Goal: Task Accomplishment & Management: Manage account settings

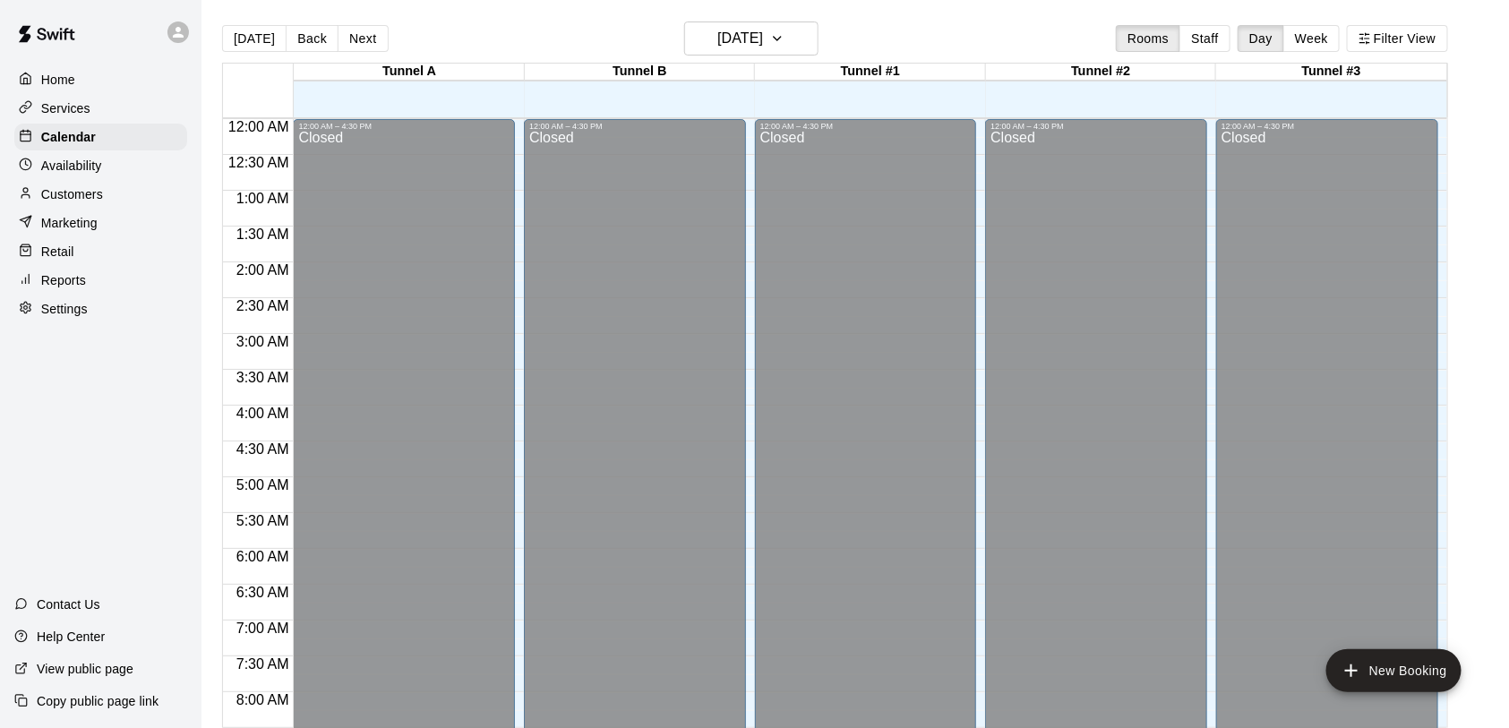
scroll to position [1036, 0]
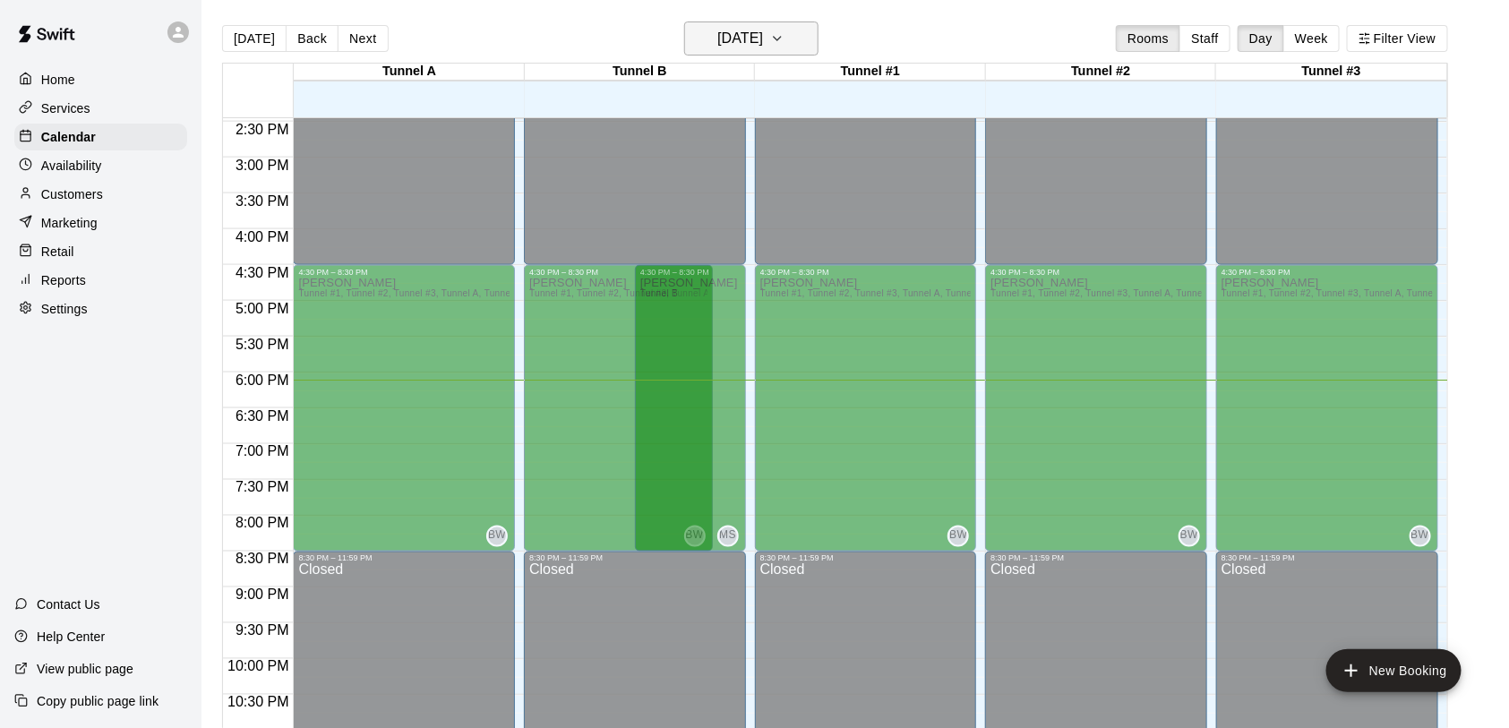
click at [722, 40] on h6 "[DATE]" at bounding box center [740, 38] width 46 height 25
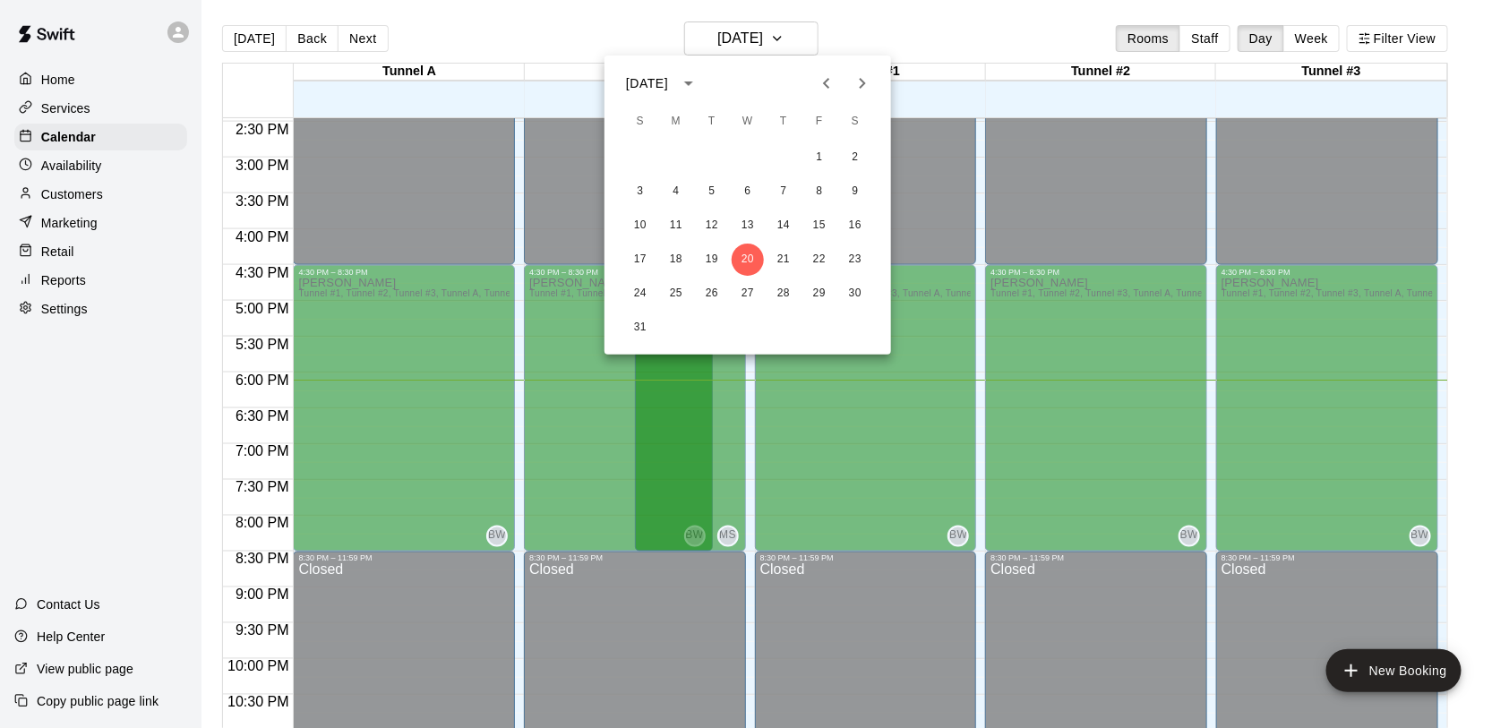
click at [860, 90] on icon "Next month" at bounding box center [862, 83] width 21 height 21
click at [784, 193] on button "11" at bounding box center [783, 192] width 32 height 32
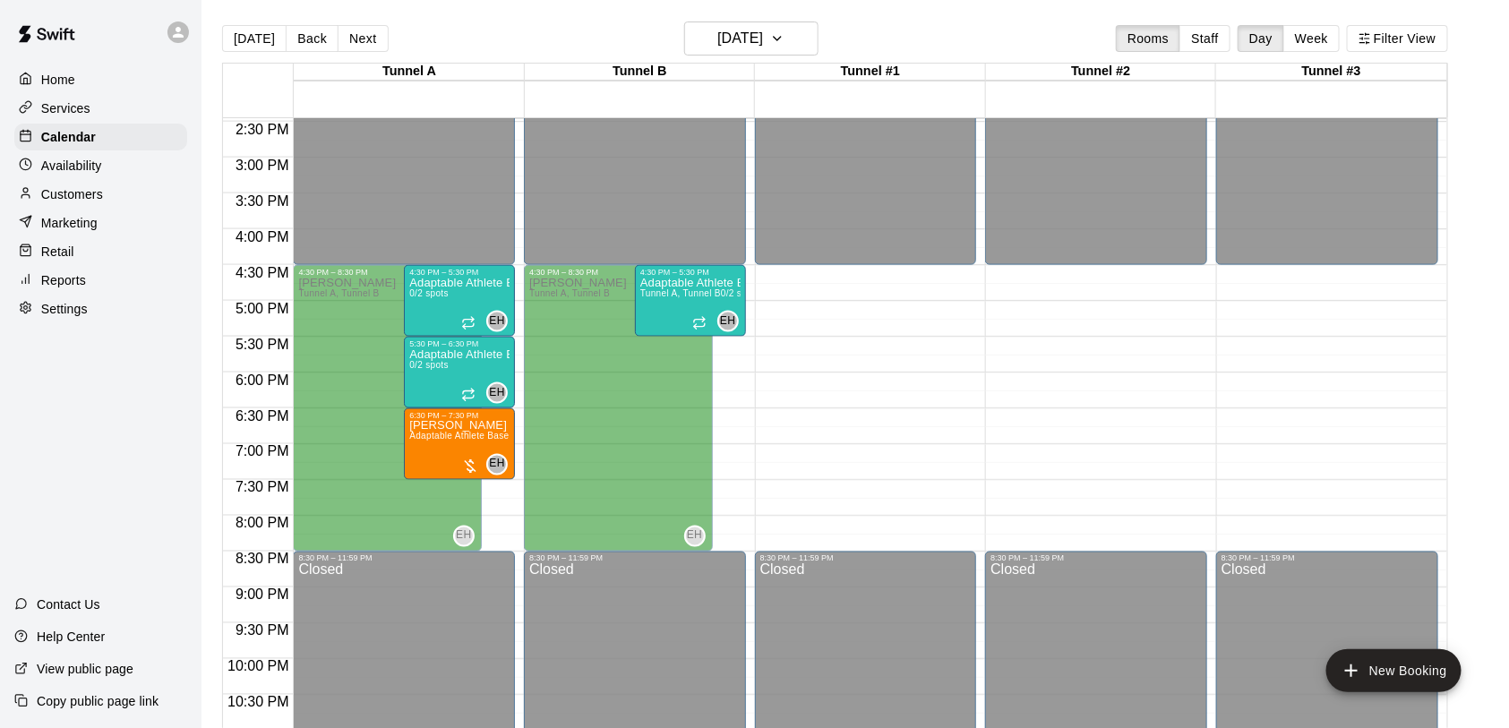
click at [73, 109] on p "Services" at bounding box center [65, 108] width 49 height 18
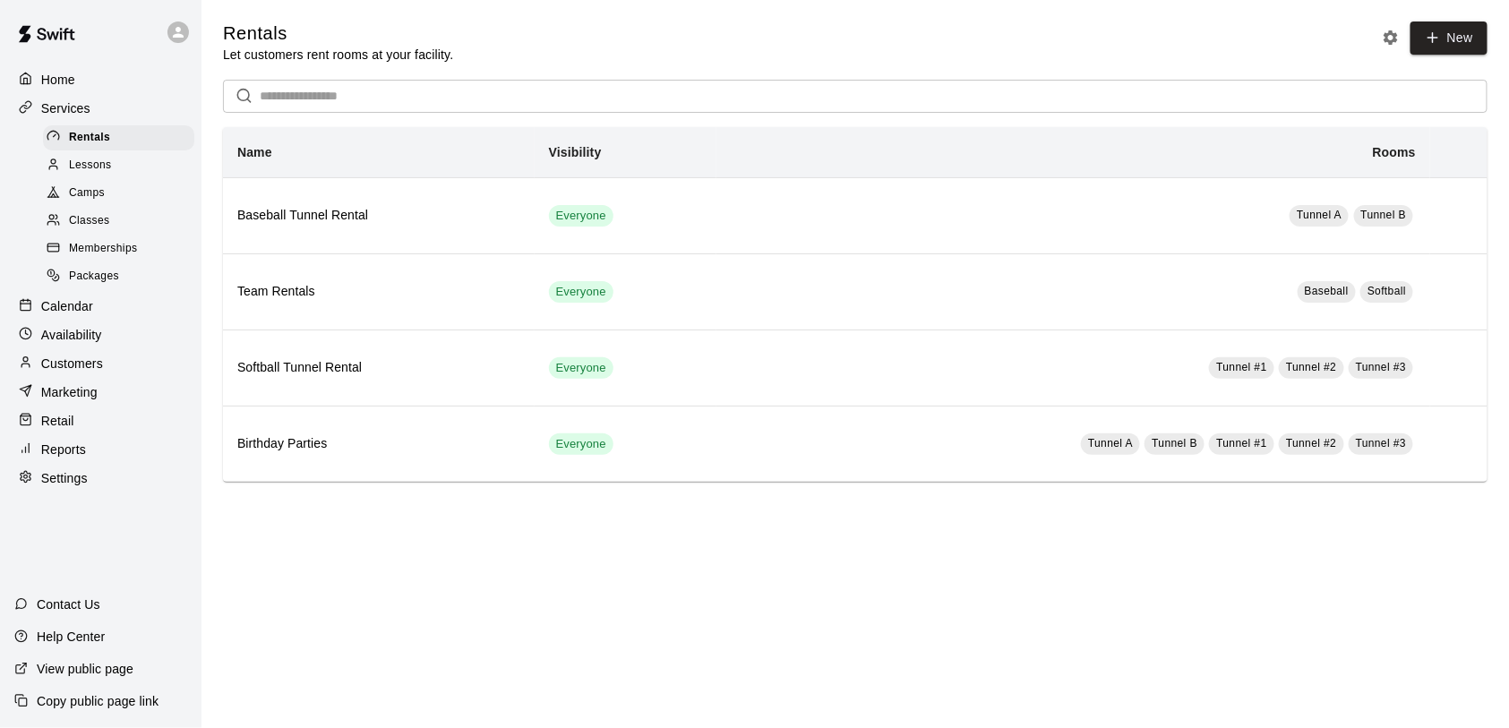
click at [95, 225] on span "Classes" at bounding box center [89, 221] width 40 height 18
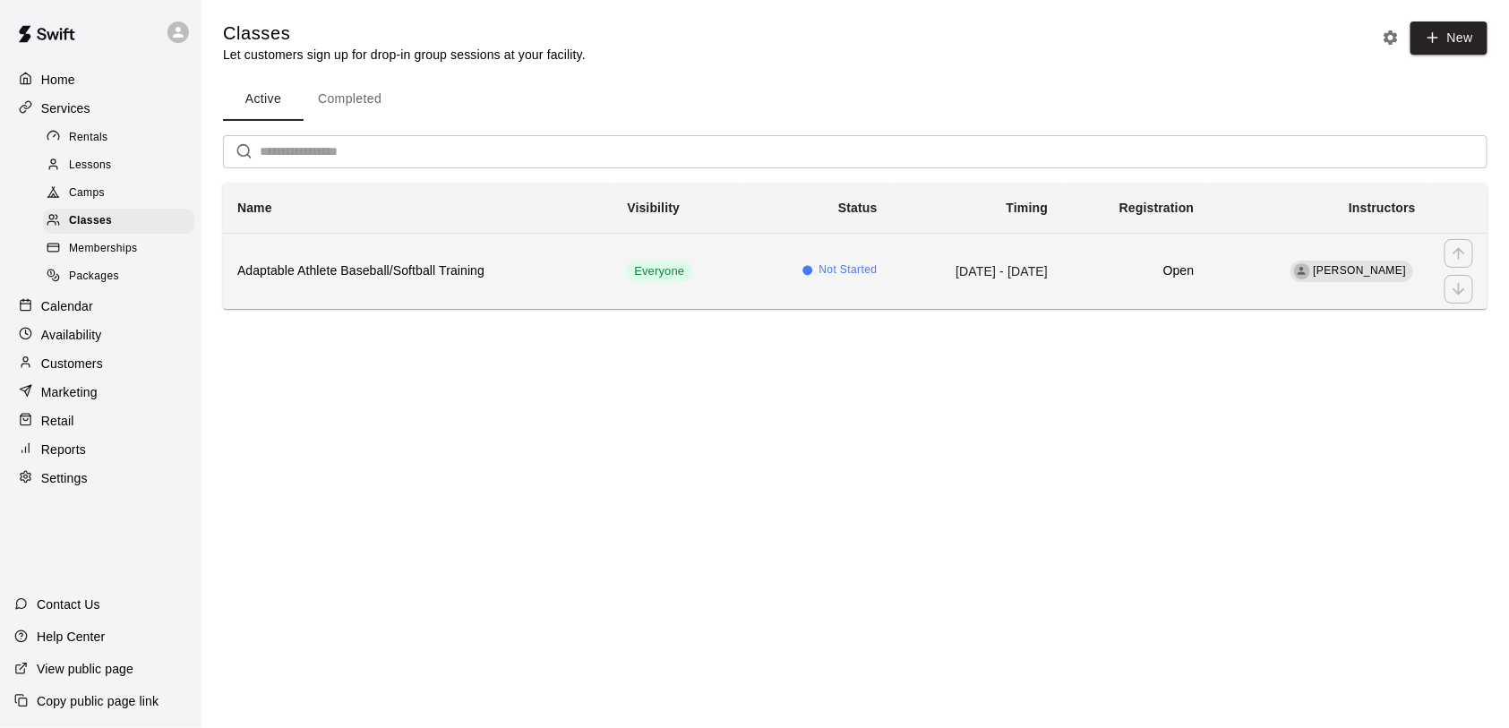
click at [1002, 286] on td "[DATE] - [DATE]" at bounding box center [977, 271] width 171 height 76
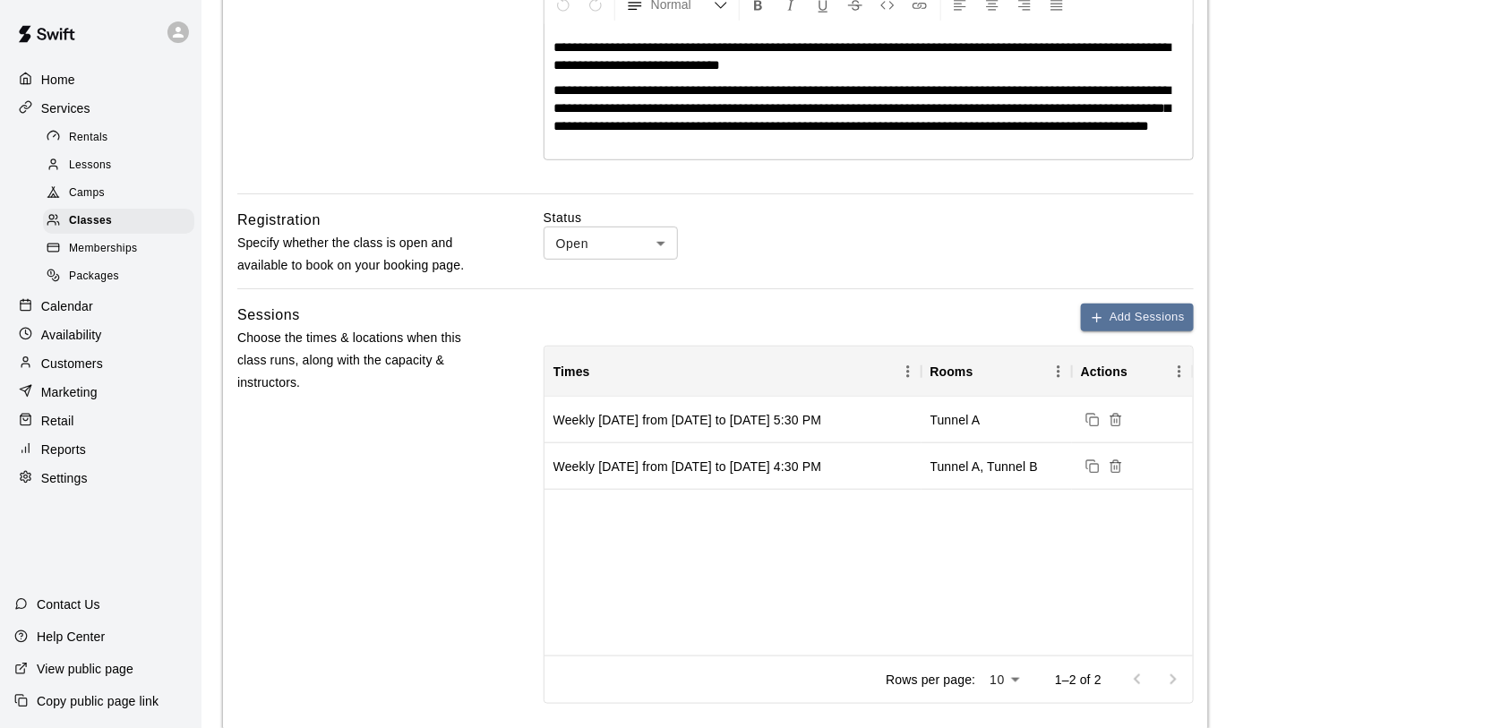
scroll to position [403, 0]
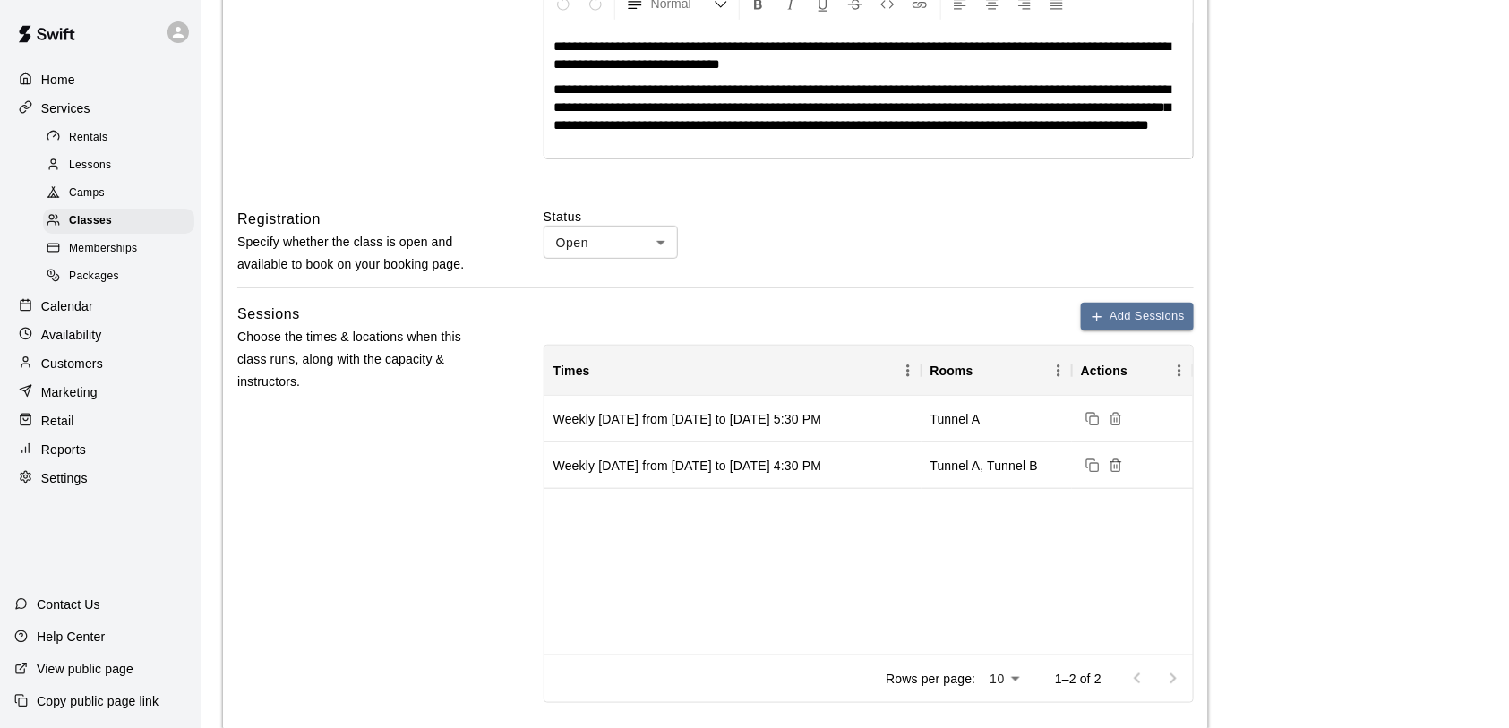
click at [655, 255] on body "**********" at bounding box center [754, 529] width 1509 height 1865
click at [612, 287] on li "Closed" at bounding box center [611, 289] width 134 height 30
type input "******"
click at [612, 287] on div "Status Closed ****** ​" at bounding box center [869, 248] width 650 height 80
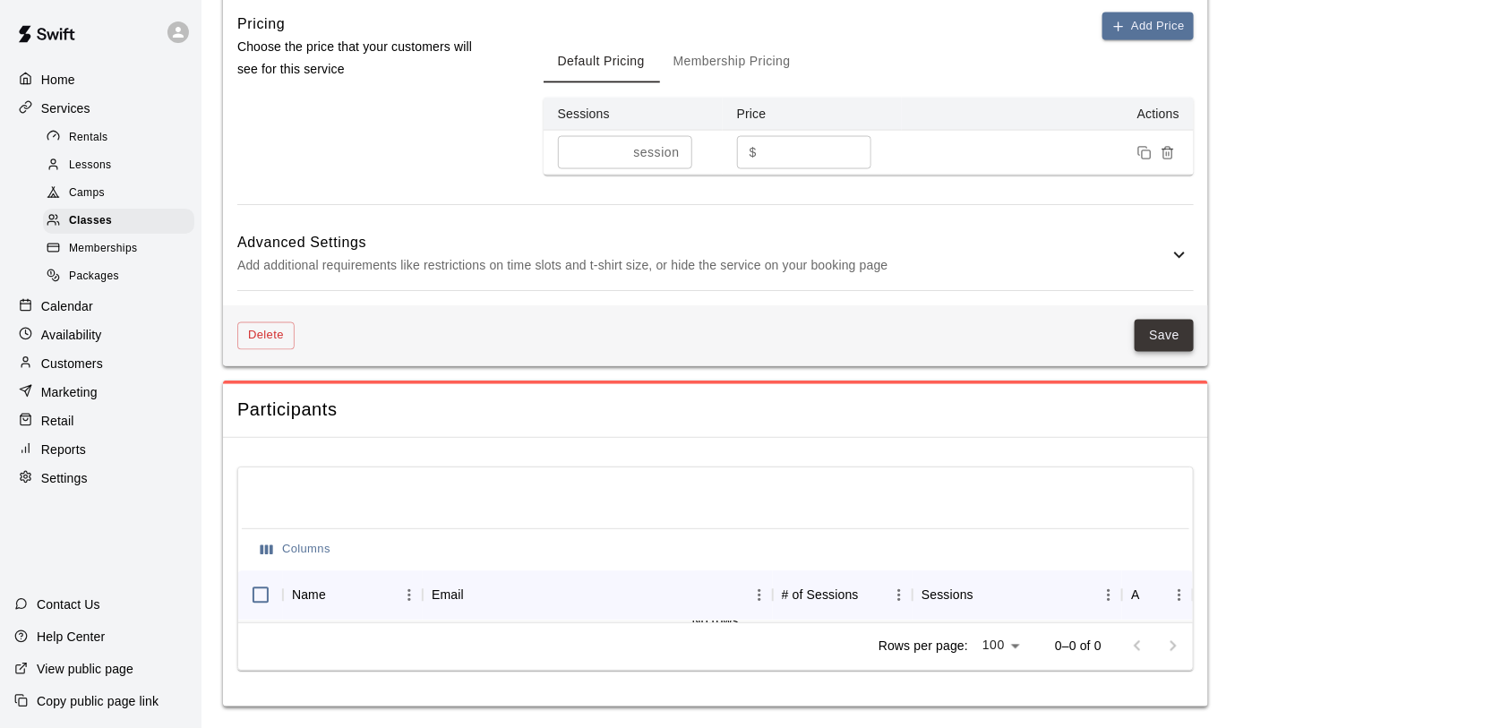
click at [1171, 331] on button "Save" at bounding box center [1164, 336] width 59 height 33
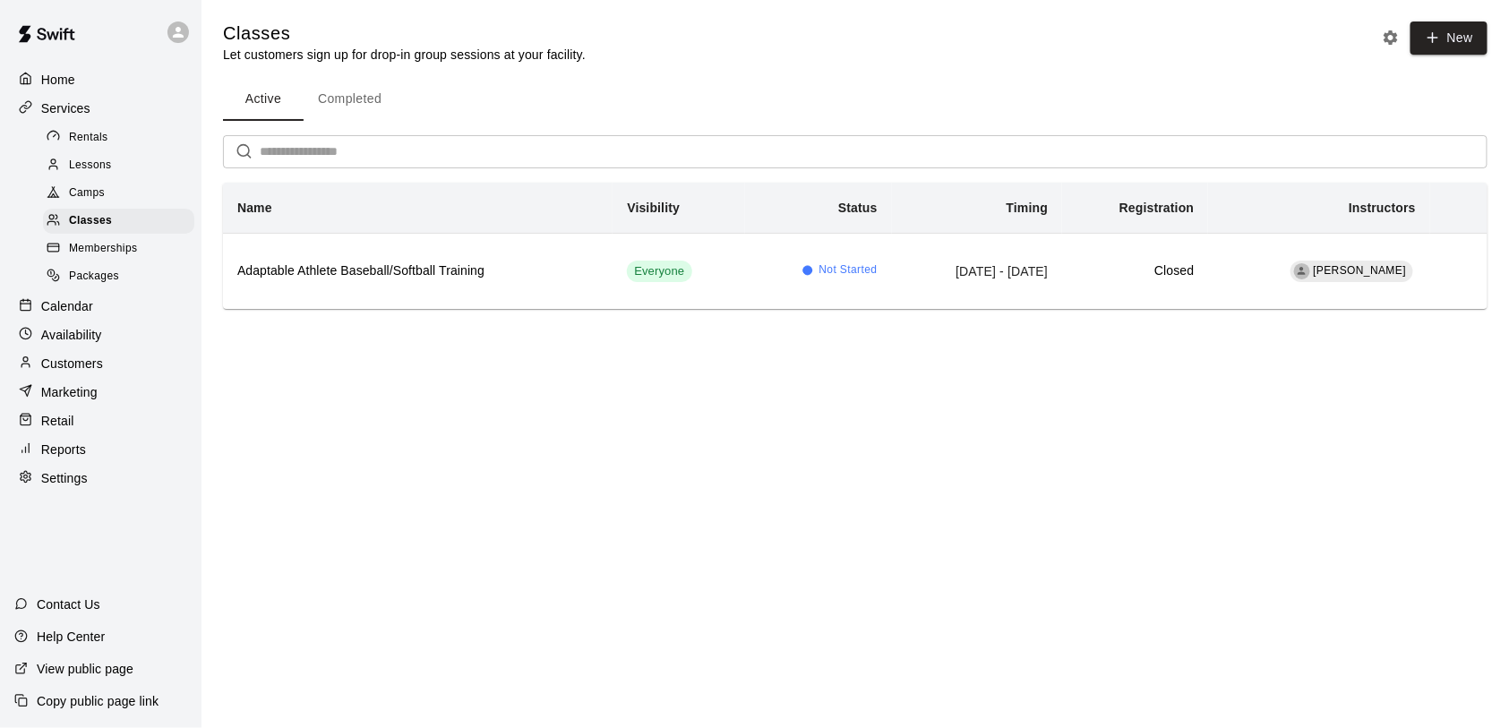
click at [70, 311] on p "Calendar" at bounding box center [67, 306] width 52 height 18
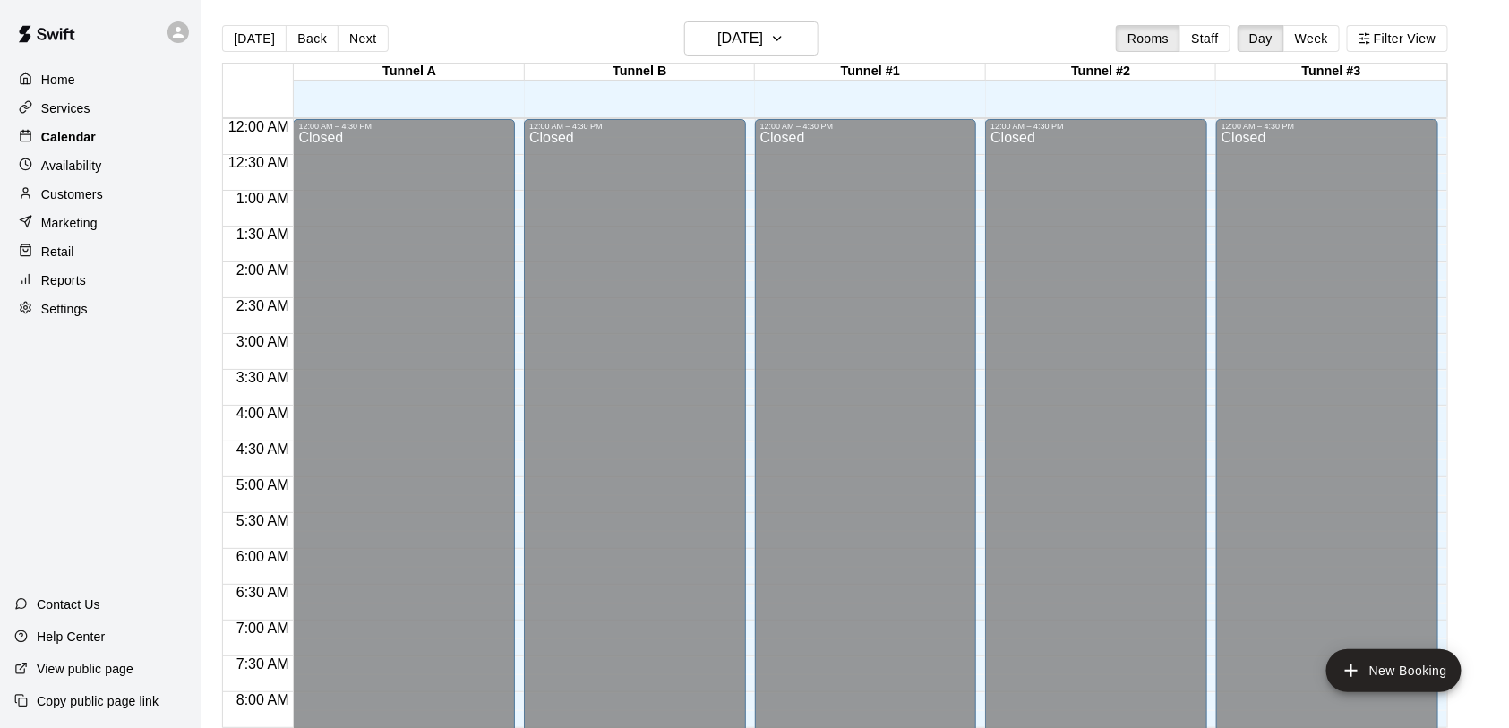
scroll to position [1036, 0]
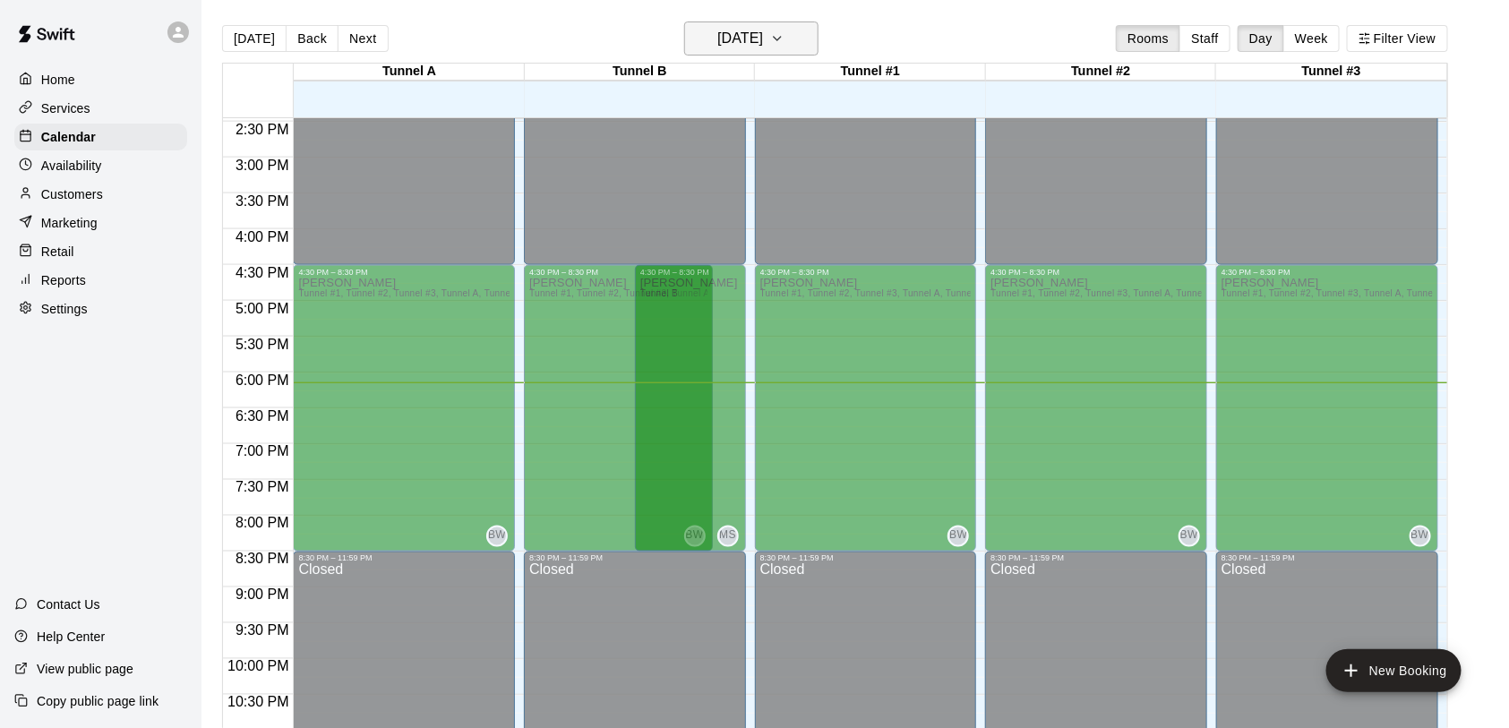
click at [800, 51] on button "[DATE]" at bounding box center [751, 38] width 134 height 34
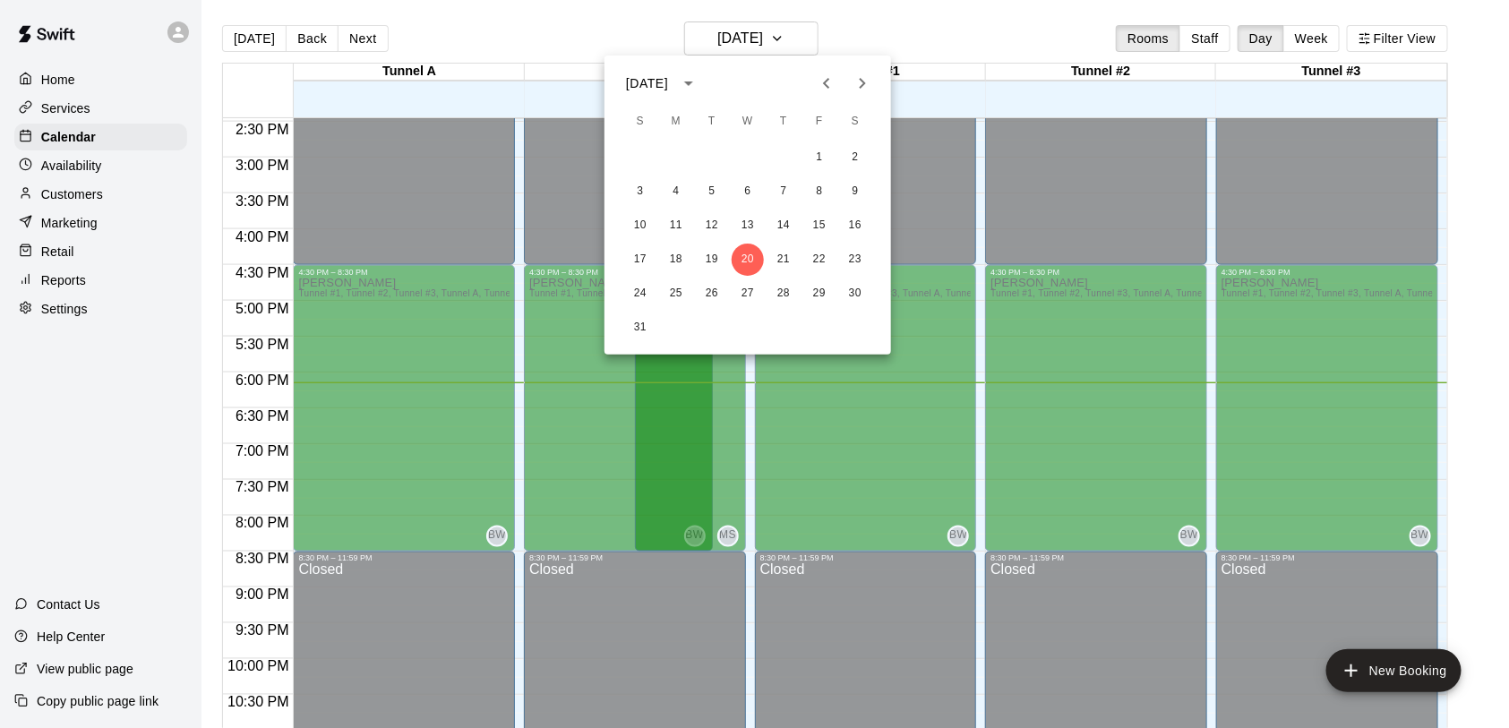
click at [862, 79] on icon "Next month" at bounding box center [862, 83] width 21 height 21
click at [778, 193] on button "11" at bounding box center [783, 192] width 32 height 32
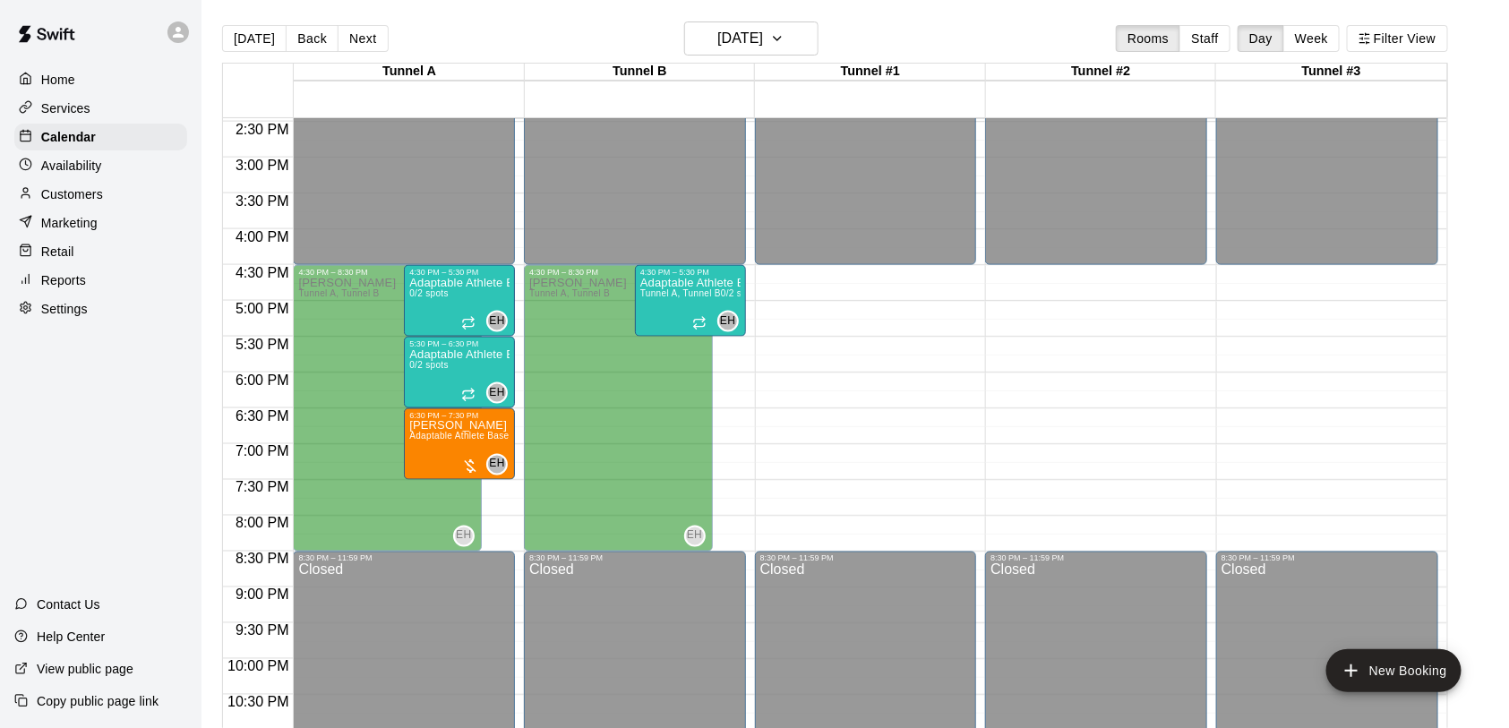
click at [53, 112] on p "Services" at bounding box center [65, 108] width 49 height 18
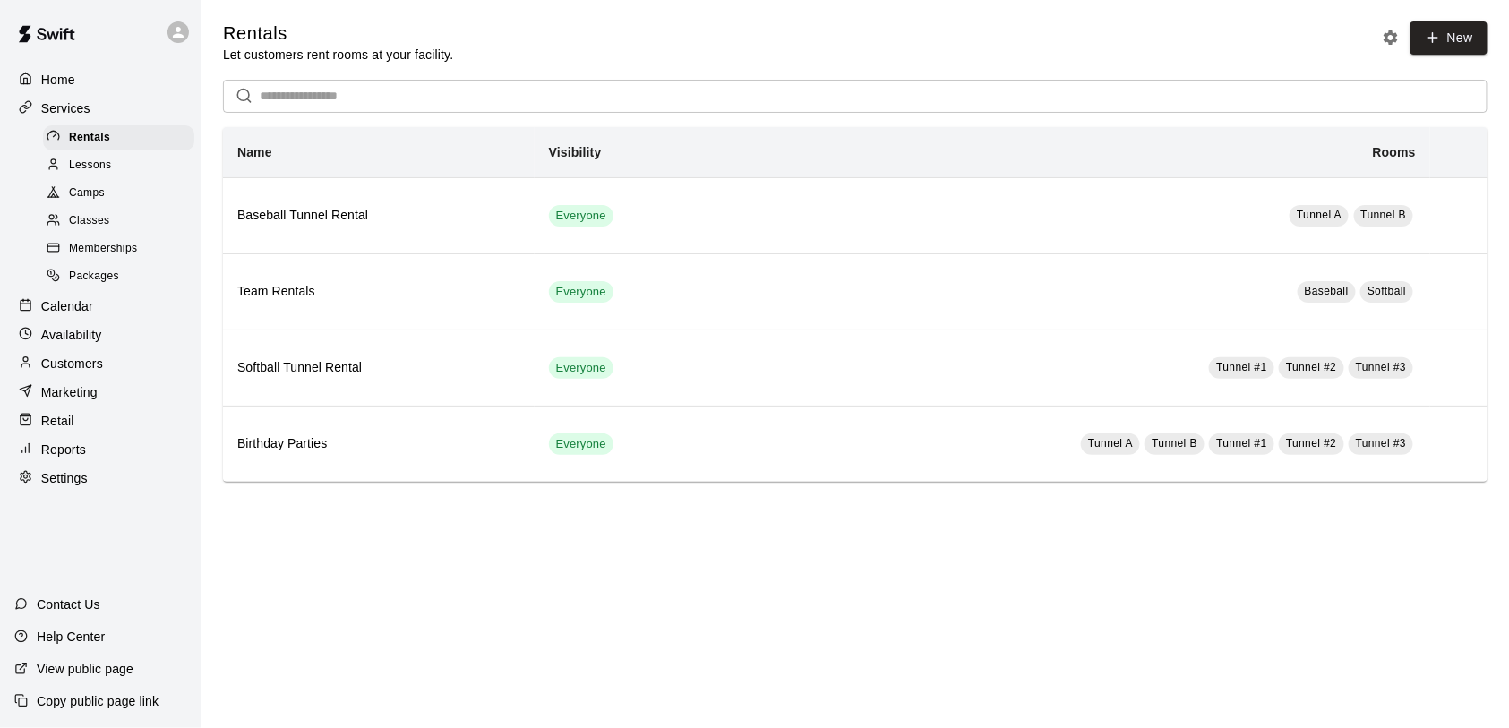
click at [80, 214] on span "Classes" at bounding box center [89, 221] width 40 height 18
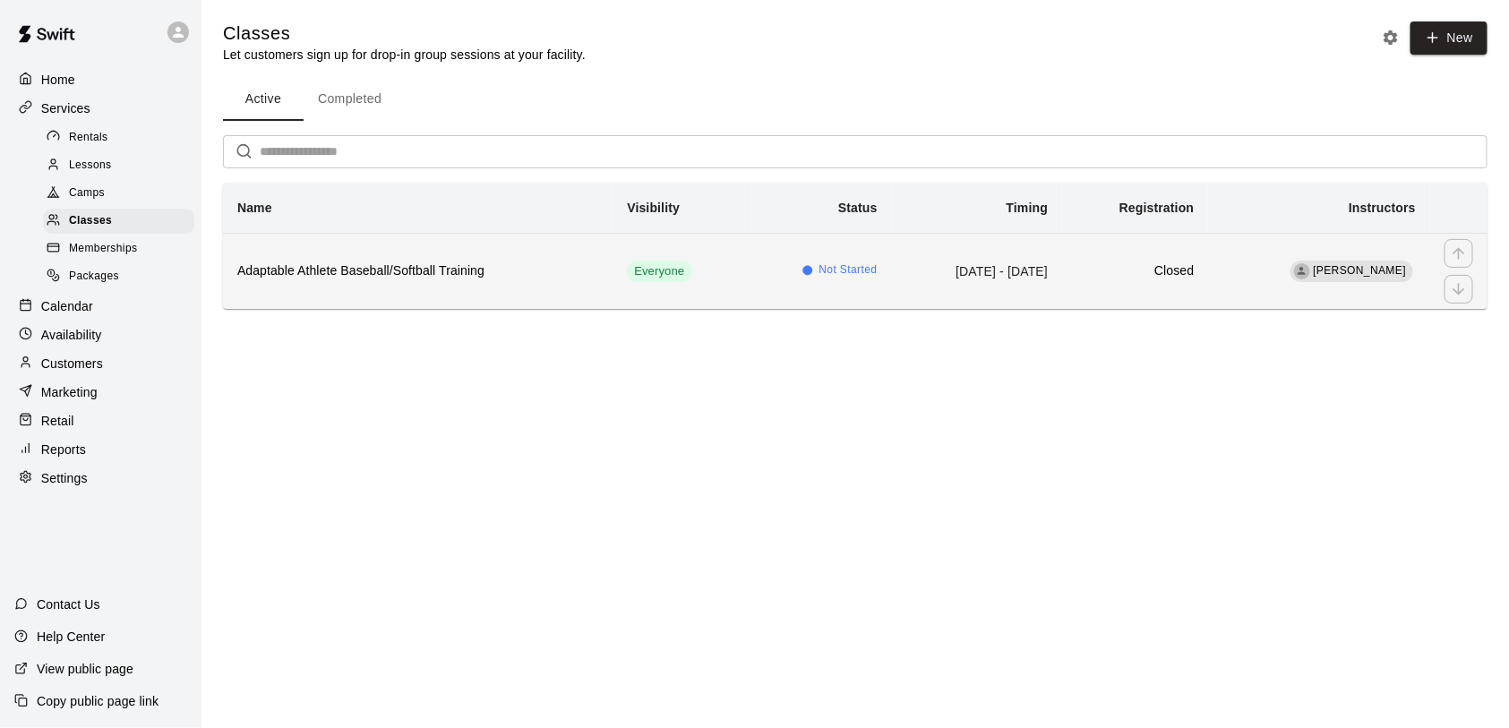
click at [371, 283] on th "Adaptable Athlete Baseball/Softball Training" at bounding box center [418, 271] width 390 height 76
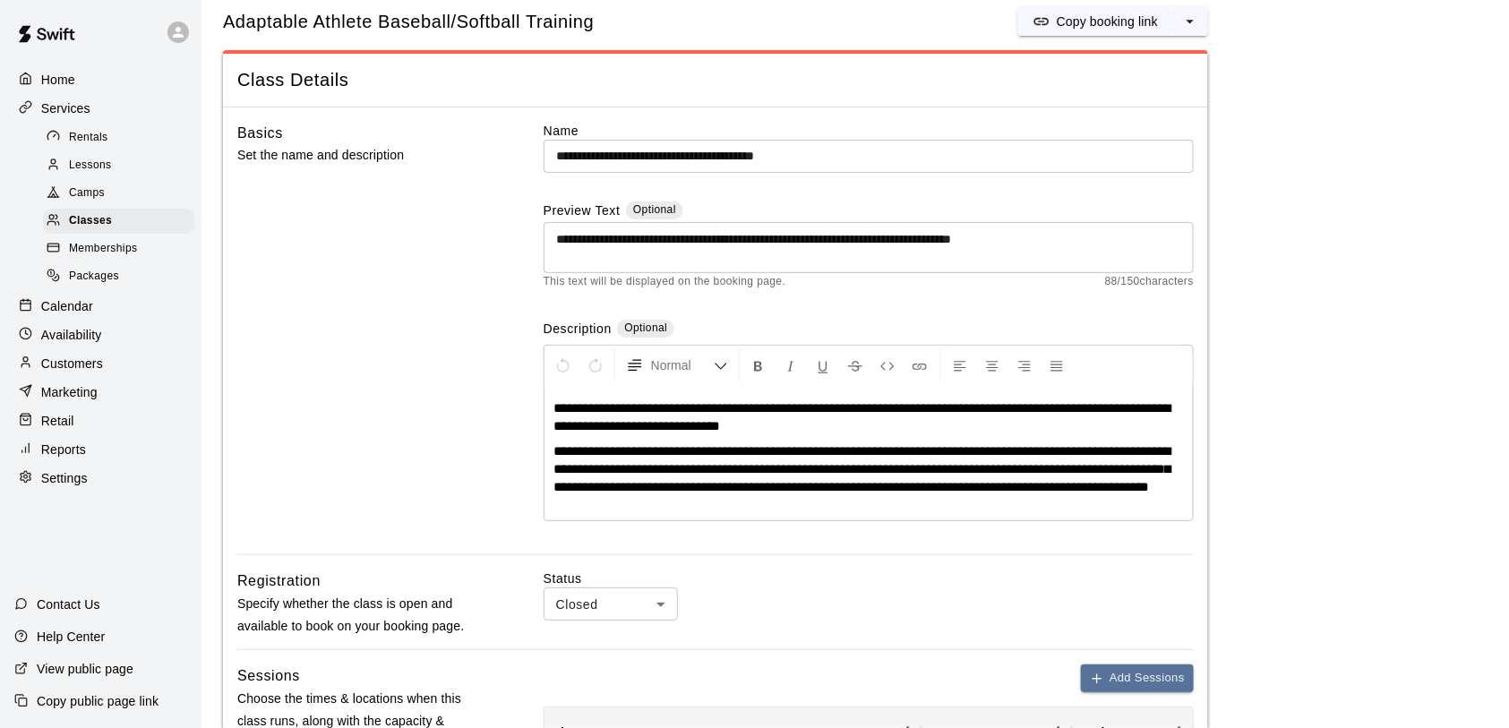
scroll to position [39, 0]
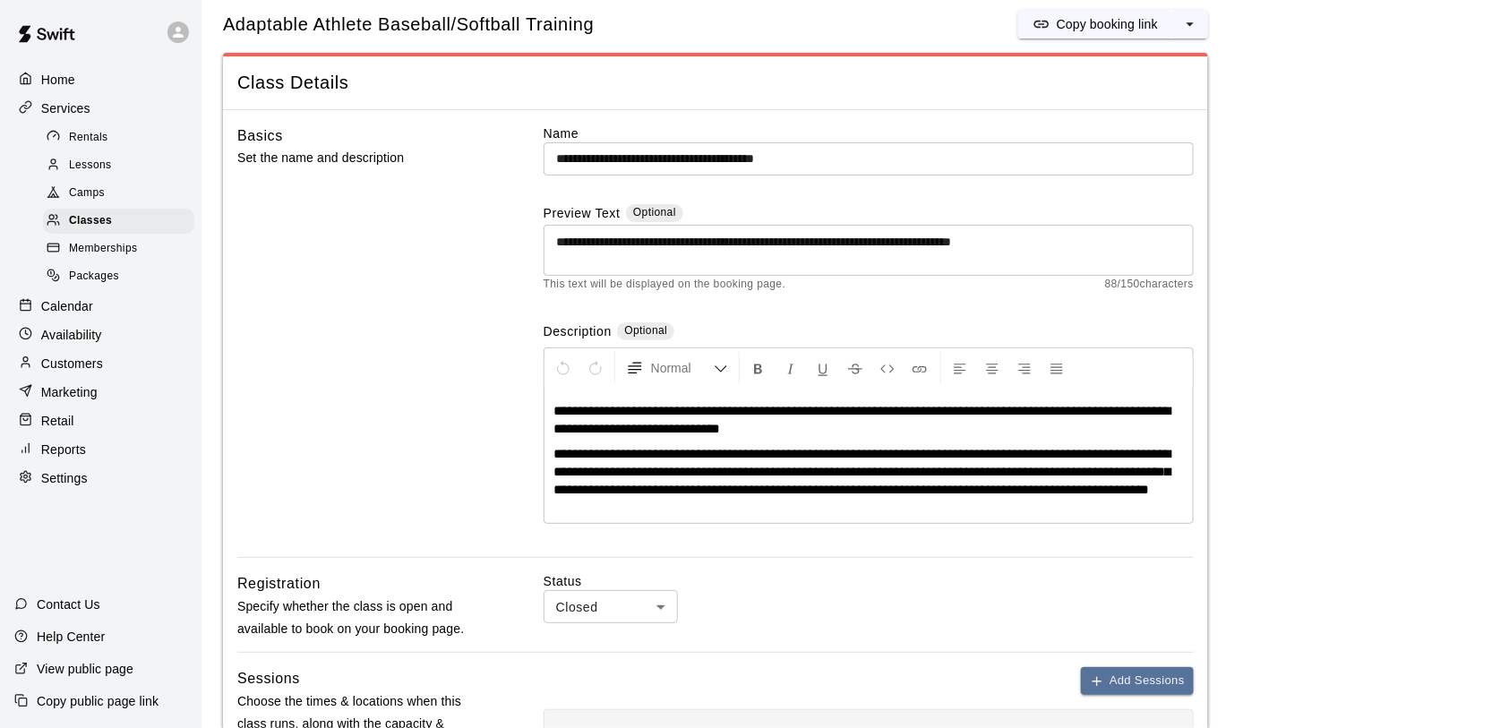
click at [112, 160] on div "Lessons" at bounding box center [118, 165] width 151 height 25
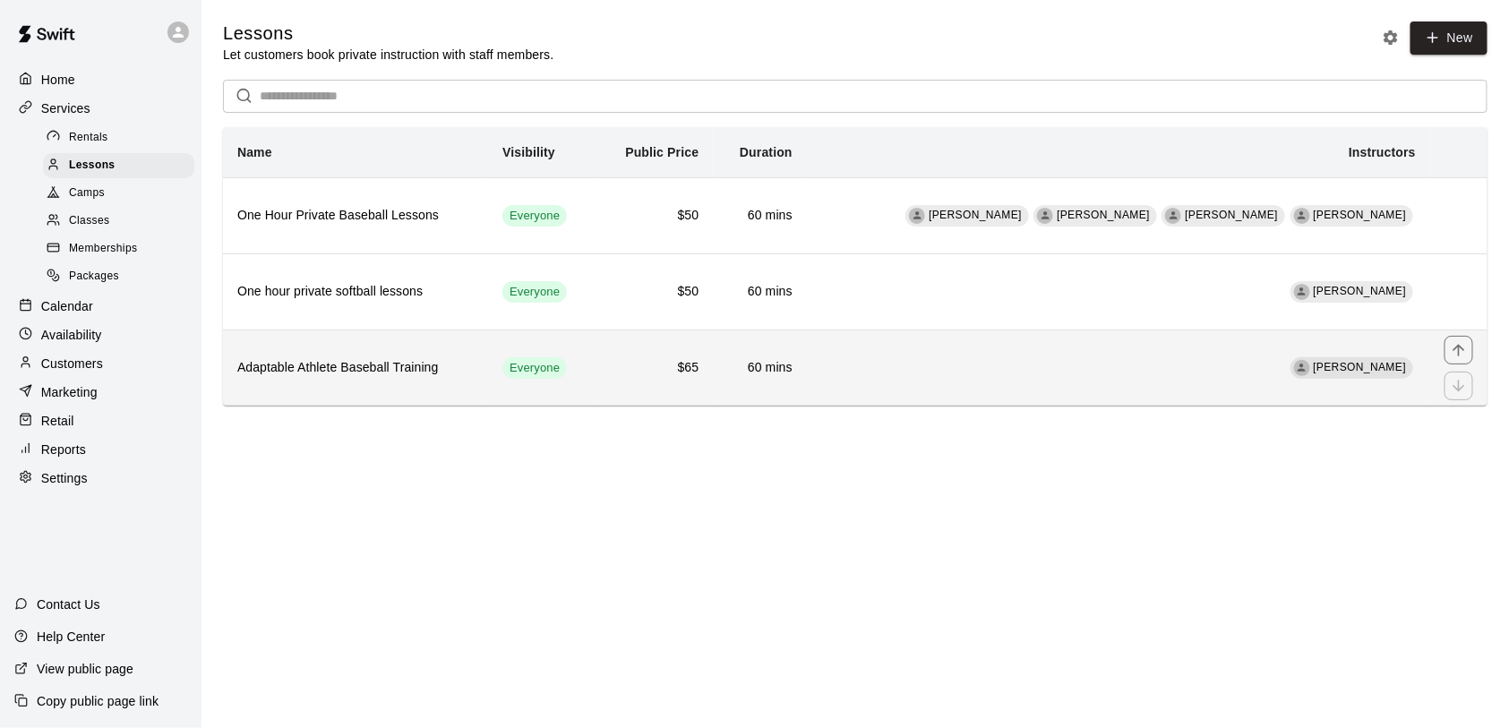
click at [474, 372] on h6 "Adaptable Athlete Baseball Training" at bounding box center [355, 368] width 236 height 20
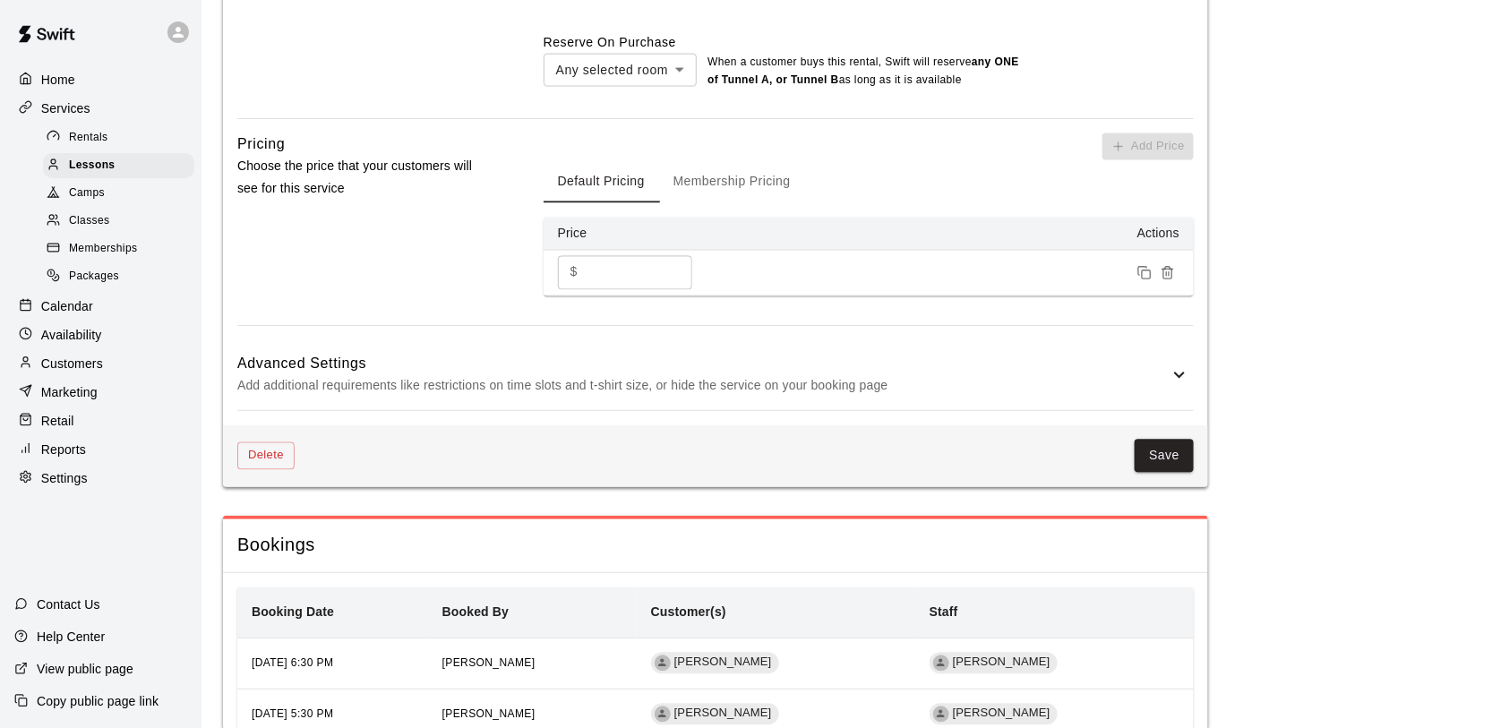
scroll to position [1273, 0]
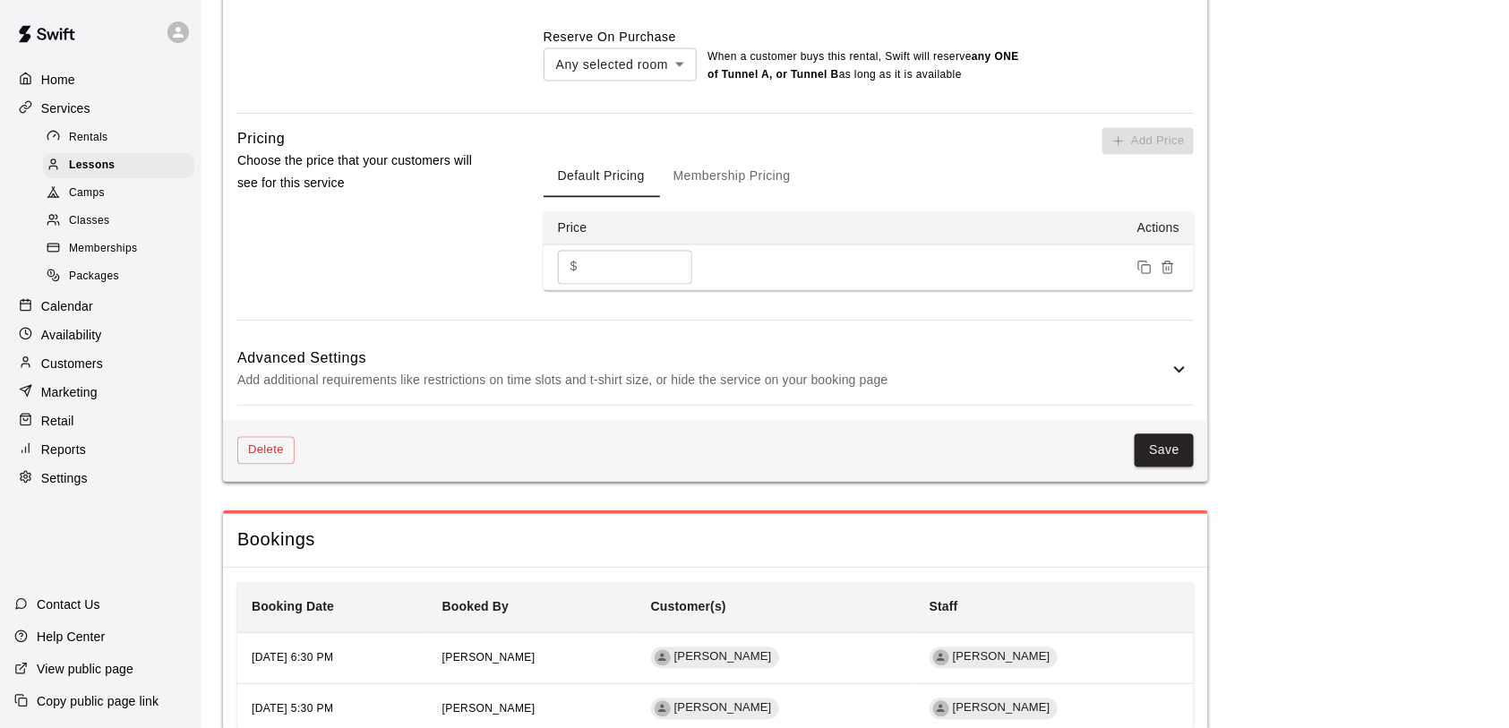
click at [510, 380] on p "Add additional requirements like restrictions on time slots and t-shirt size, o…" at bounding box center [702, 381] width 931 height 22
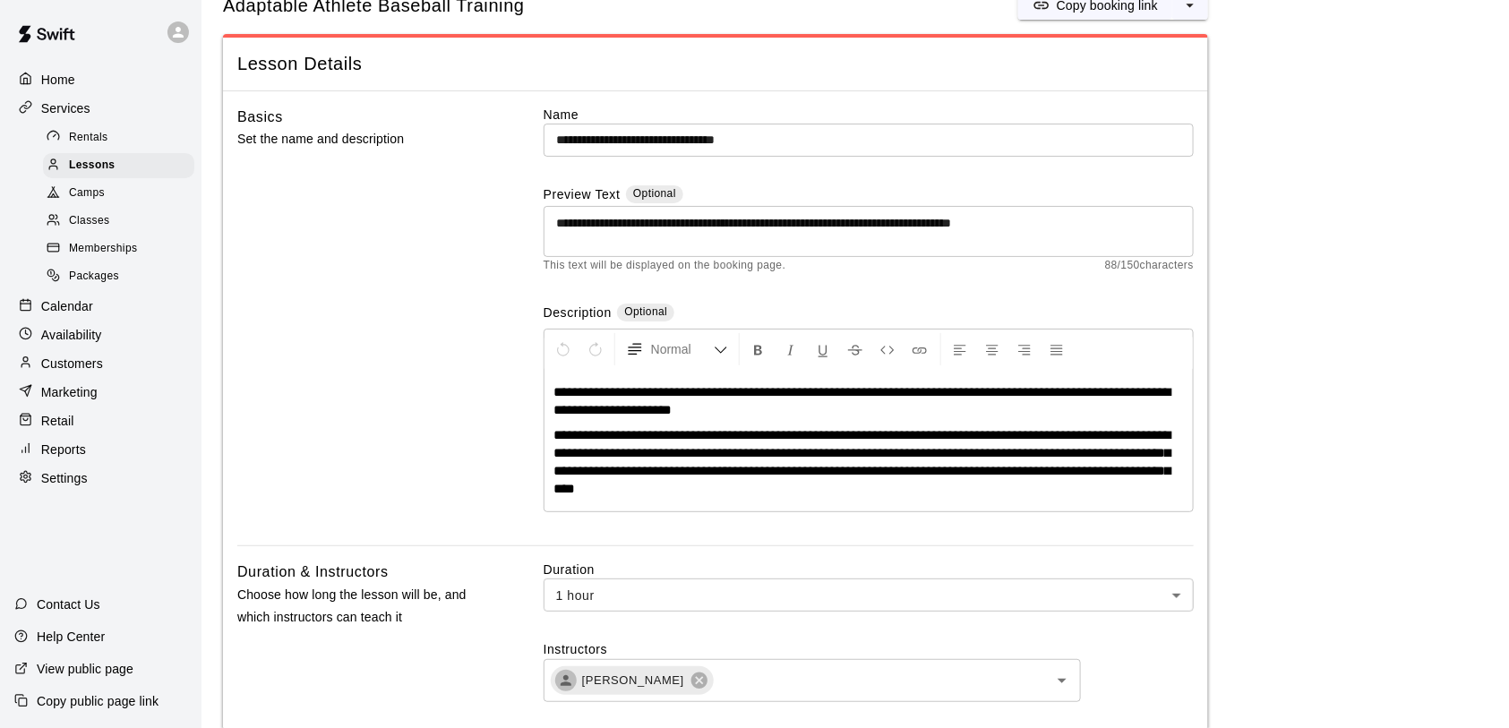
scroll to position [0, 0]
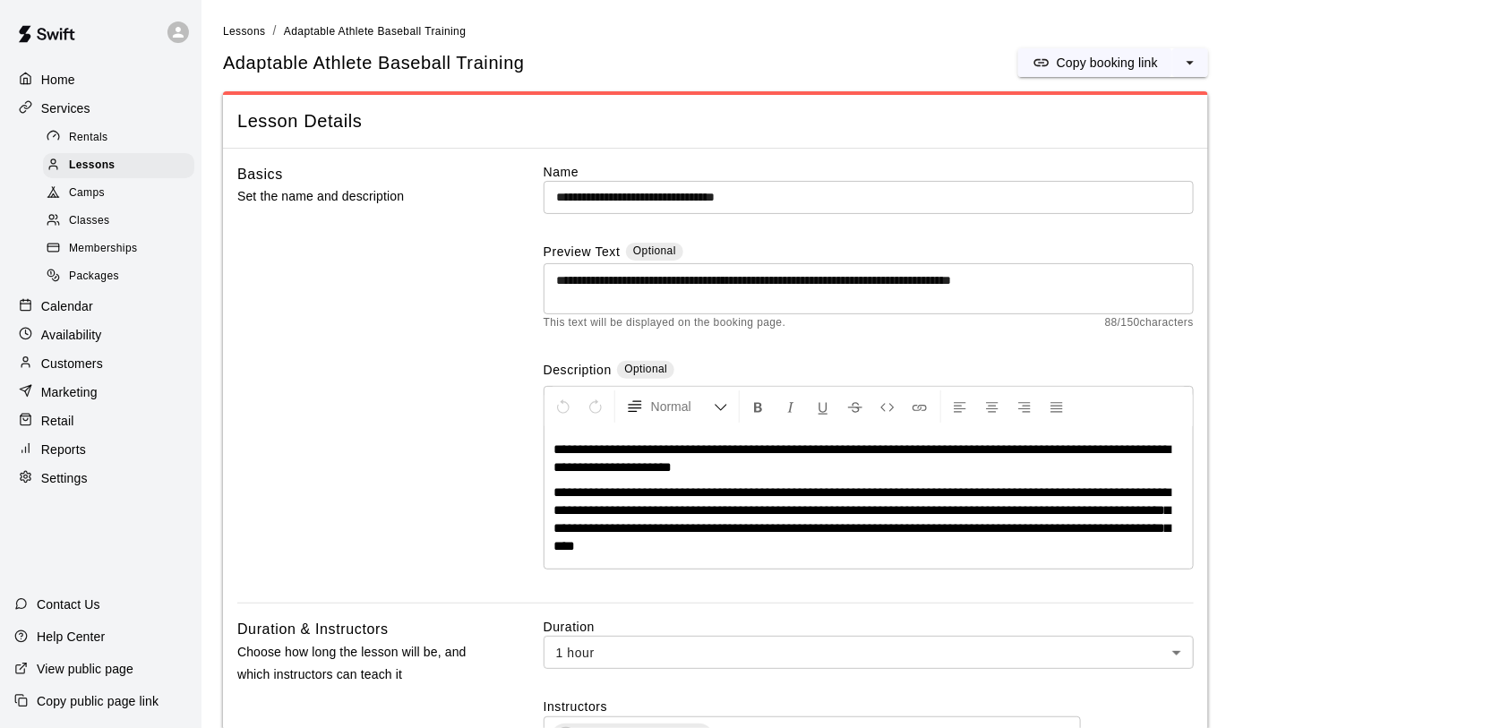
click at [107, 303] on div "Calendar" at bounding box center [100, 306] width 173 height 27
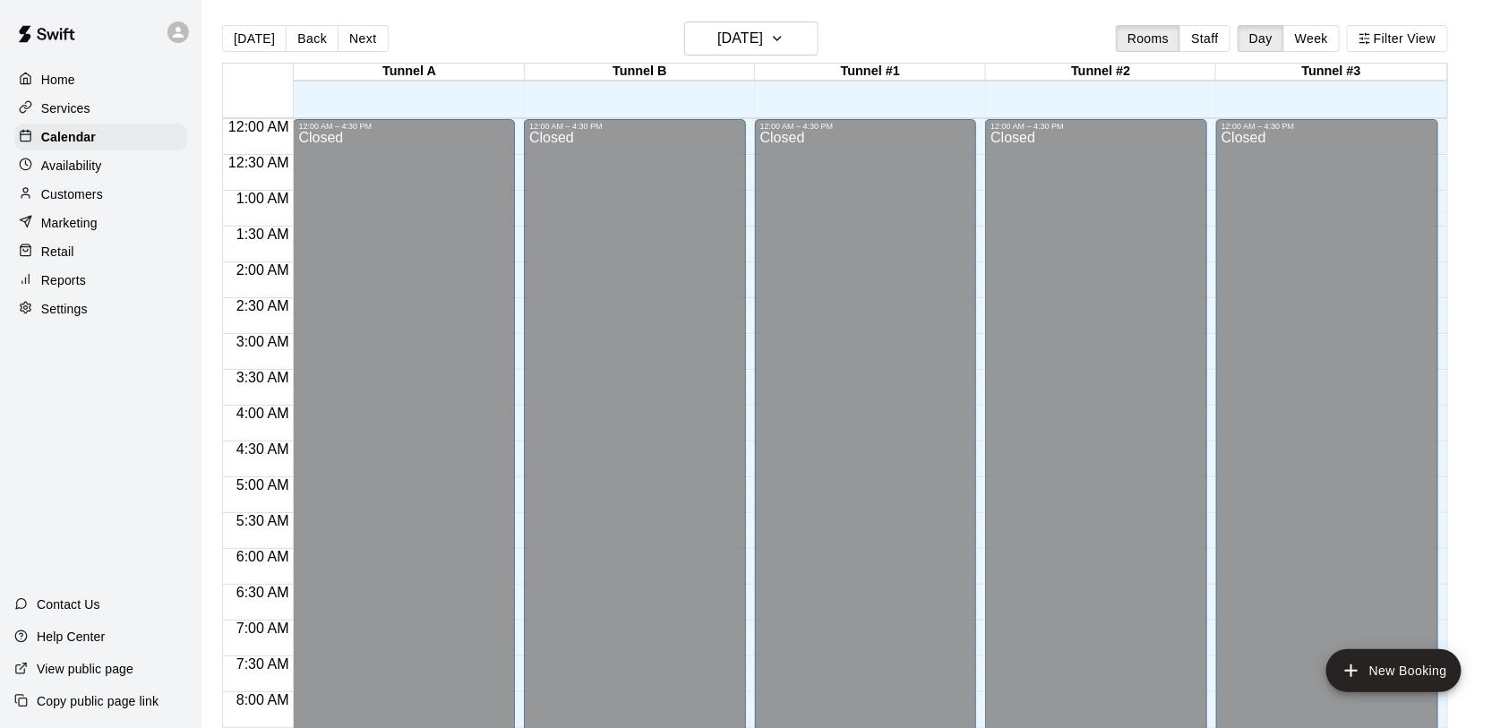
scroll to position [1036, 0]
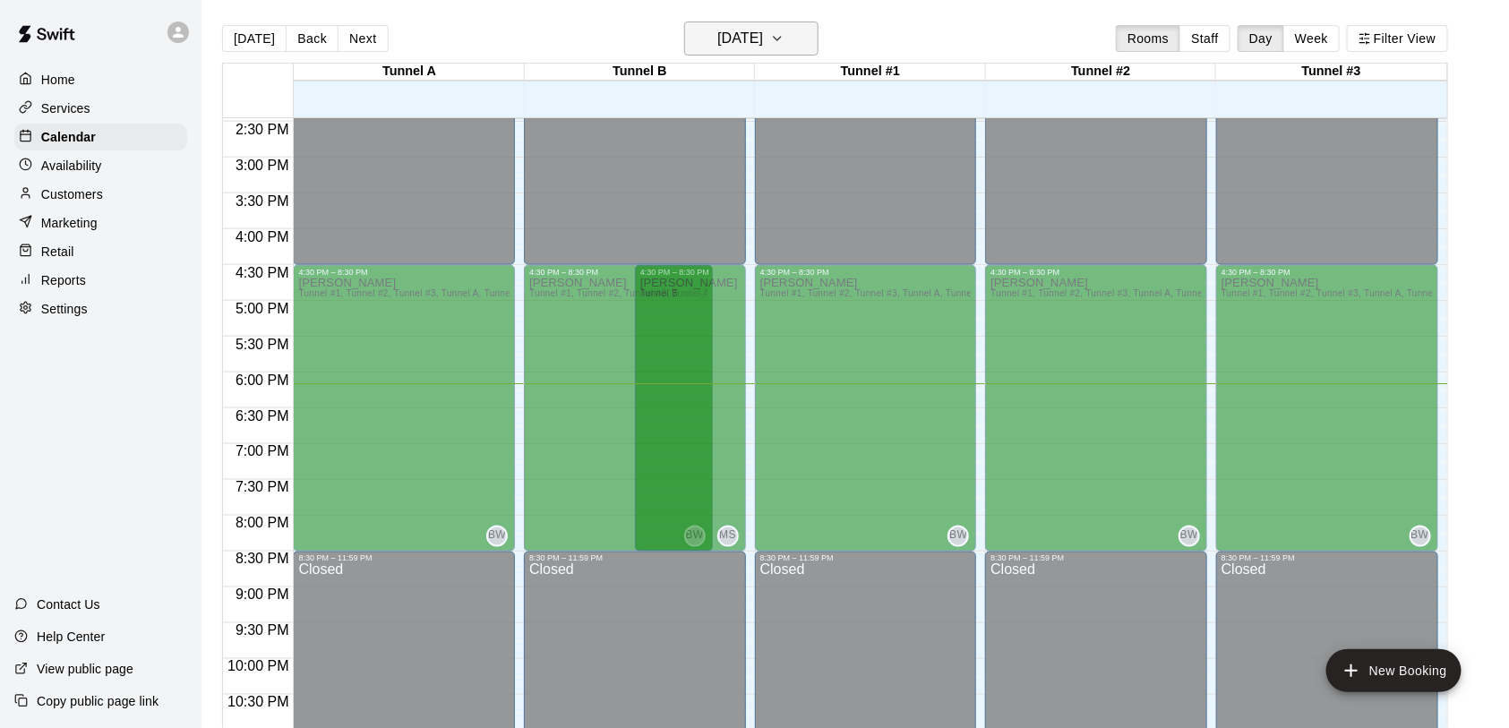
click at [784, 45] on icon "button" at bounding box center [777, 38] width 14 height 21
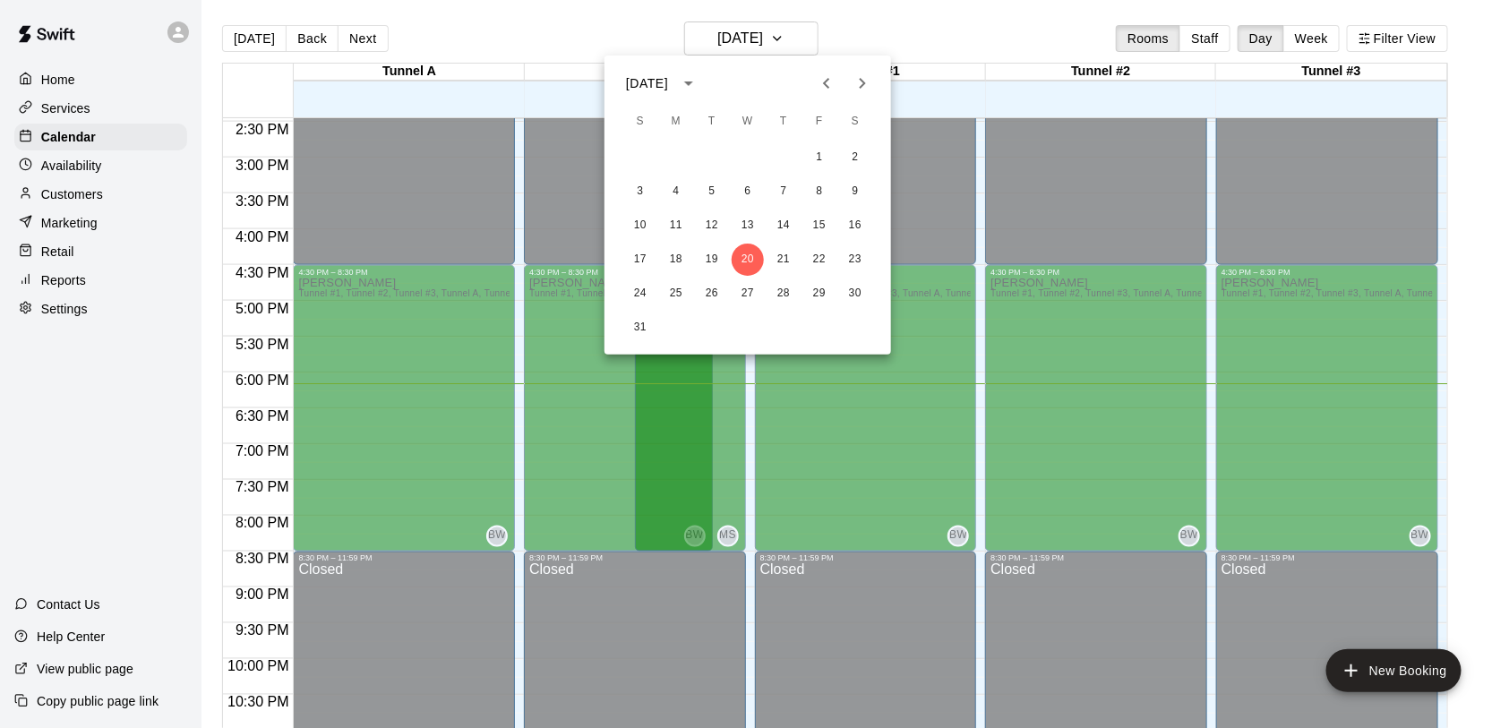
click at [863, 77] on icon "Next month" at bounding box center [862, 83] width 21 height 21
click at [788, 191] on button "11" at bounding box center [783, 192] width 32 height 32
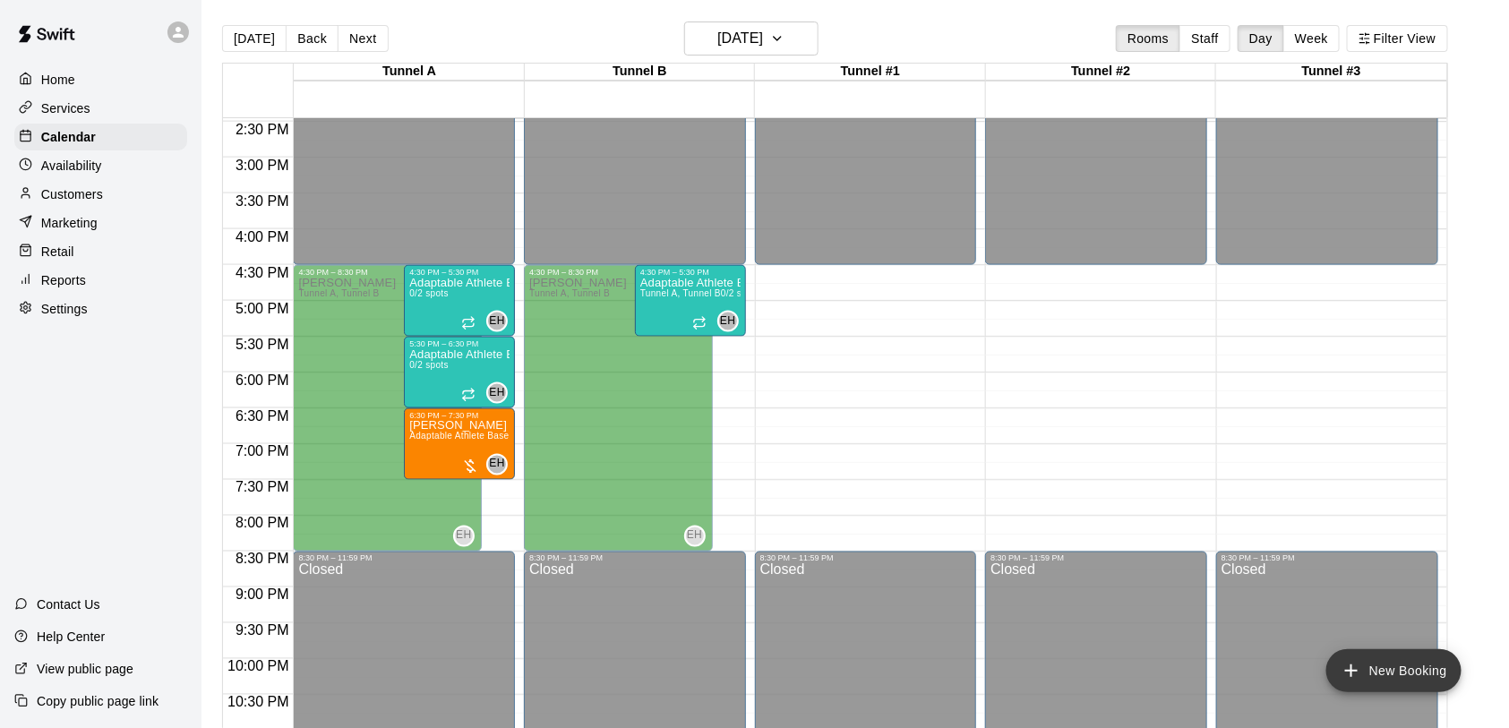
click at [1378, 662] on button "New Booking" at bounding box center [1393, 670] width 135 height 43
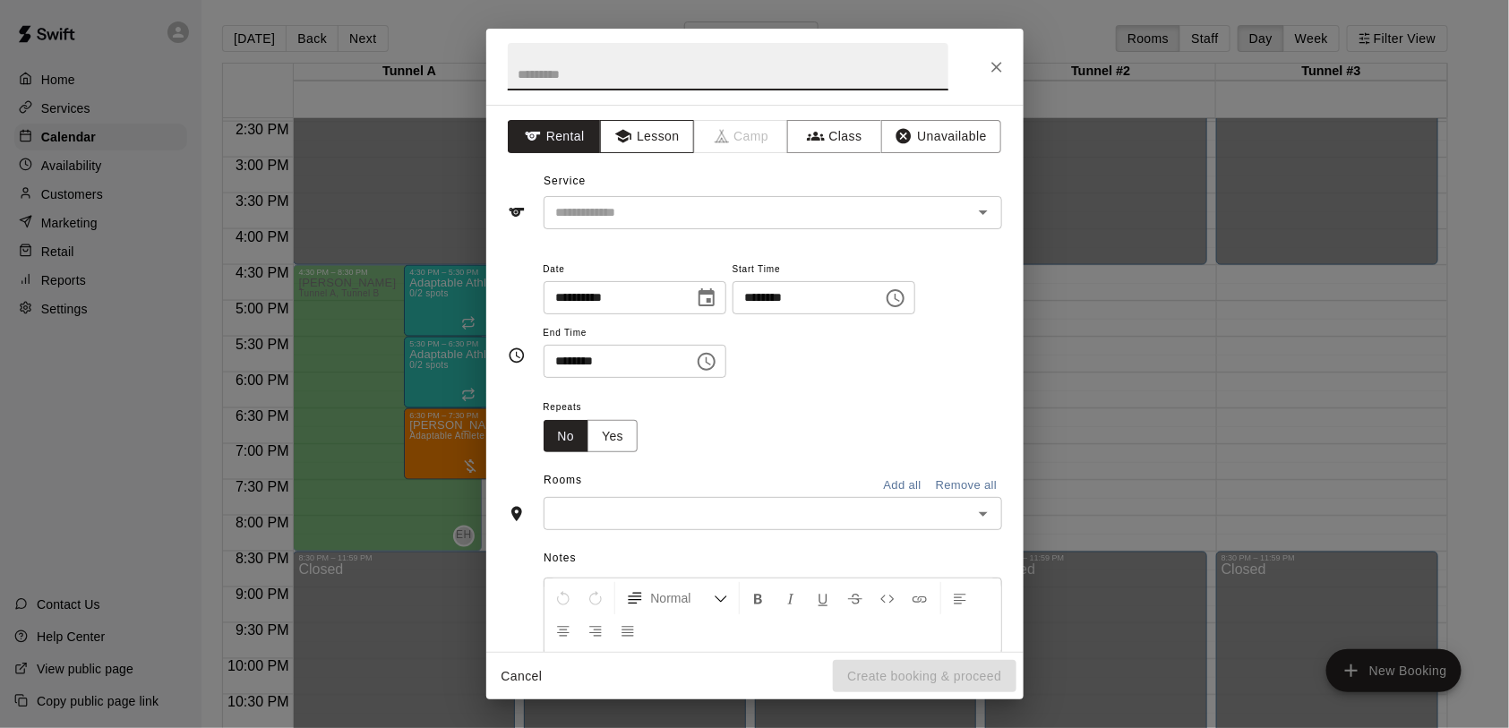
click at [614, 129] on icon "button" at bounding box center [623, 136] width 18 height 18
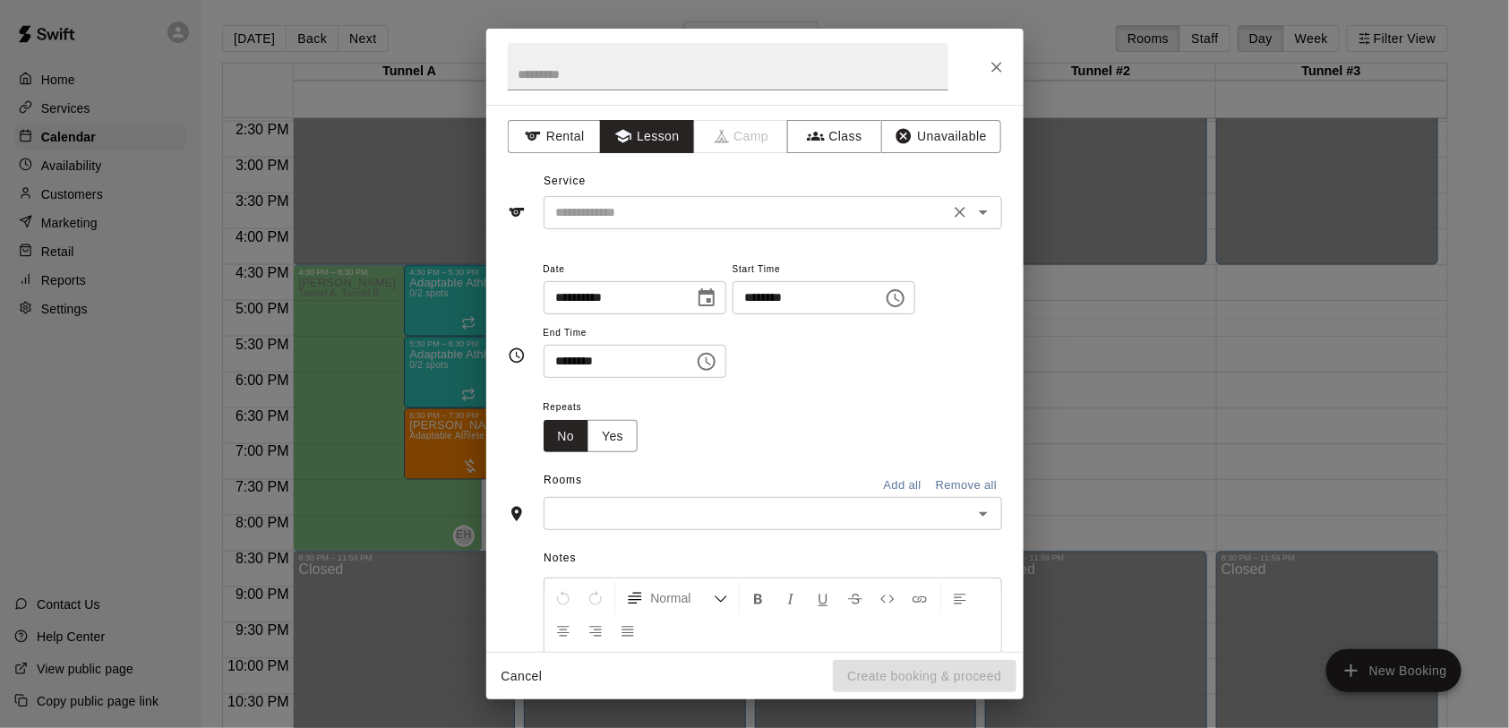
click at [643, 220] on input "text" at bounding box center [746, 212] width 395 height 22
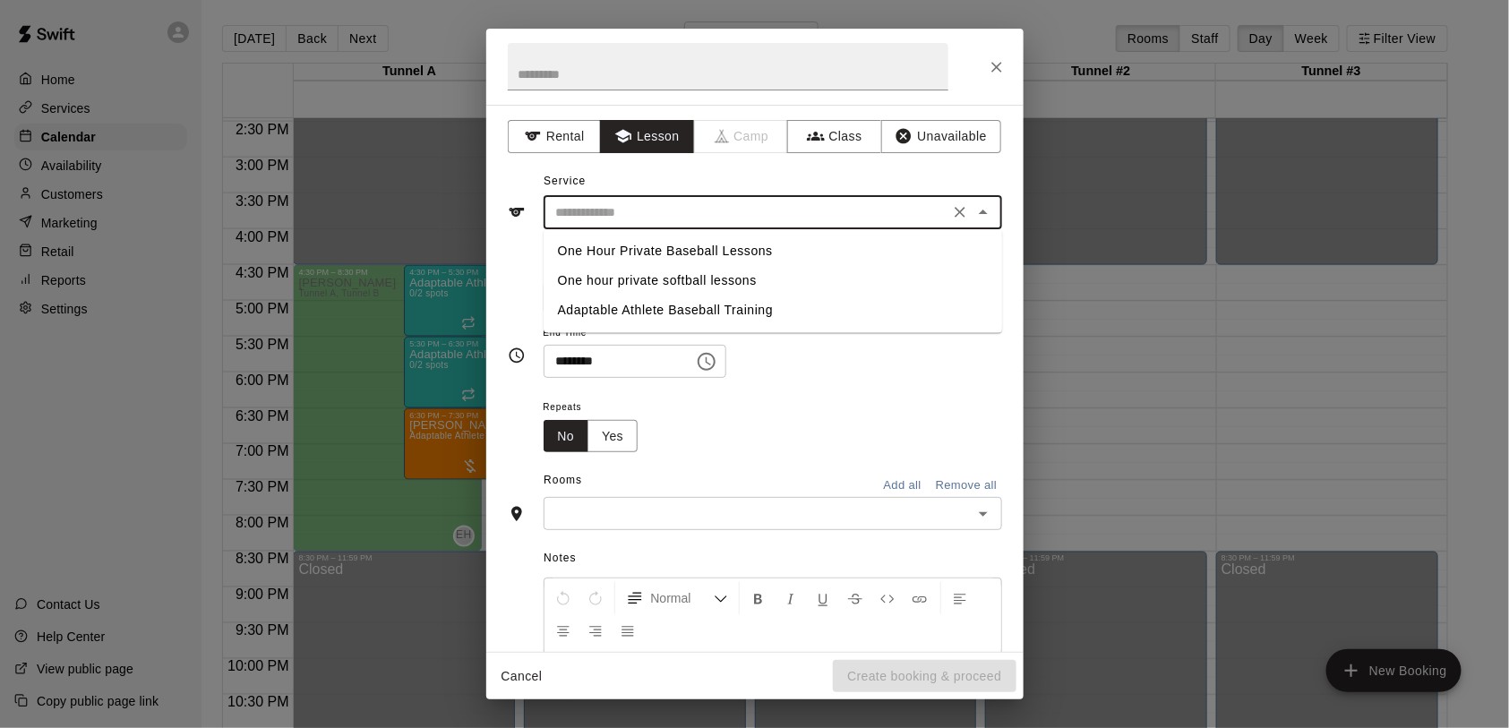
click at [651, 312] on li "Adaptable Athlete Baseball Training" at bounding box center [773, 311] width 458 height 30
type input "**********"
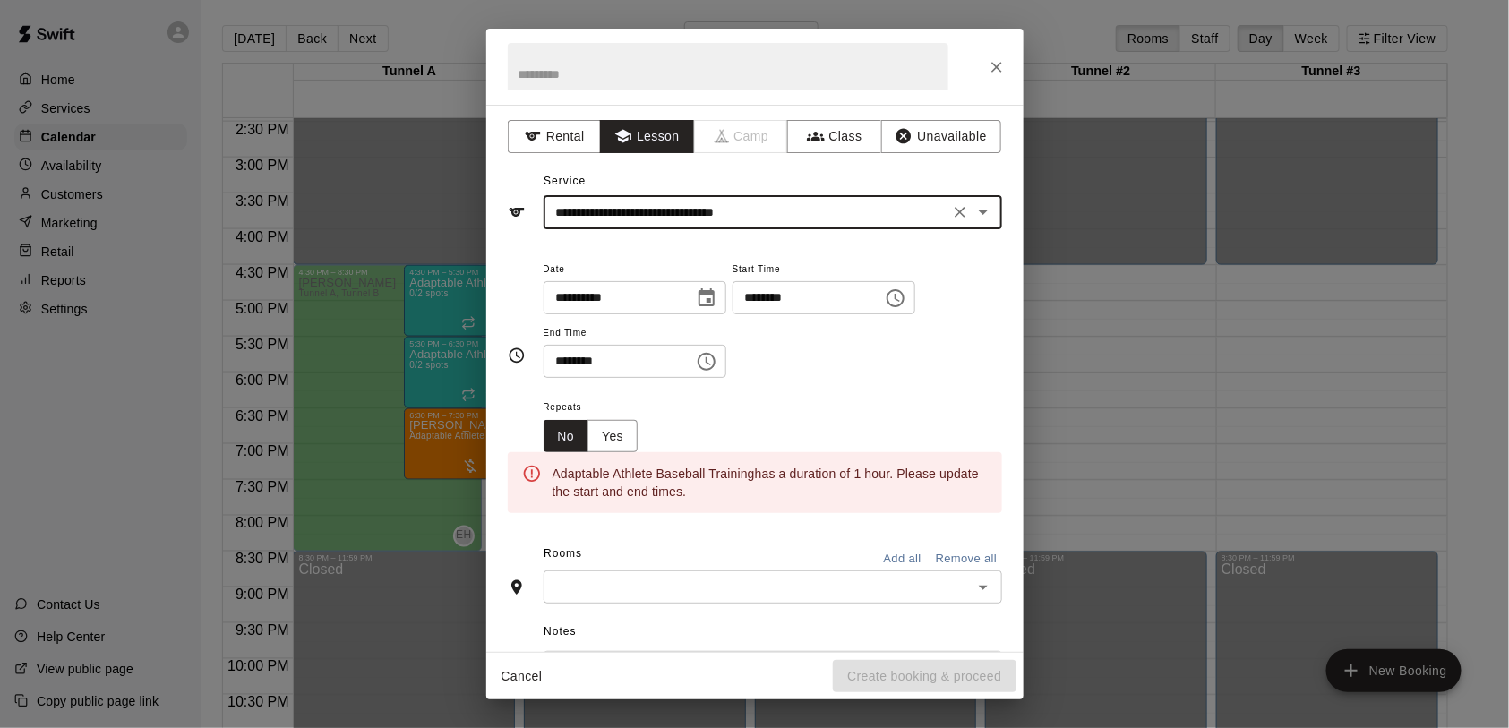
click at [732, 314] on input "********" at bounding box center [801, 297] width 138 height 33
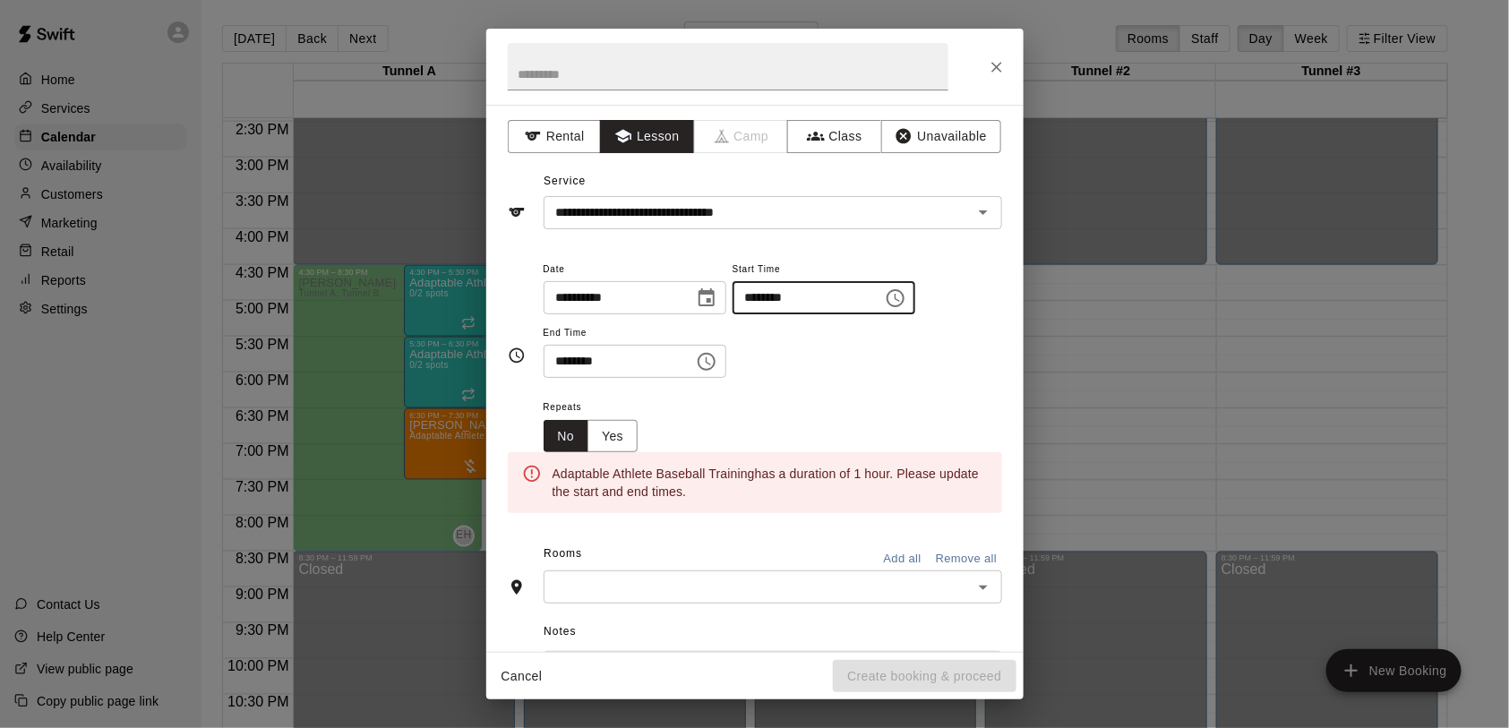
type input "********"
click at [565, 378] on input "********" at bounding box center [613, 361] width 138 height 33
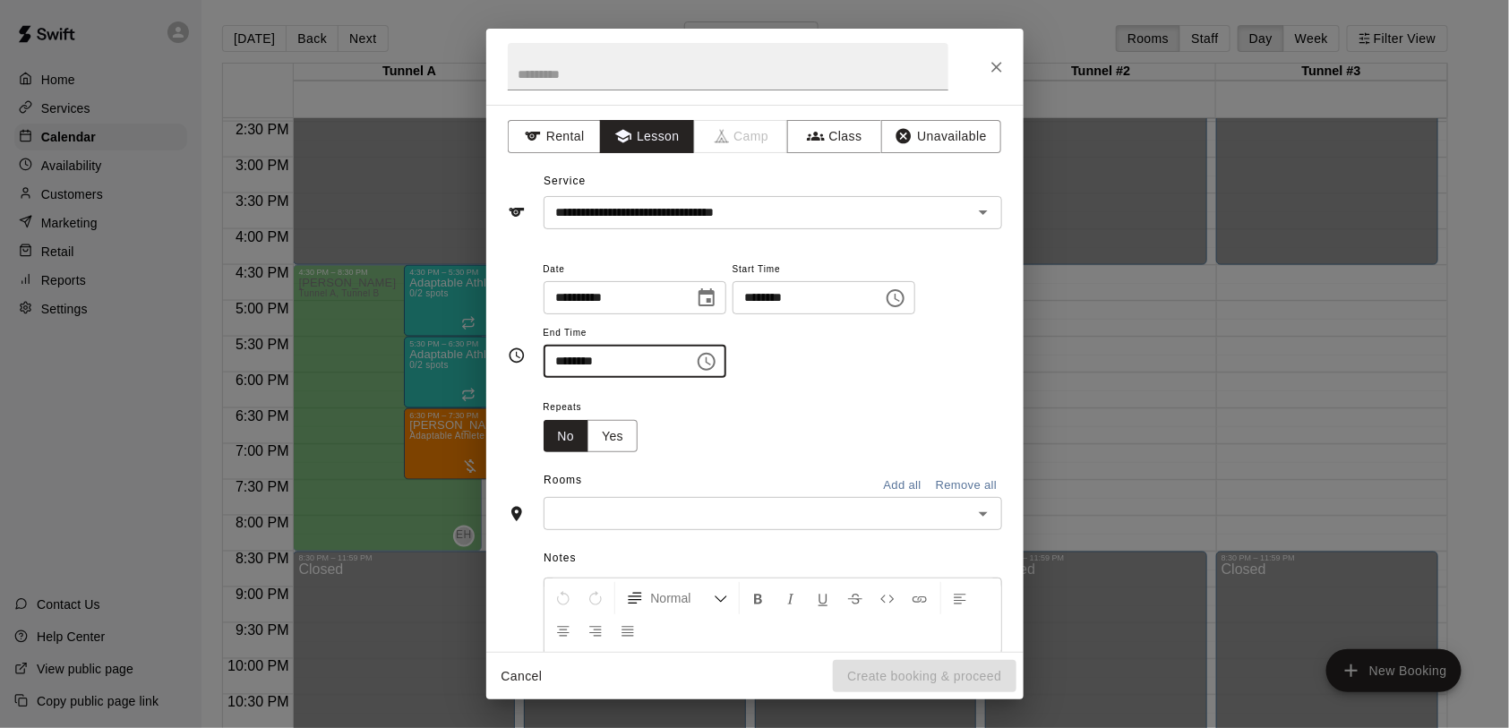
type input "********"
click at [687, 525] on input "text" at bounding box center [758, 513] width 418 height 22
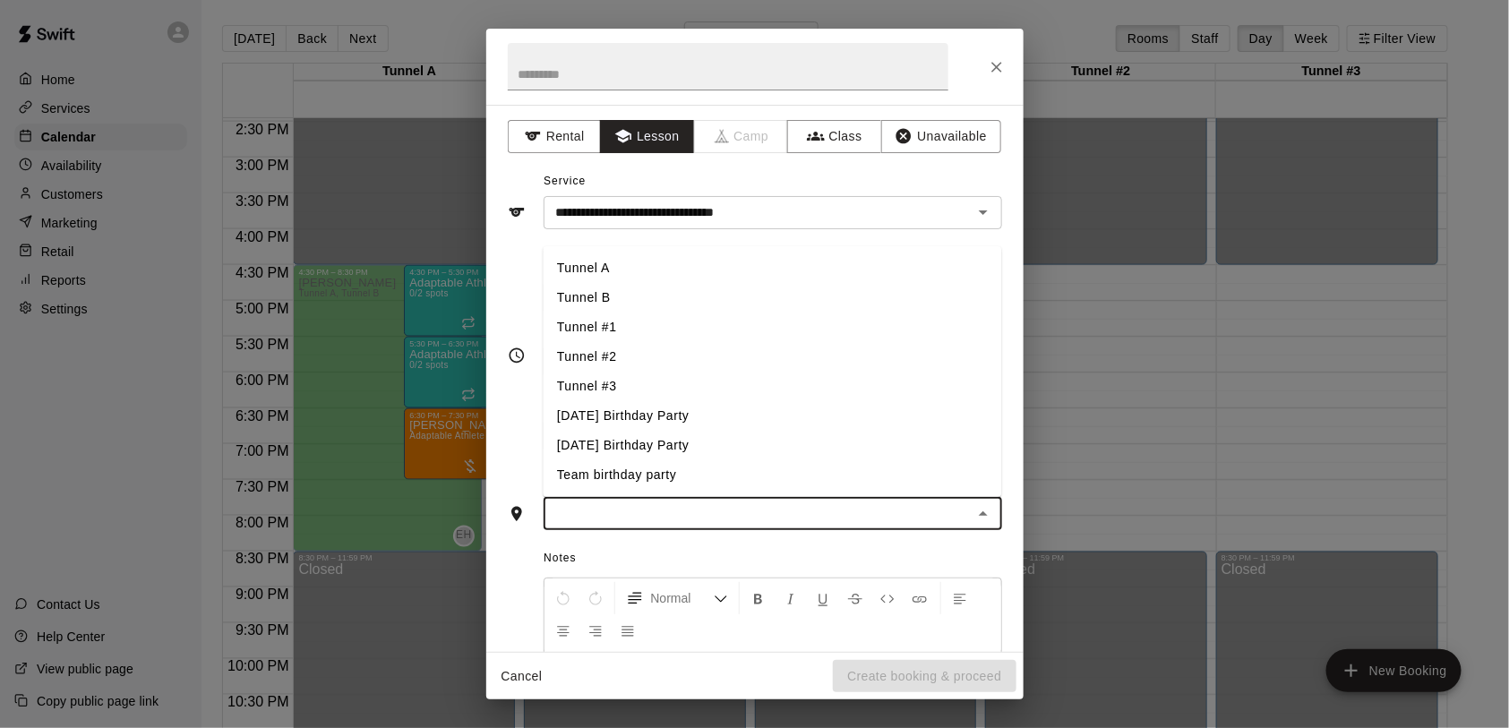
click at [594, 313] on li "Tunnel B" at bounding box center [772, 298] width 458 height 30
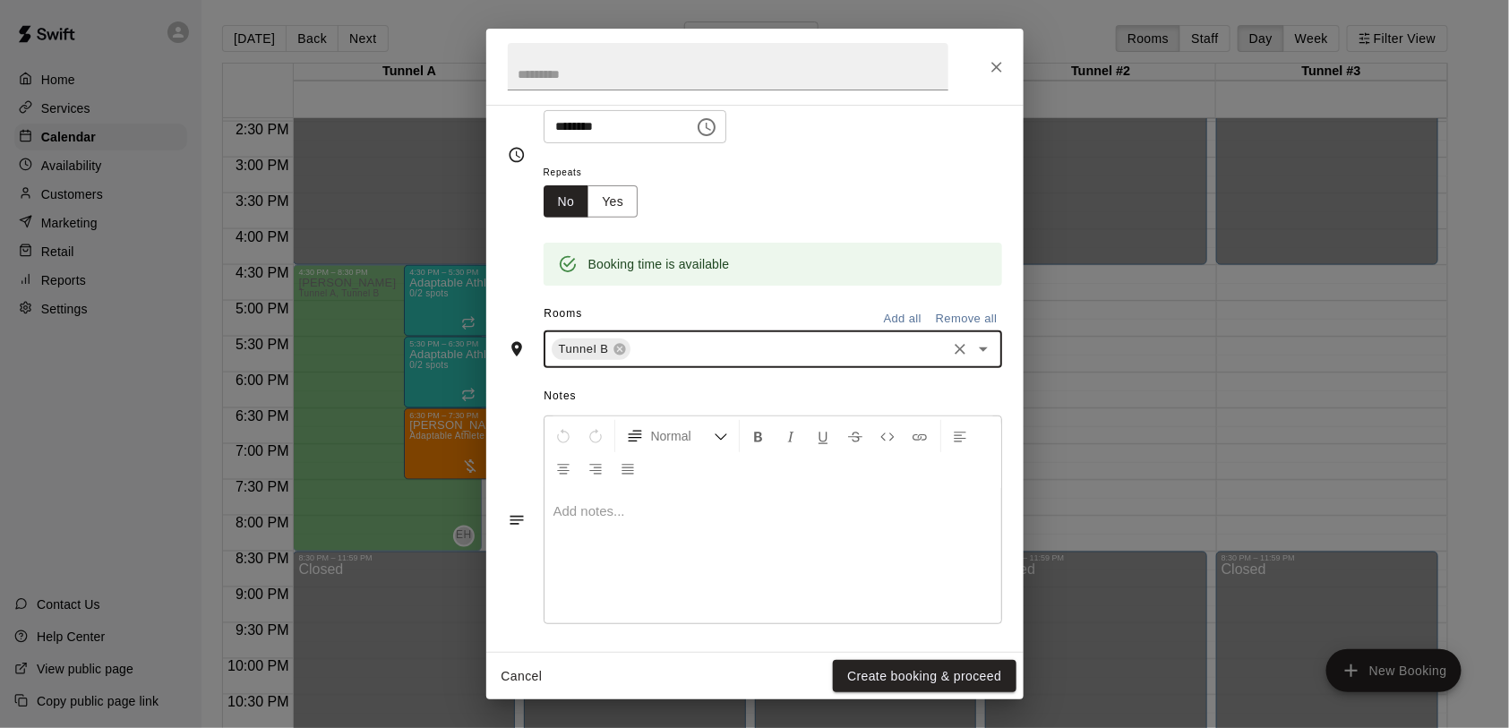
scroll to position [304, 0]
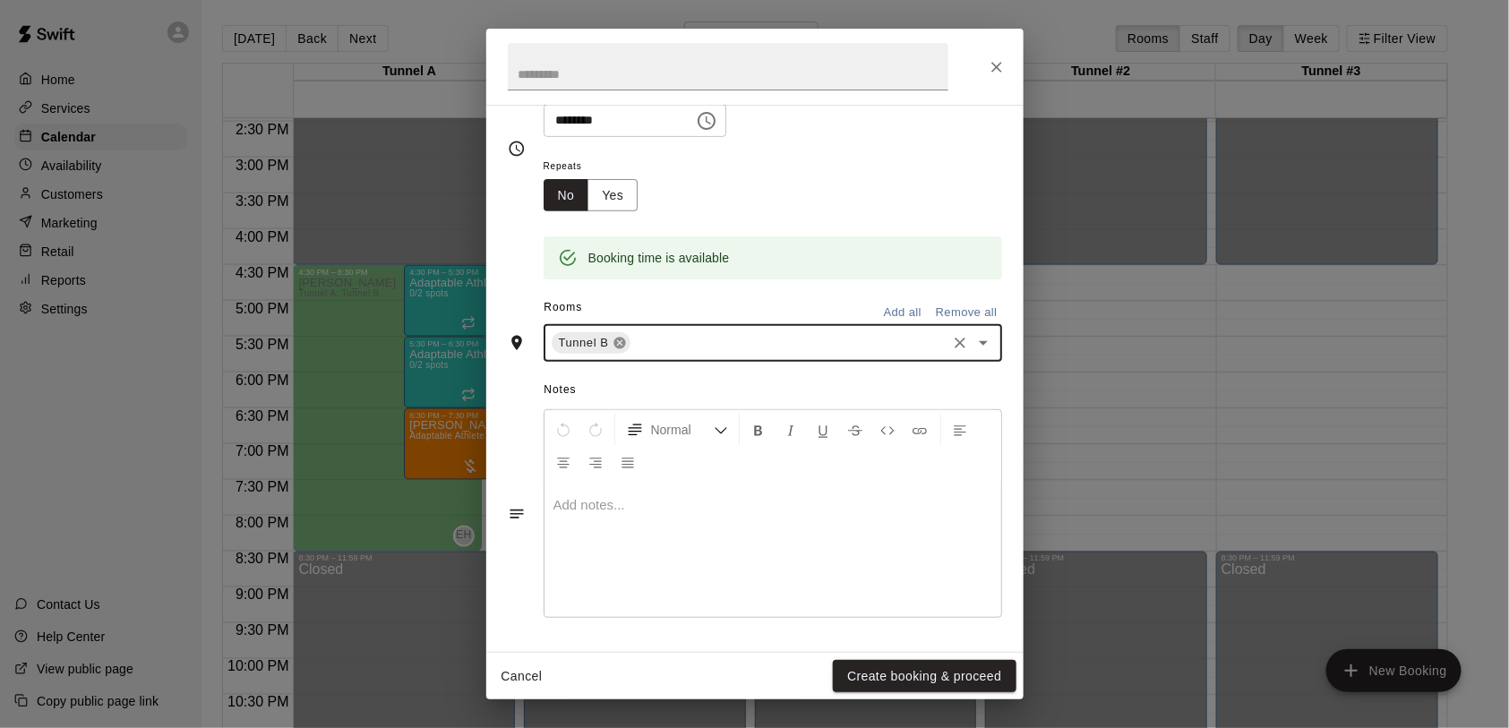
click at [621, 341] on icon at bounding box center [619, 344] width 12 height 12
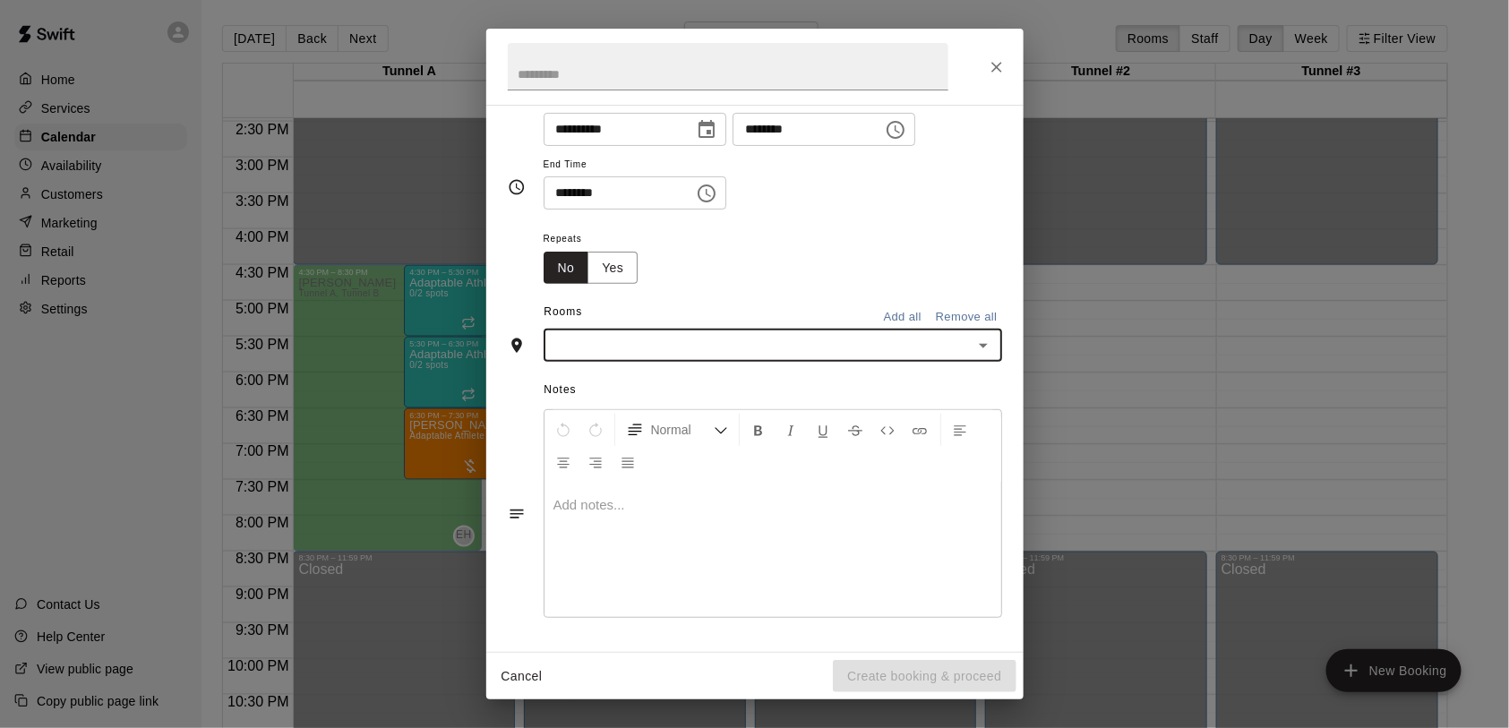
scroll to position [232, 0]
click at [667, 349] on input "text" at bounding box center [758, 345] width 418 height 22
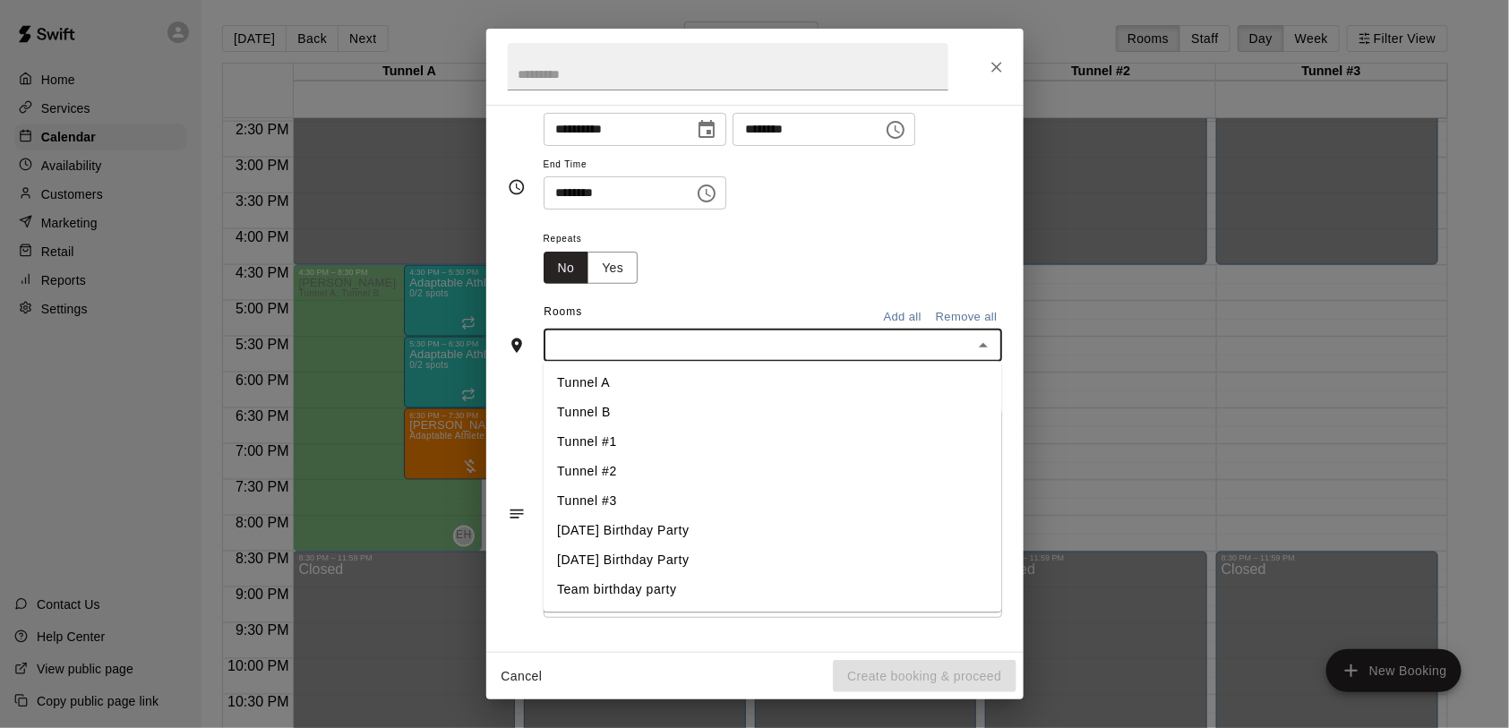
click at [621, 379] on li "Tunnel A" at bounding box center [772, 384] width 458 height 30
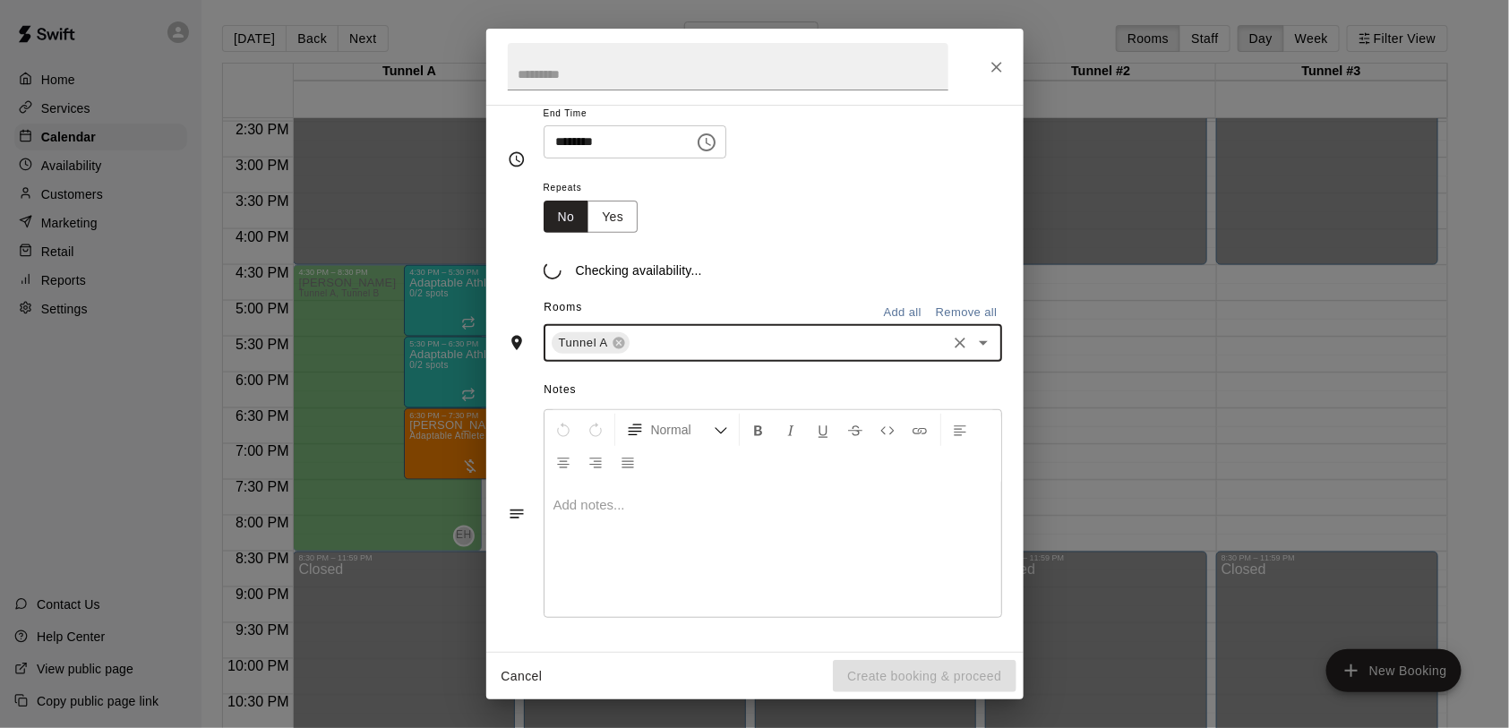
scroll to position [304, 0]
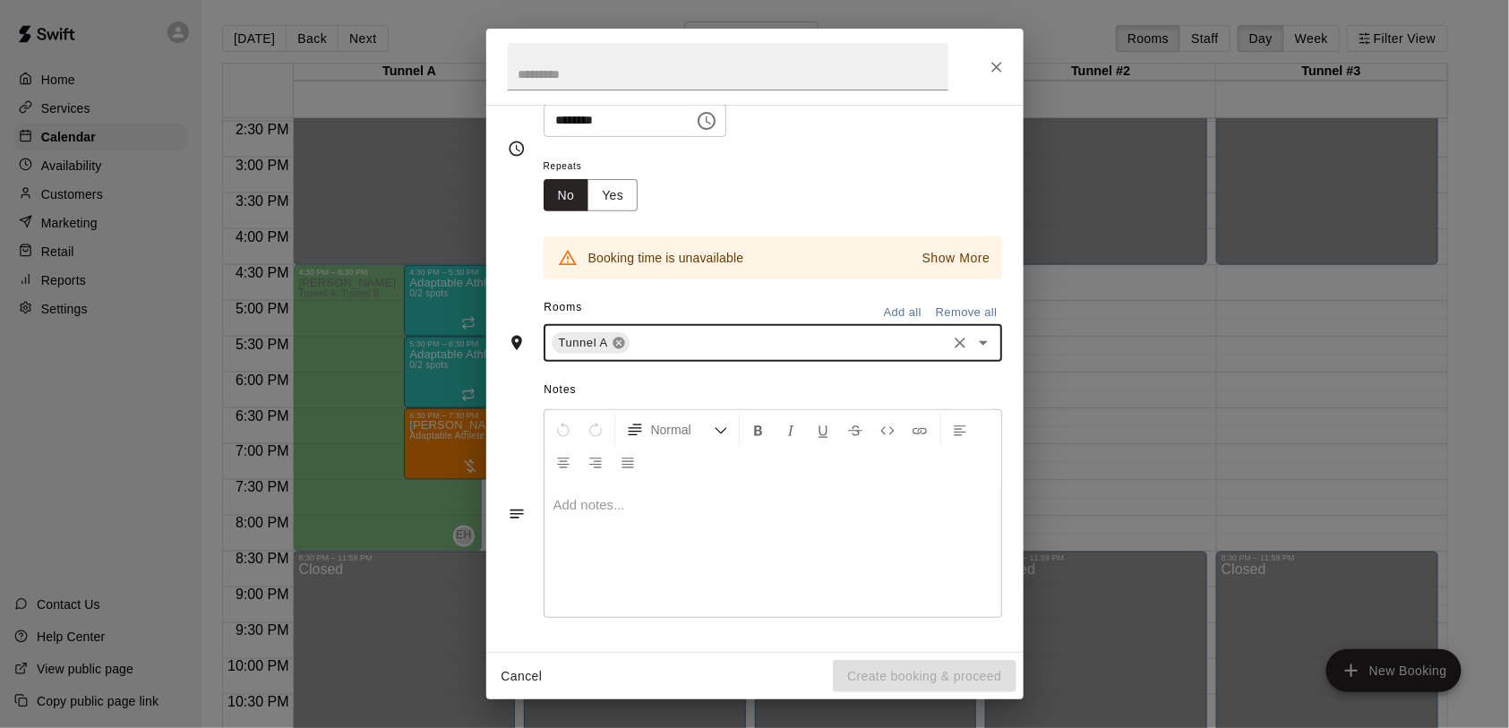
click at [618, 347] on icon at bounding box center [619, 344] width 12 height 12
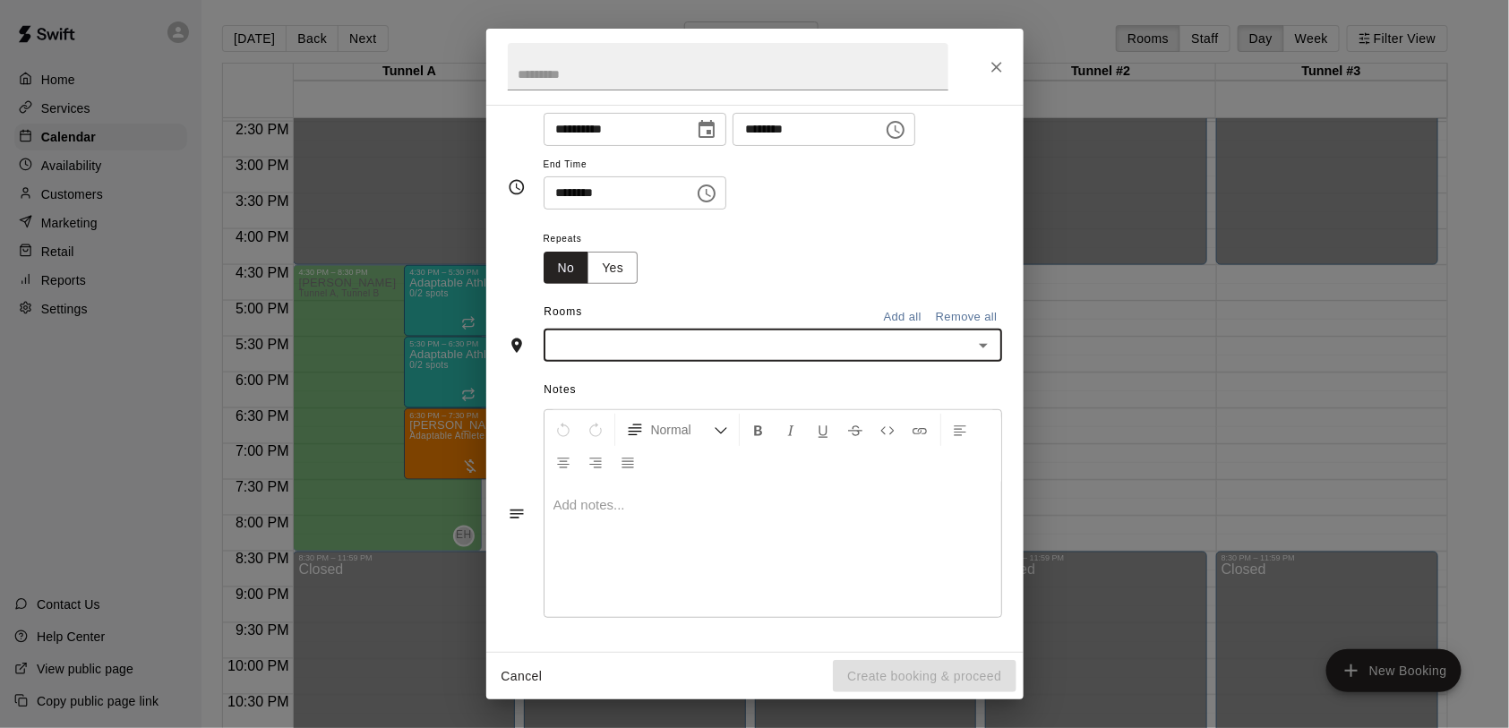
scroll to position [232, 0]
click at [618, 347] on input "text" at bounding box center [758, 345] width 418 height 22
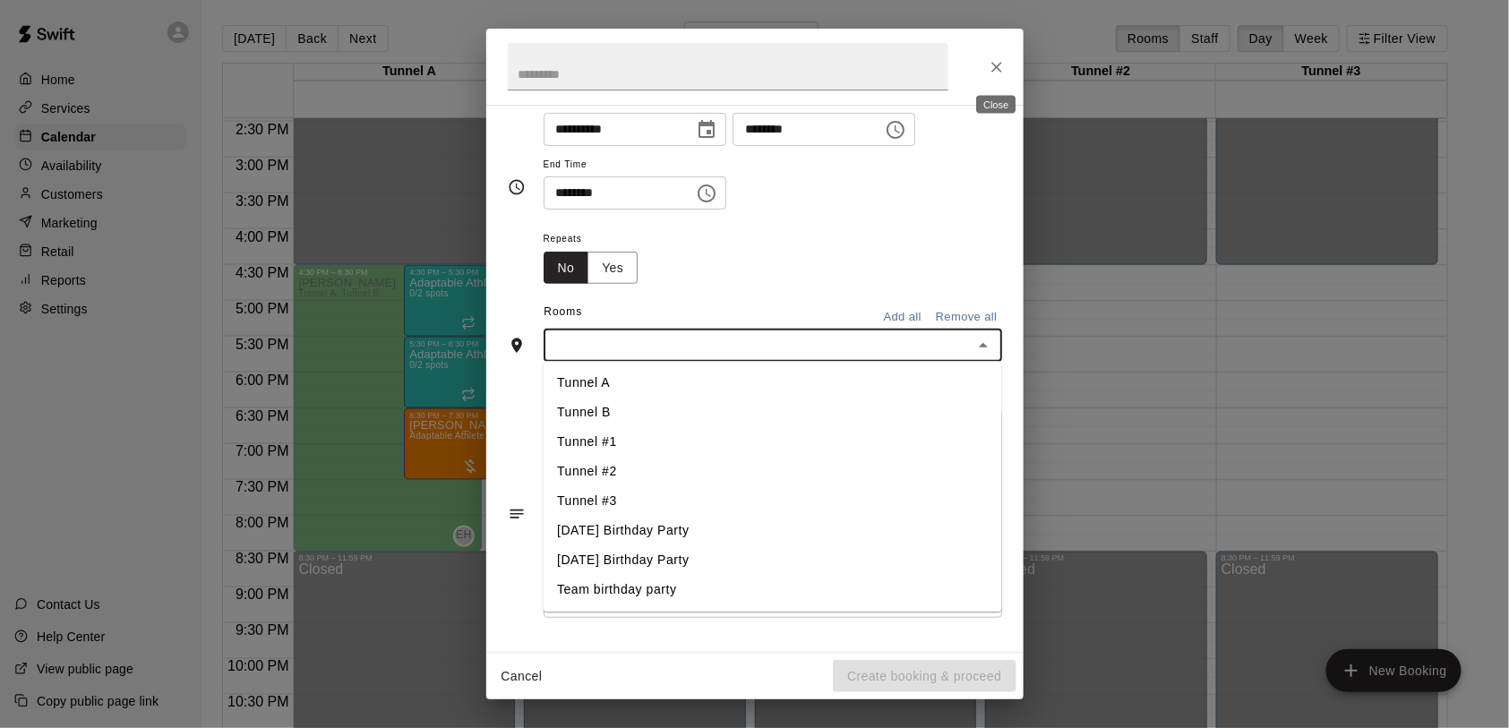
click at [995, 71] on icon "Close" at bounding box center [997, 67] width 18 height 18
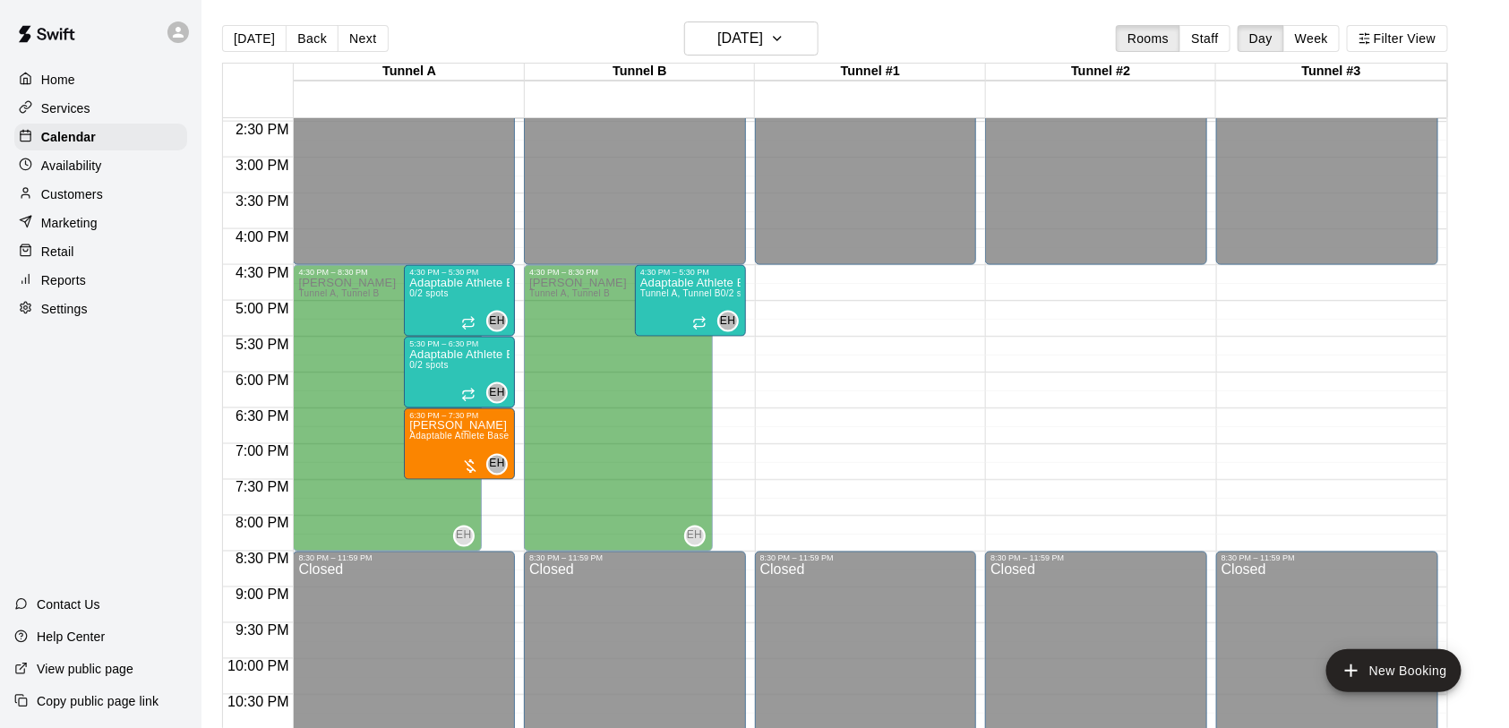
click at [31, 115] on div at bounding box center [30, 108] width 22 height 17
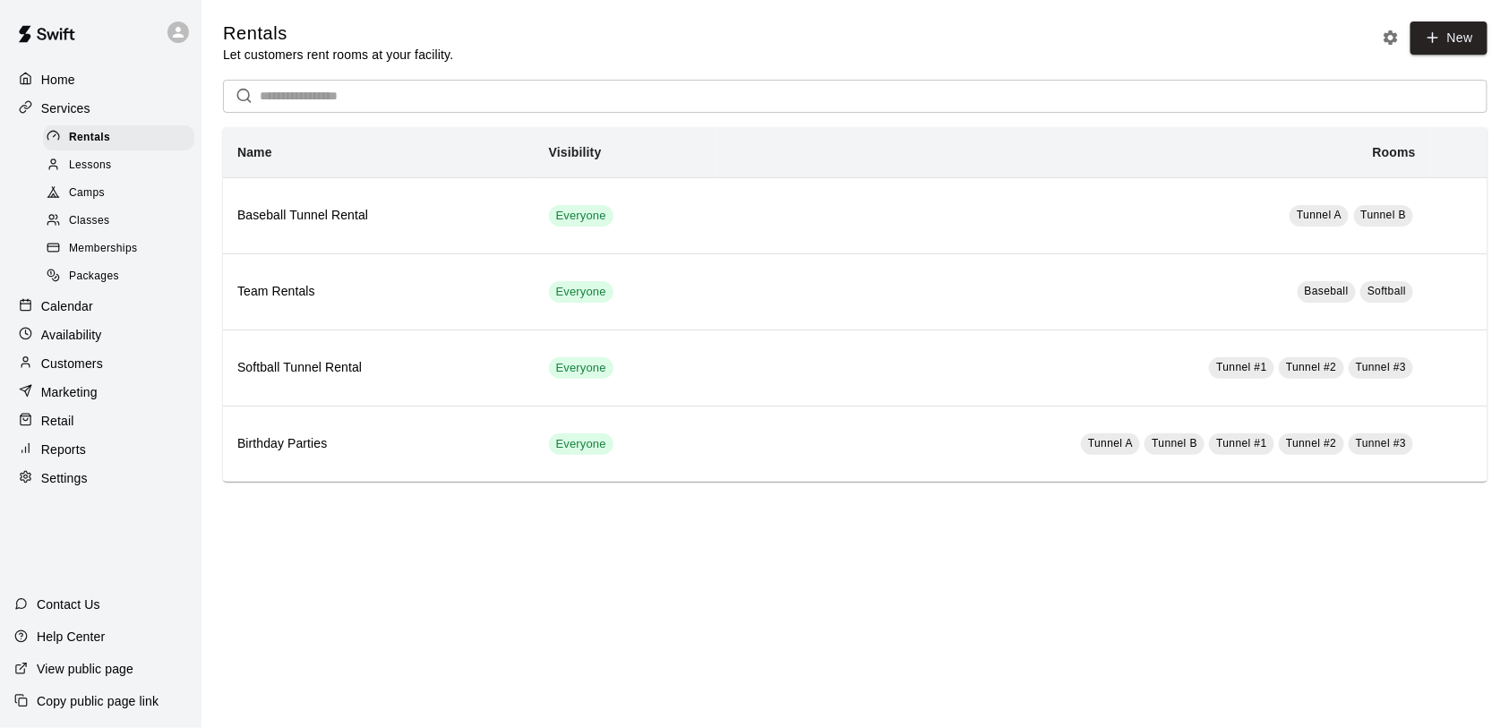
click at [70, 175] on span "Lessons" at bounding box center [90, 166] width 43 height 18
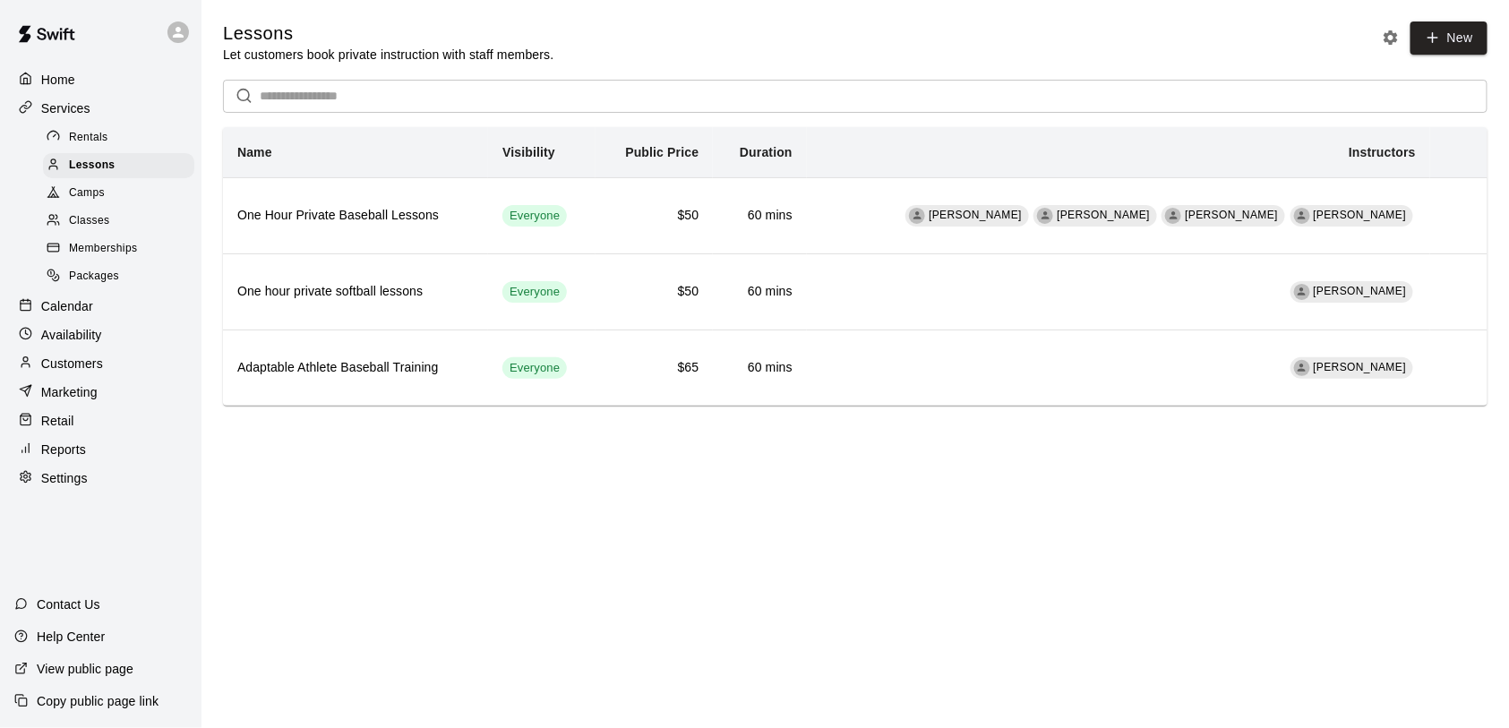
click at [101, 230] on span "Classes" at bounding box center [89, 221] width 40 height 18
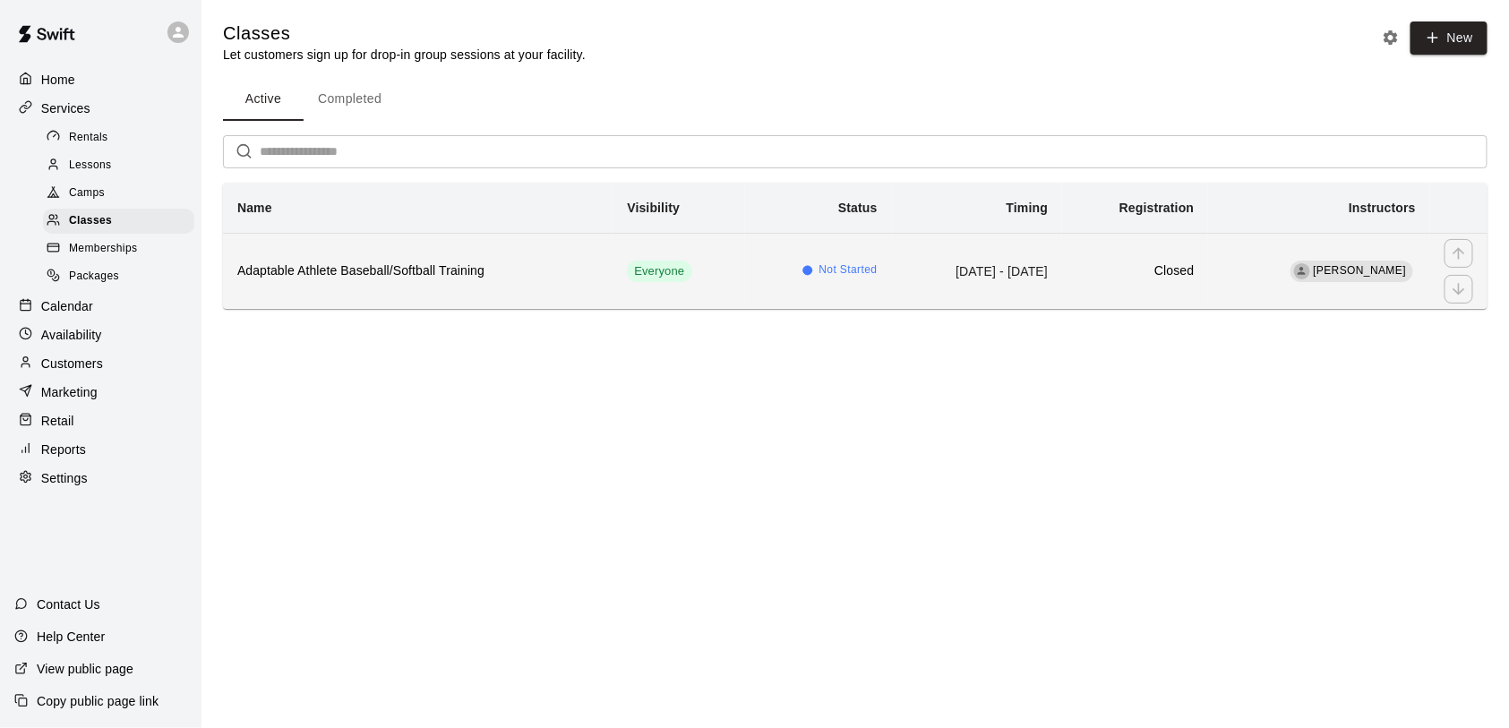
click at [440, 286] on th "Adaptable Athlete Baseball/Softball Training" at bounding box center [418, 271] width 390 height 76
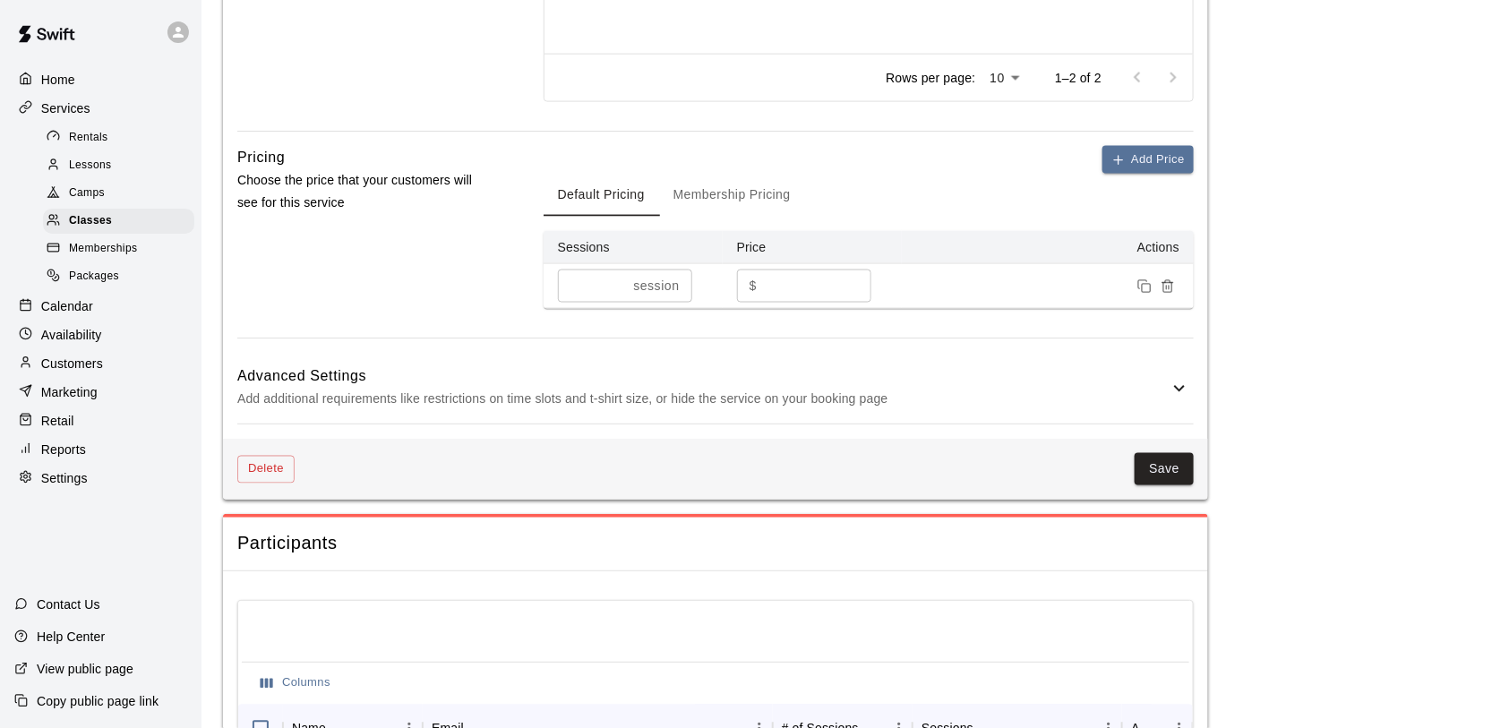
scroll to position [1145, 0]
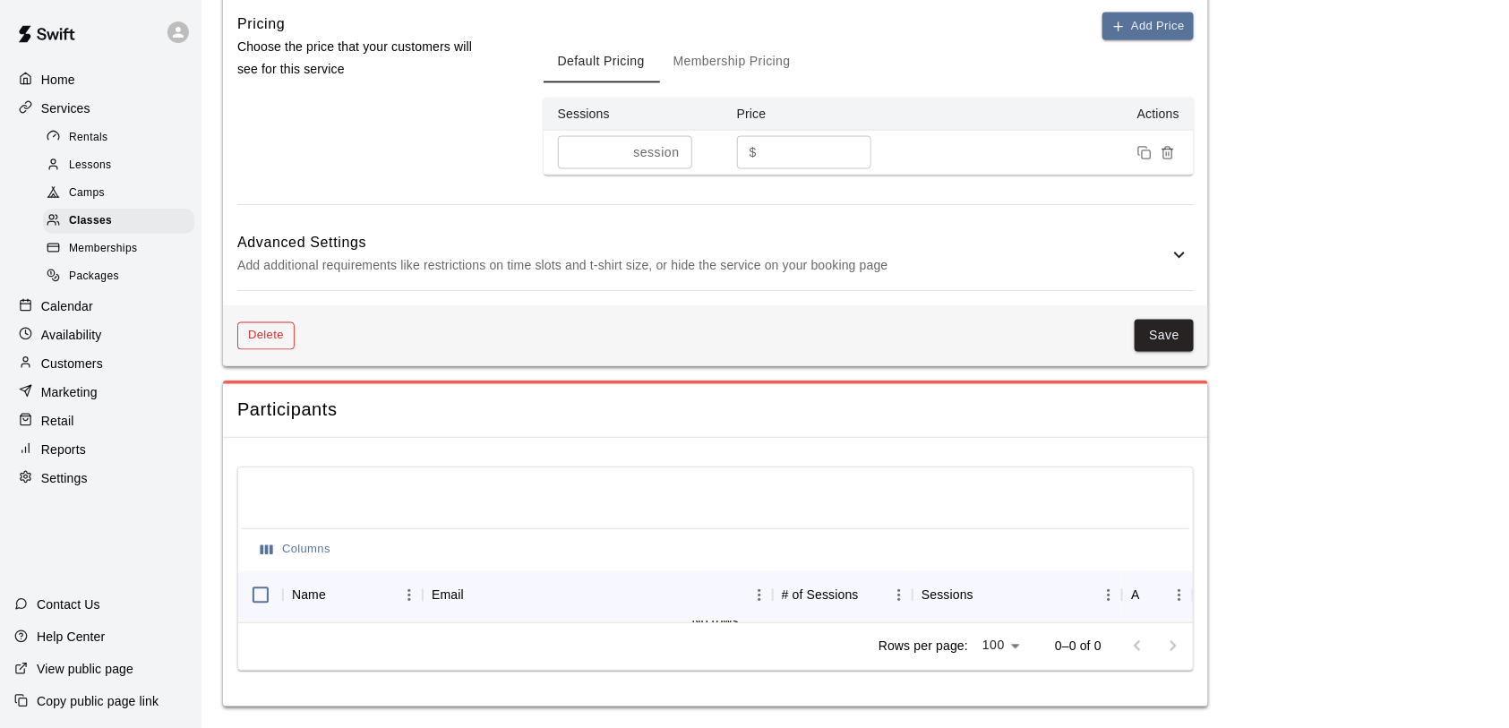
click at [253, 339] on button "Delete" at bounding box center [265, 336] width 57 height 28
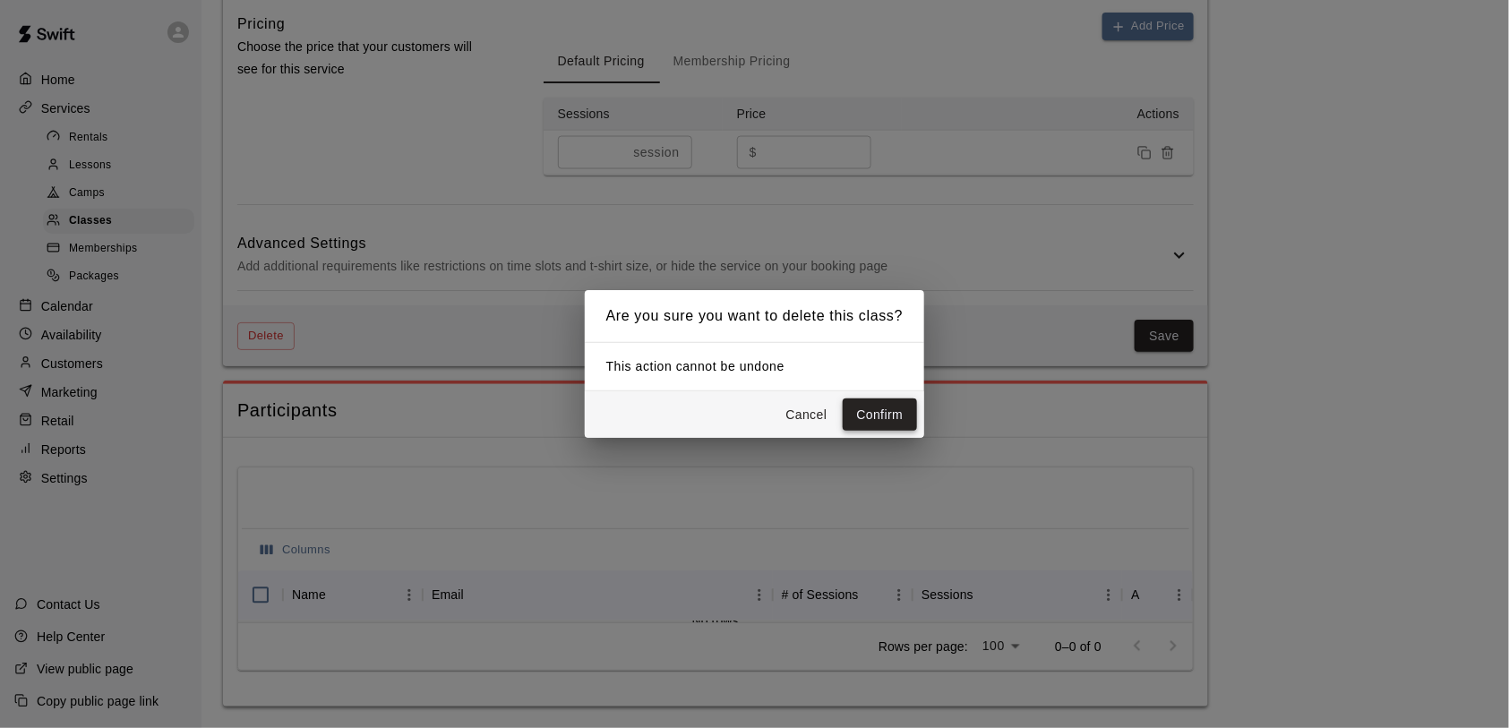
click at [860, 407] on button "Confirm" at bounding box center [880, 414] width 75 height 33
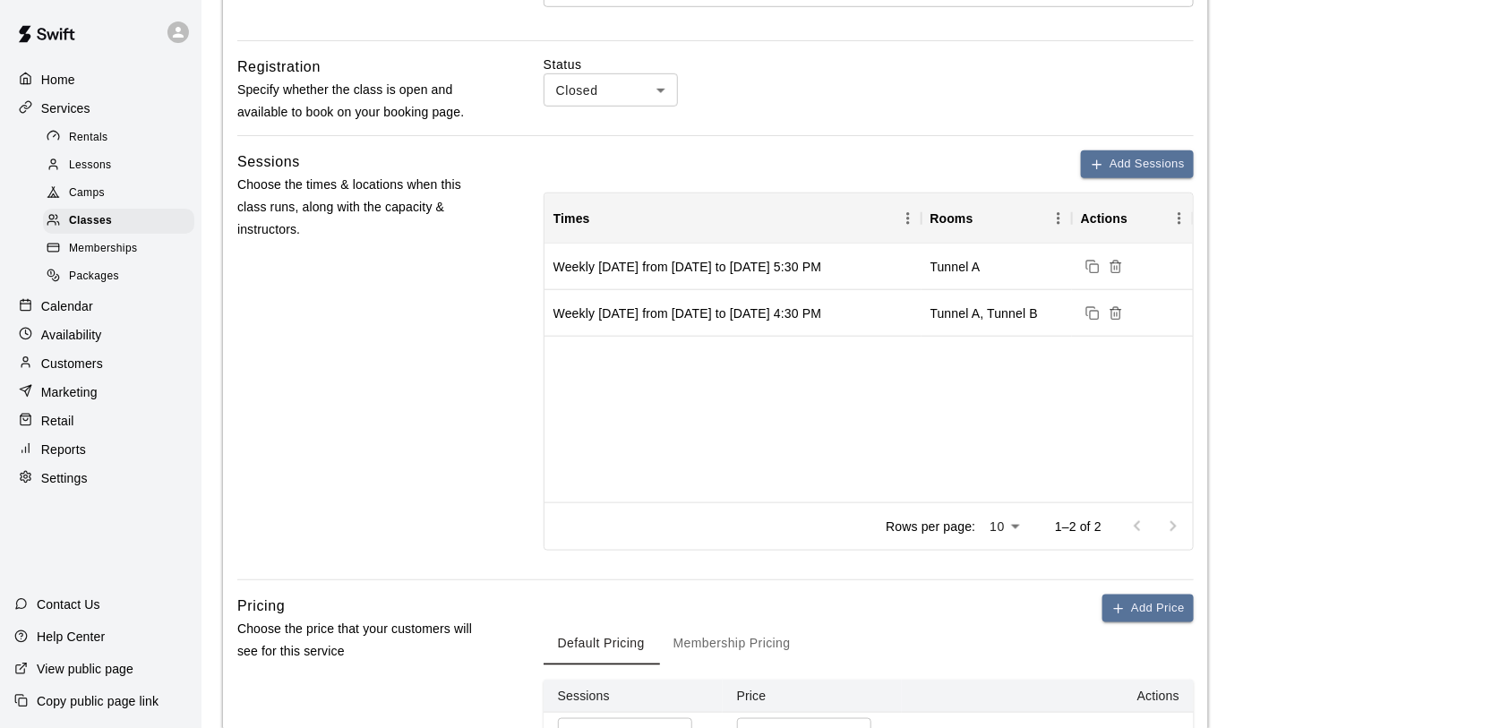
scroll to position [552, 0]
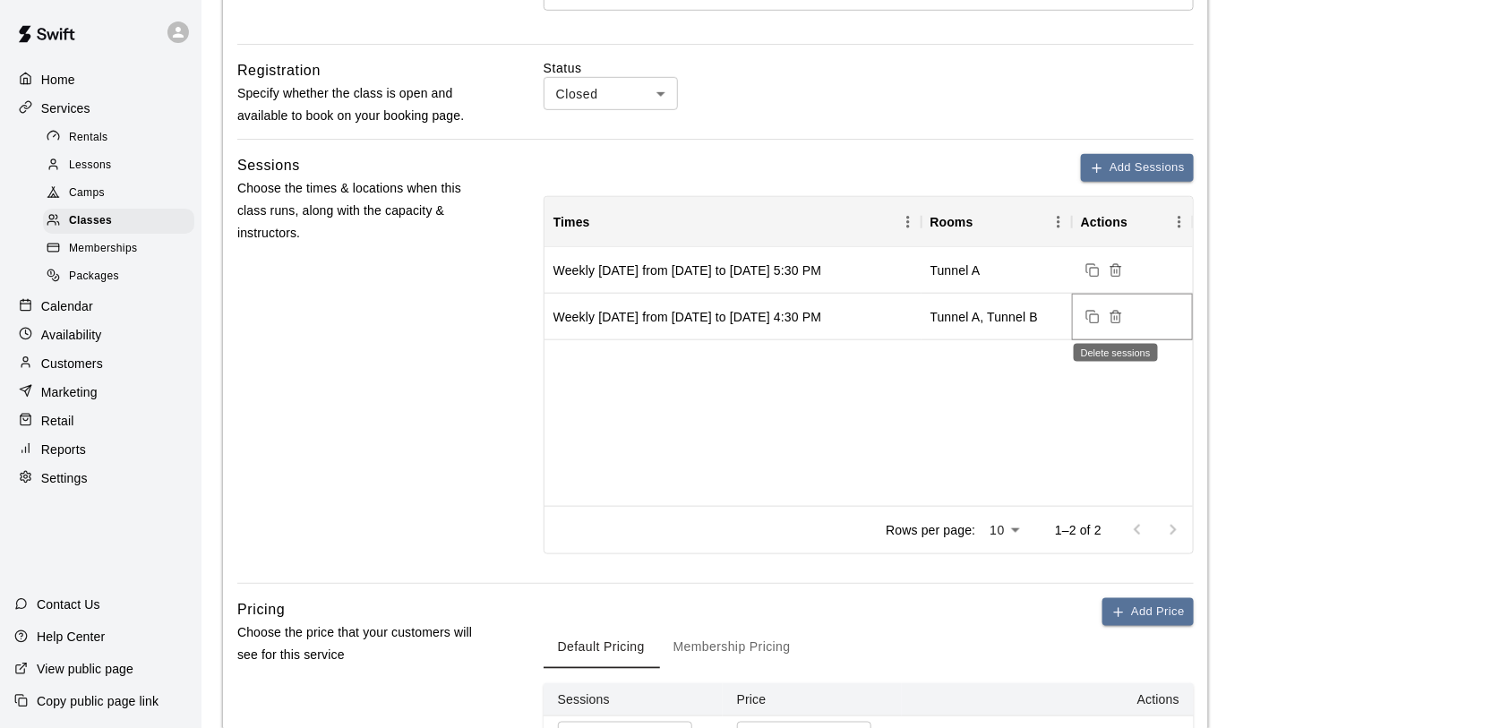
click at [1116, 322] on icon "Delete sessions" at bounding box center [1116, 317] width 14 height 14
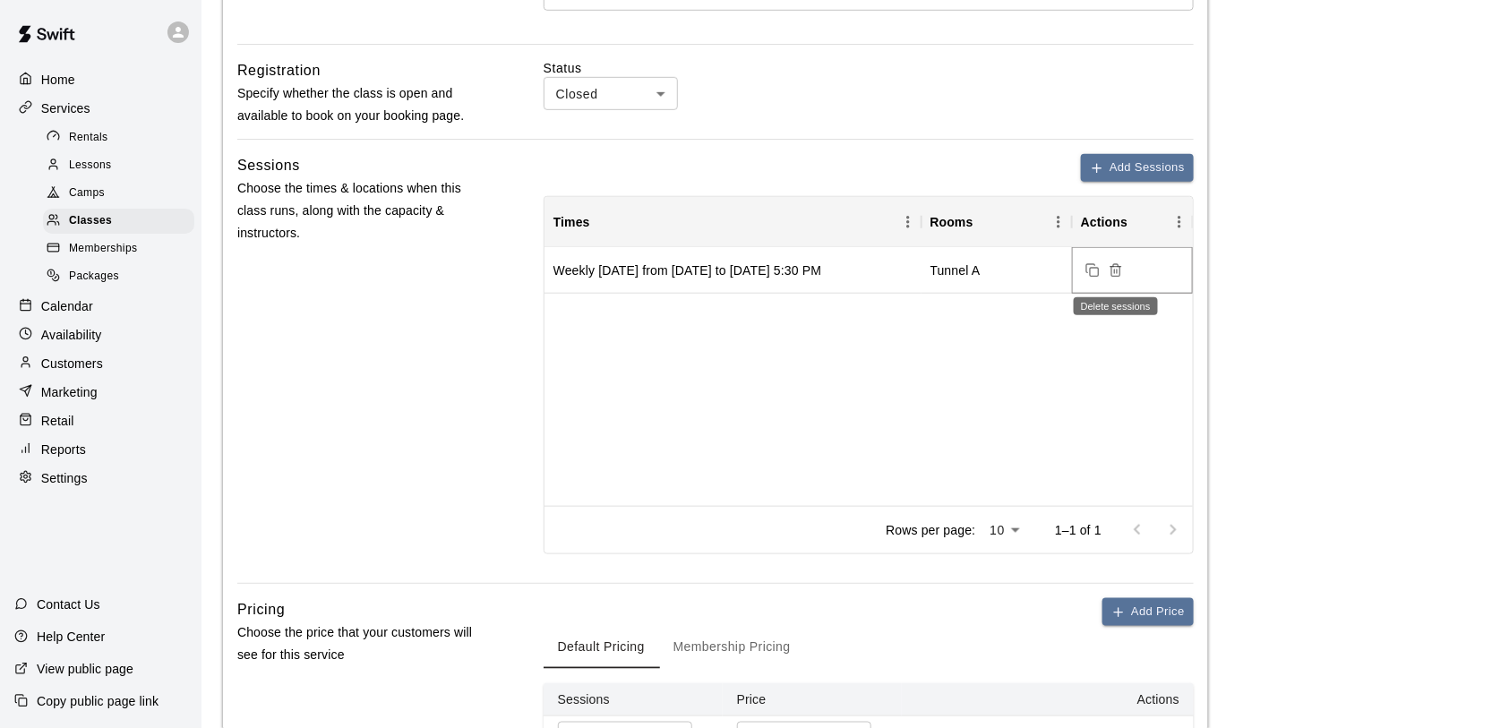
click at [1117, 278] on icon "Delete sessions" at bounding box center [1116, 270] width 14 height 14
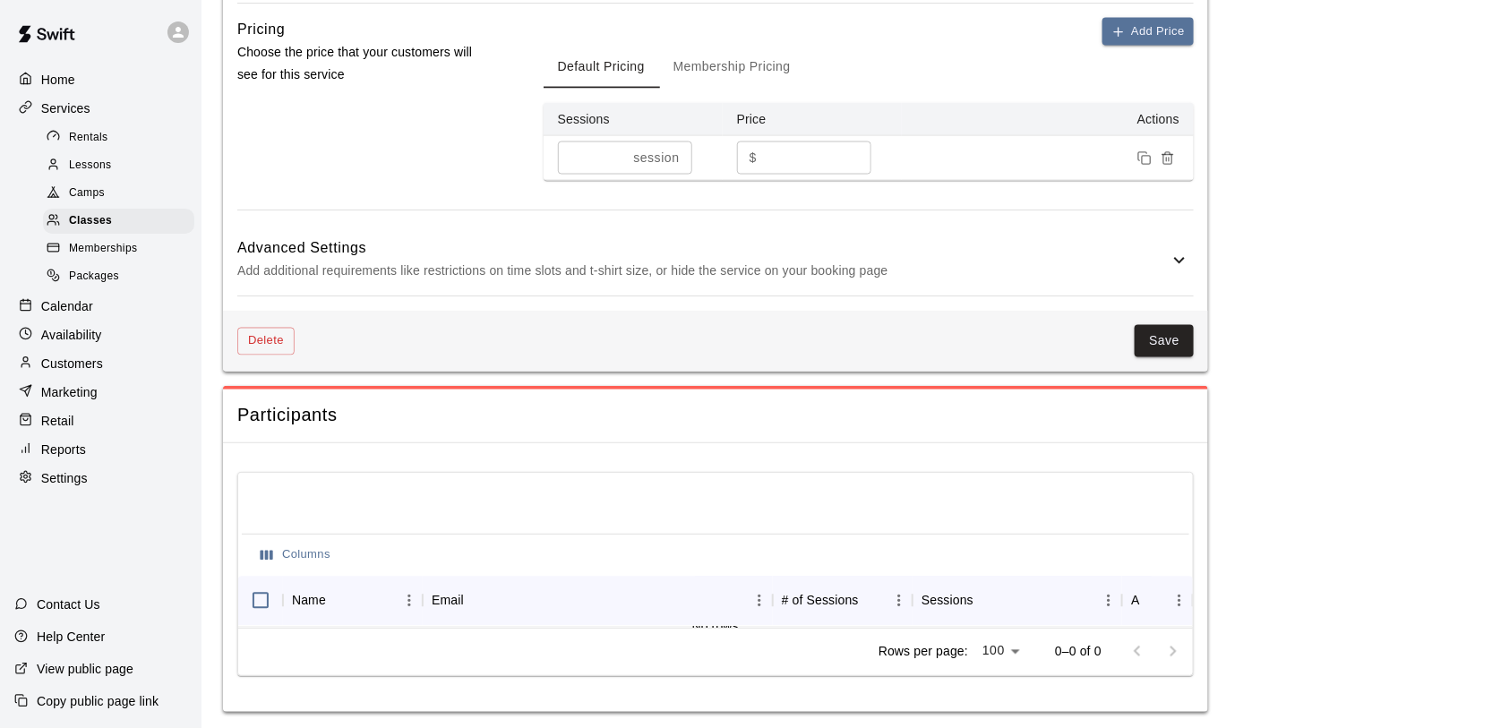
scroll to position [1137, 0]
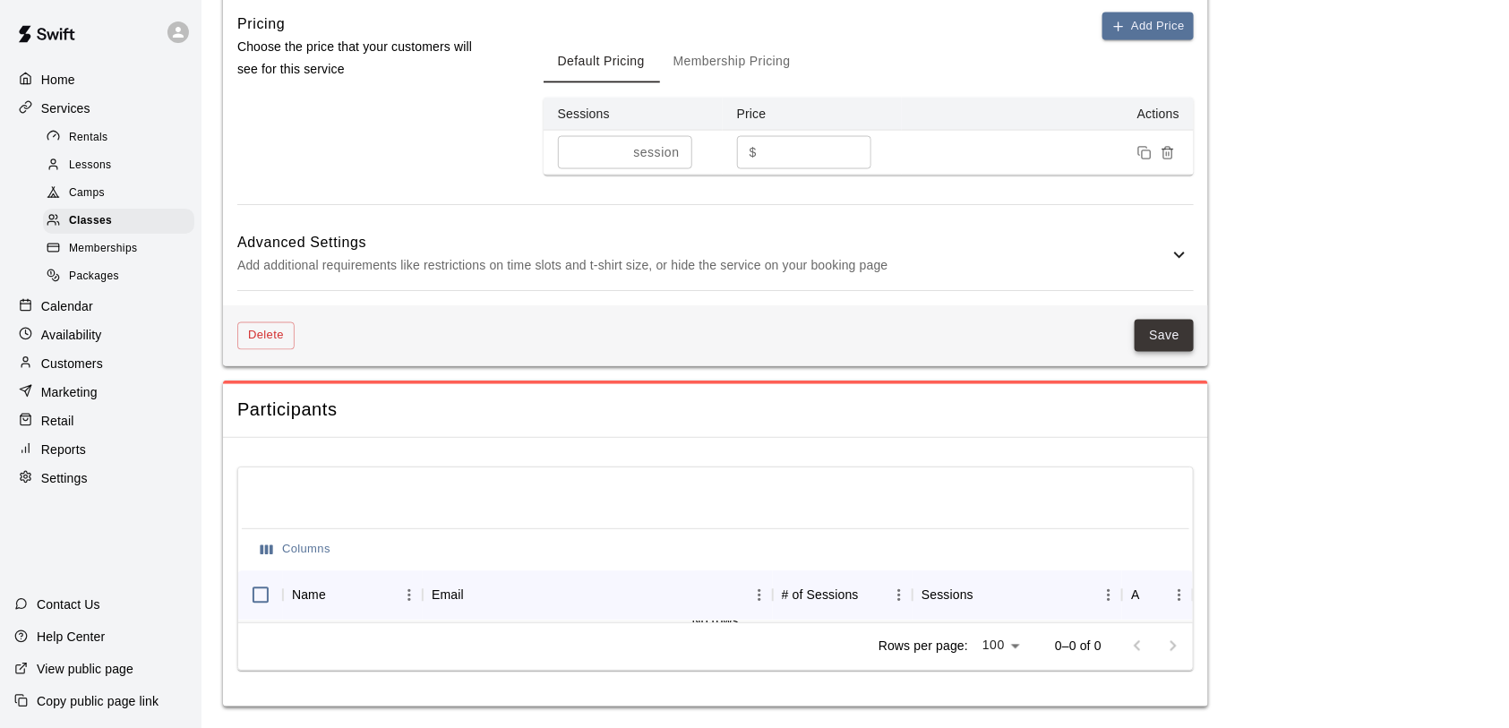
click at [1176, 347] on button "Save" at bounding box center [1164, 336] width 59 height 33
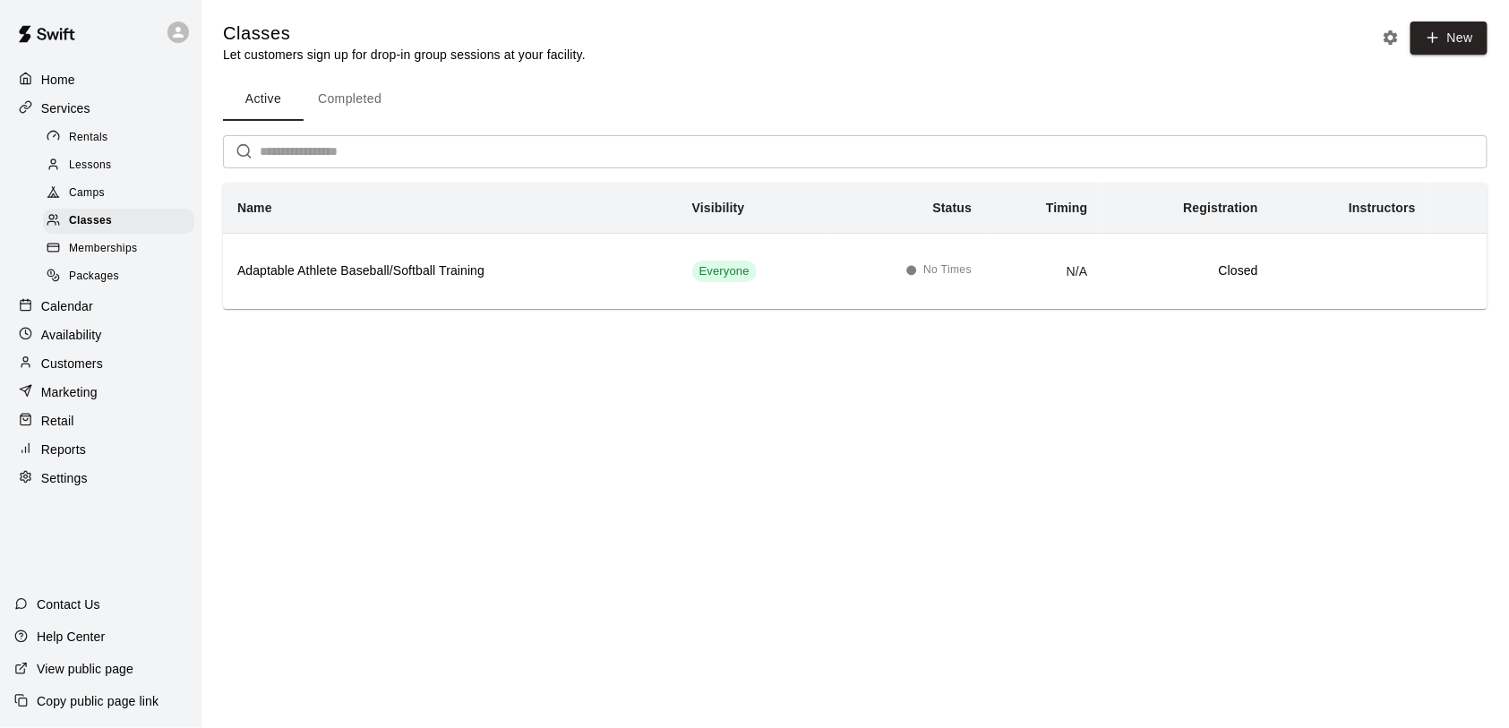
click at [64, 298] on p "Calendar" at bounding box center [67, 306] width 52 height 18
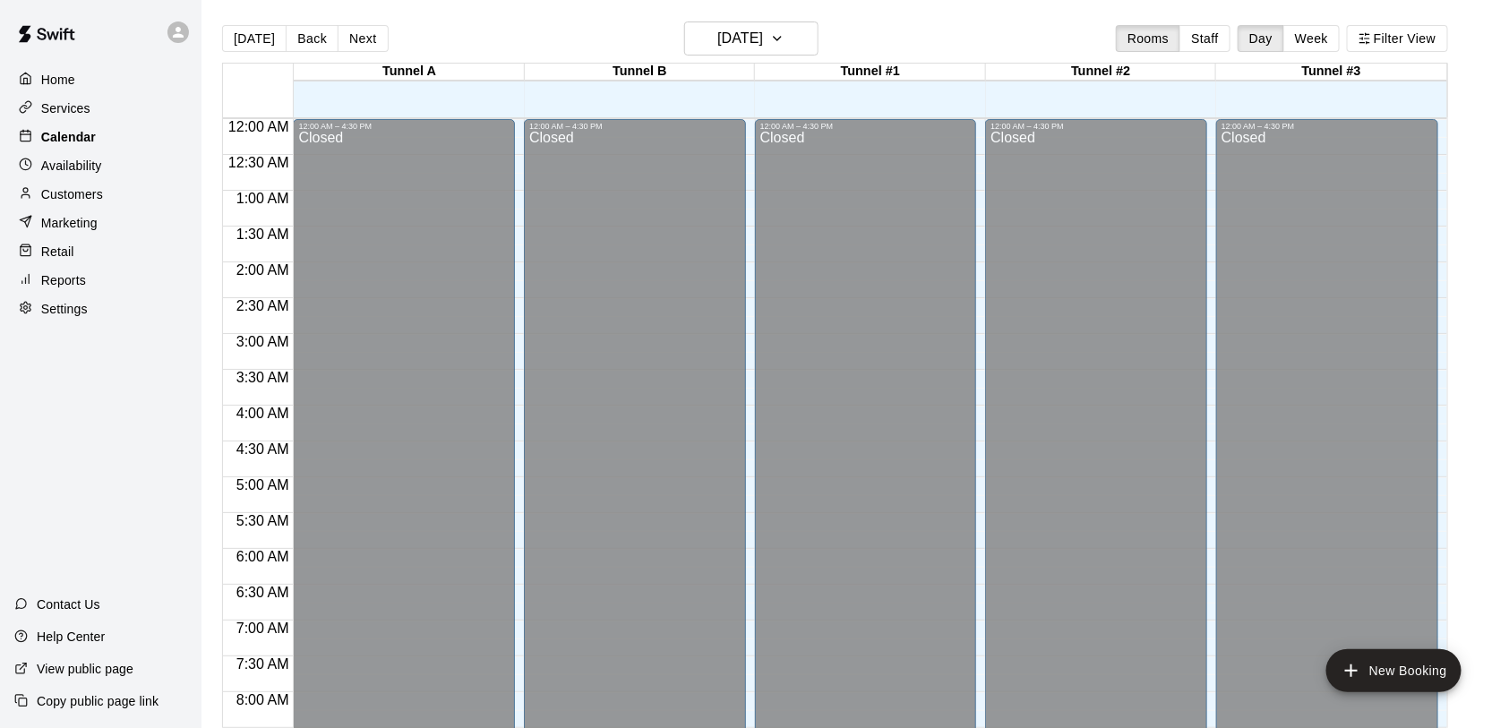
scroll to position [1036, 0]
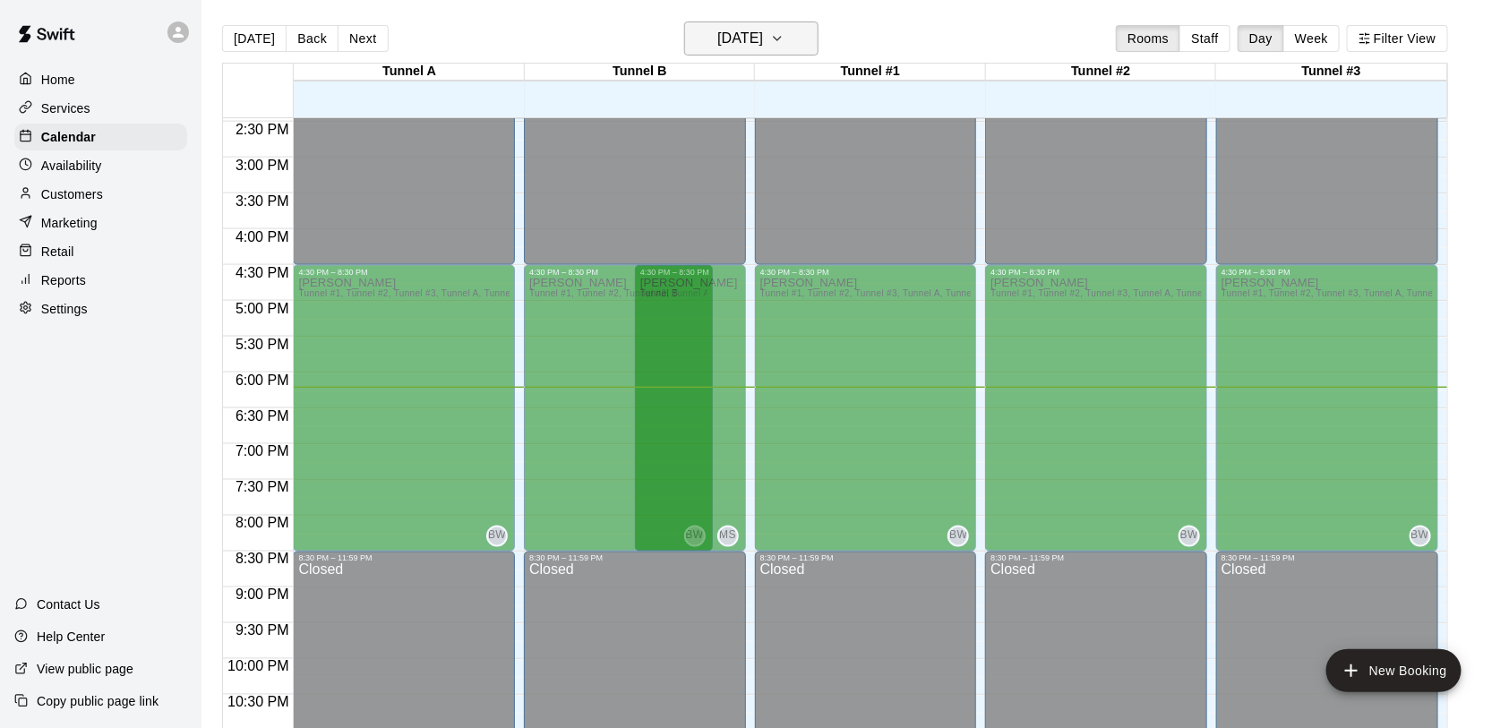
click at [784, 41] on icon "button" at bounding box center [777, 38] width 14 height 21
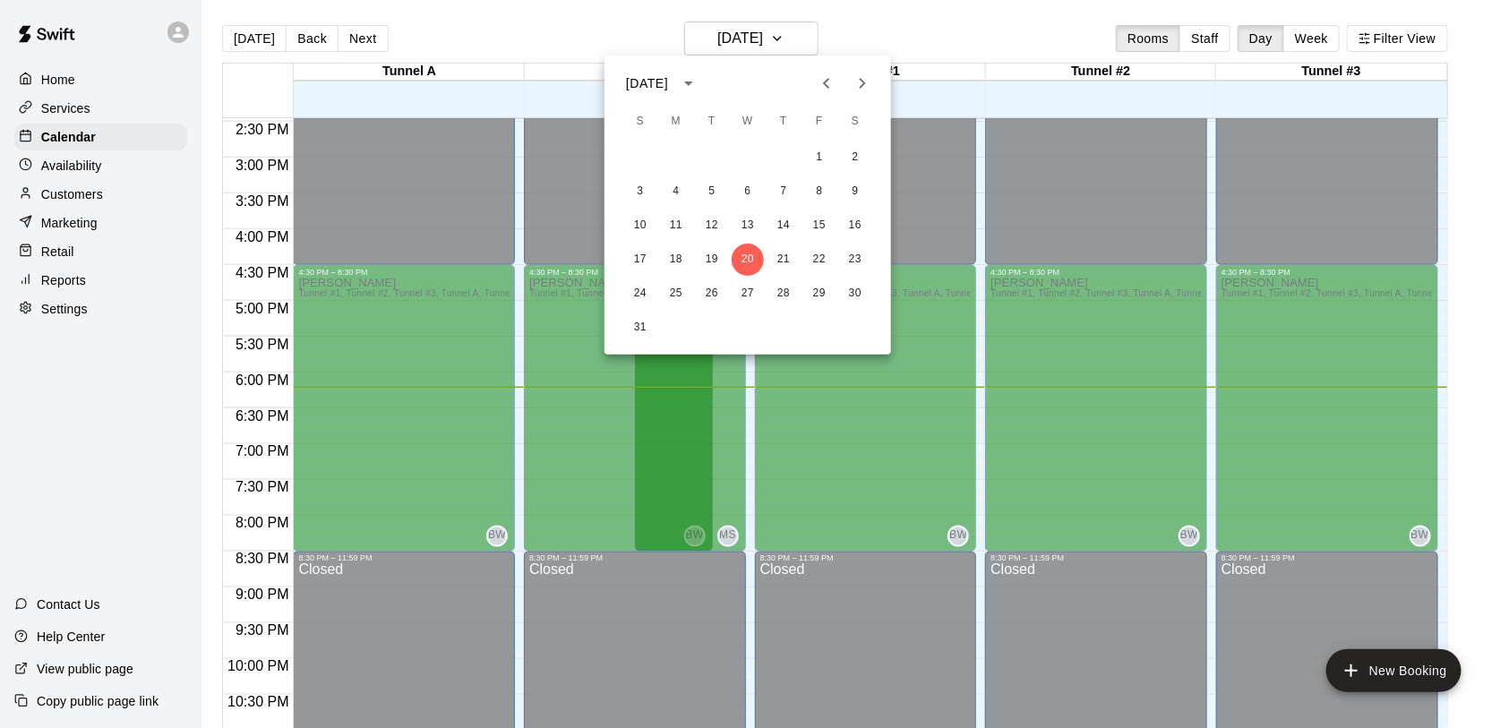
click at [855, 79] on icon "Next month" at bounding box center [862, 83] width 21 height 21
click at [784, 191] on button "11" at bounding box center [783, 192] width 32 height 32
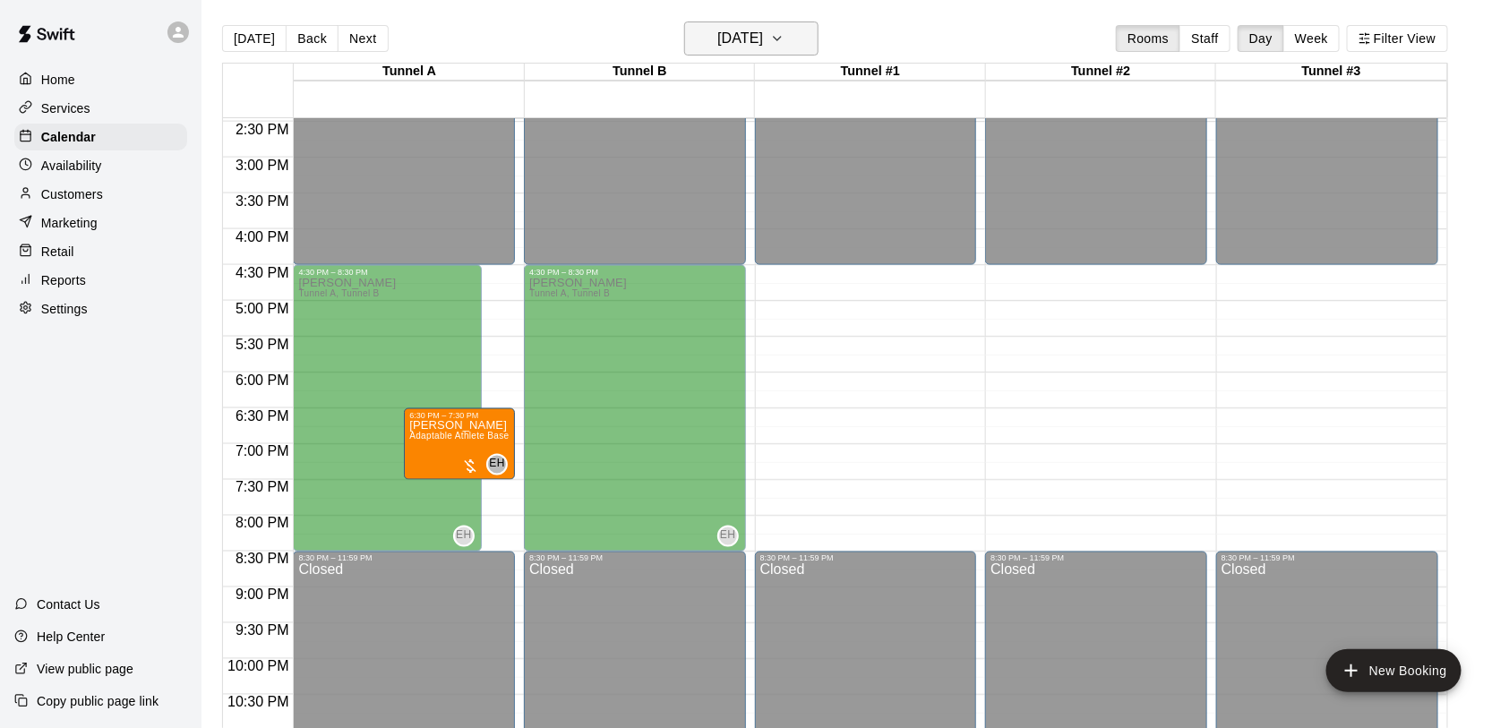
click at [796, 42] on button "[DATE]" at bounding box center [751, 38] width 134 height 34
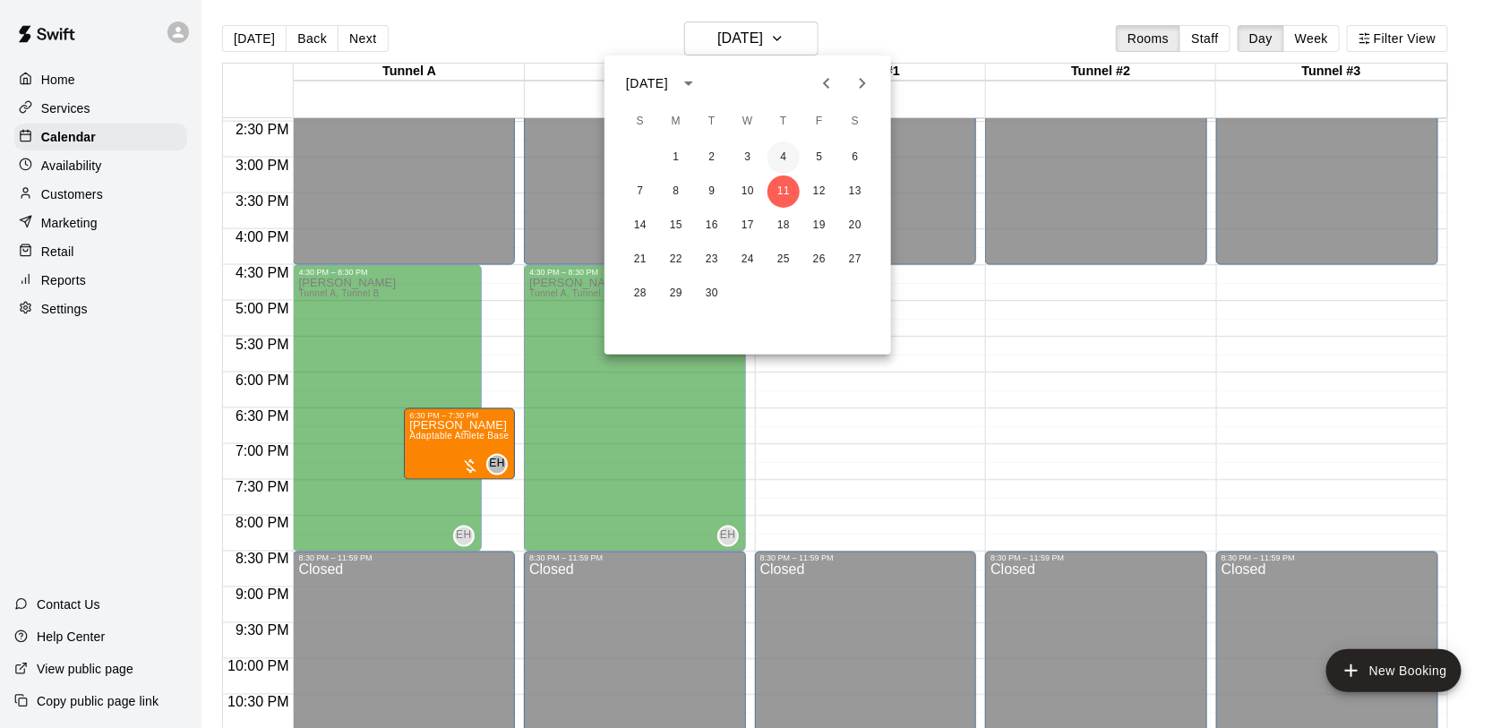
click at [775, 151] on button "4" at bounding box center [783, 157] width 32 height 32
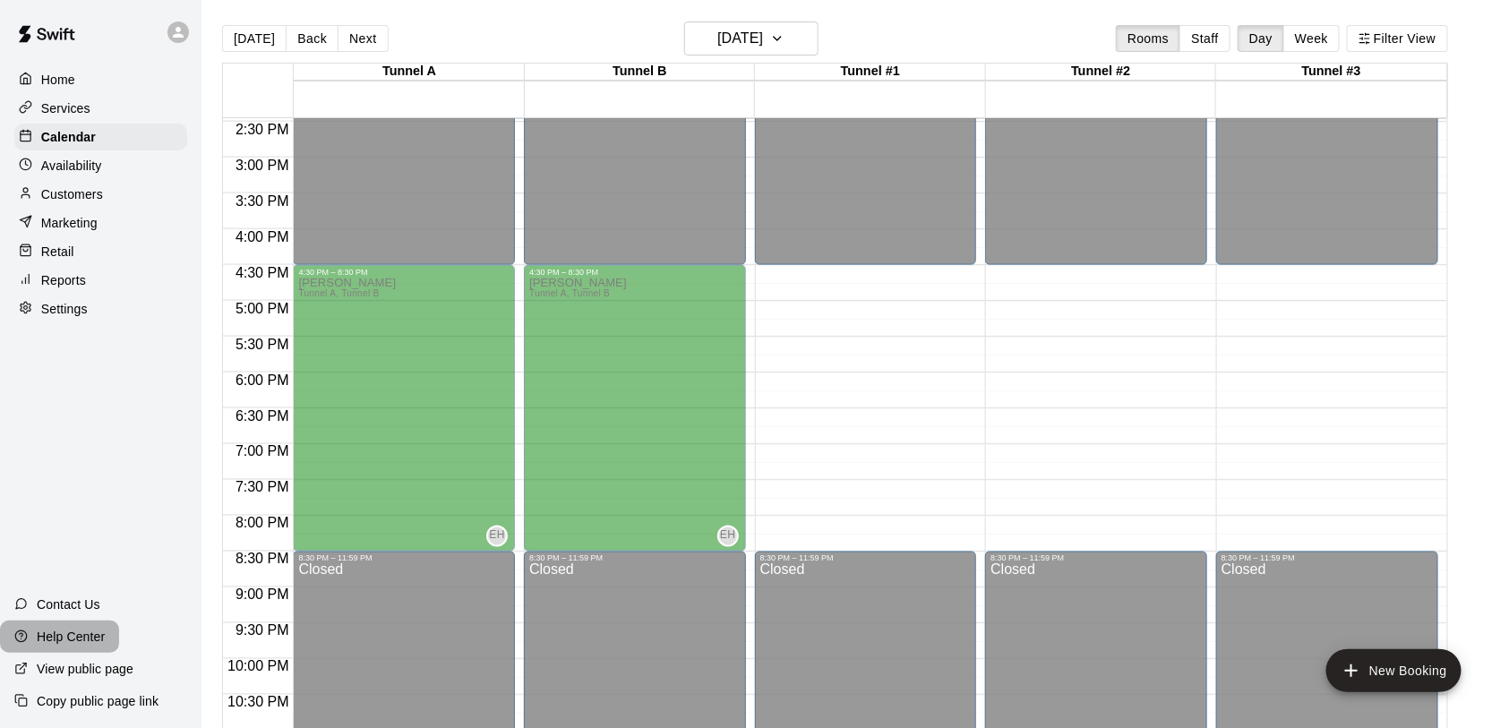
click at [58, 633] on p "Help Center" at bounding box center [71, 637] width 68 height 18
click at [57, 172] on p "Availability" at bounding box center [71, 166] width 61 height 18
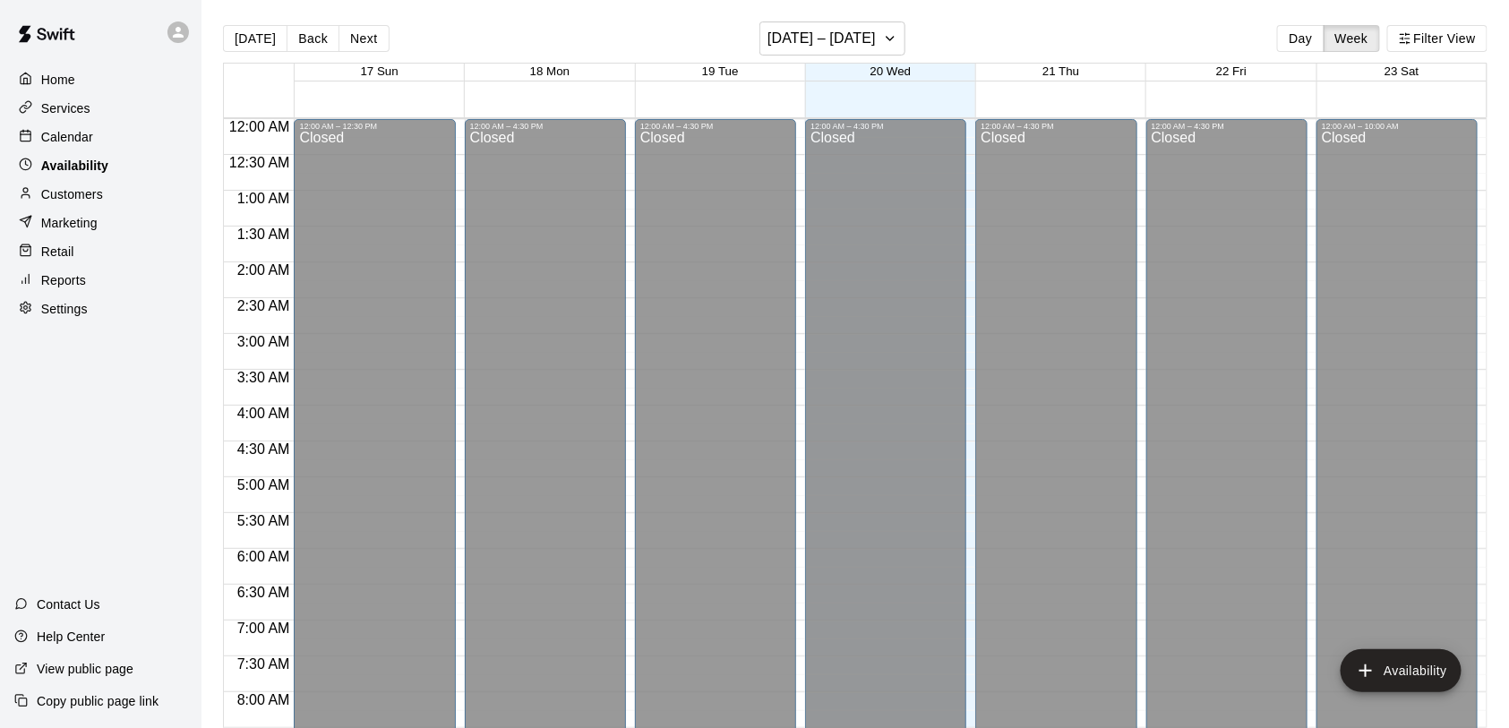
scroll to position [1089, 0]
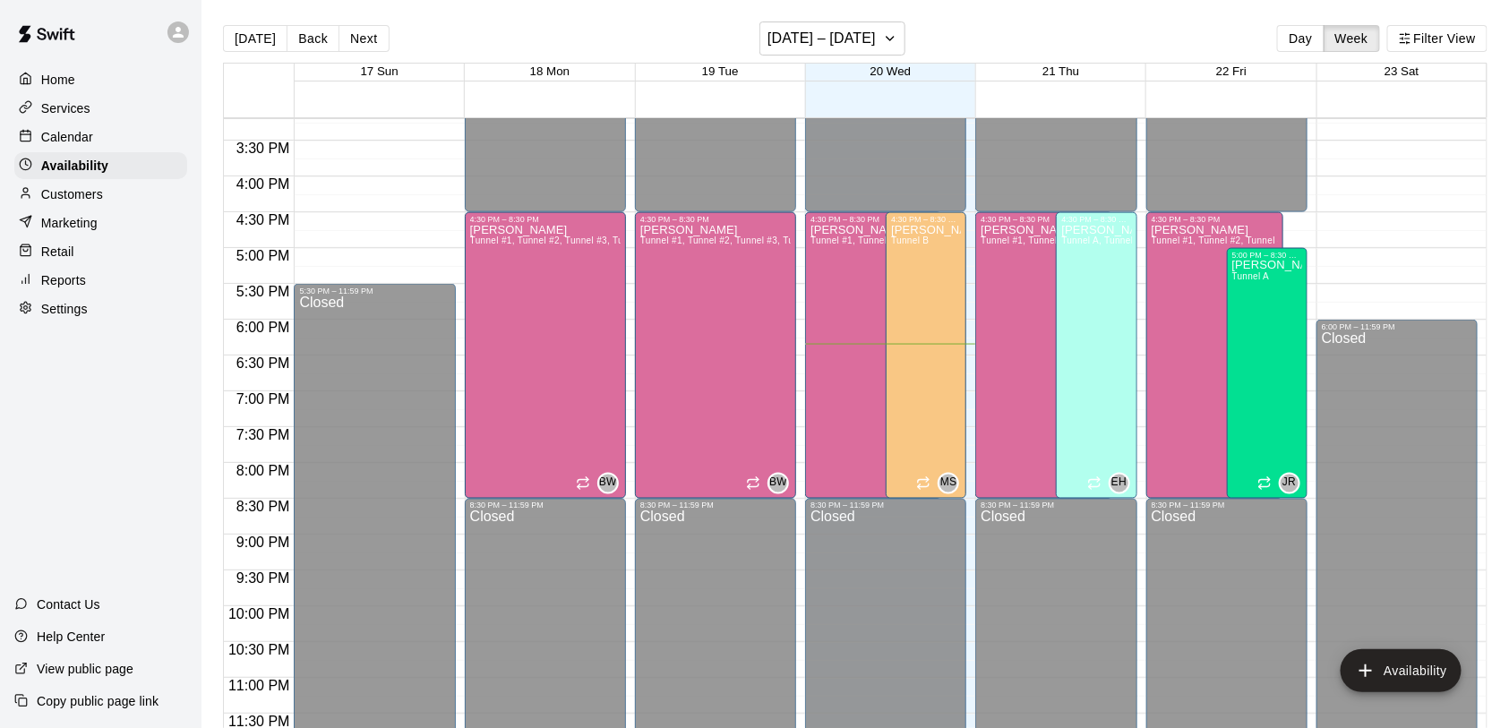
click at [86, 305] on p "Settings" at bounding box center [64, 309] width 47 height 18
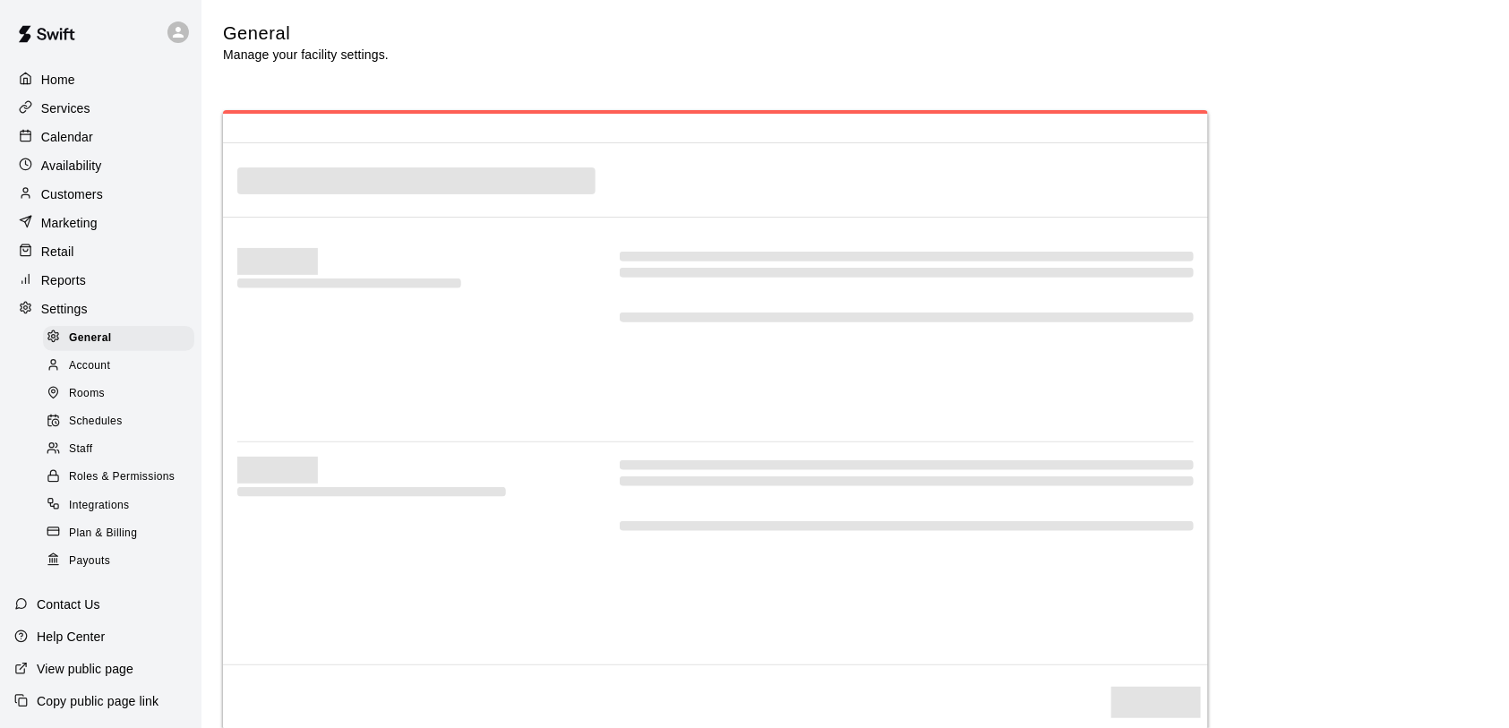
select select "**"
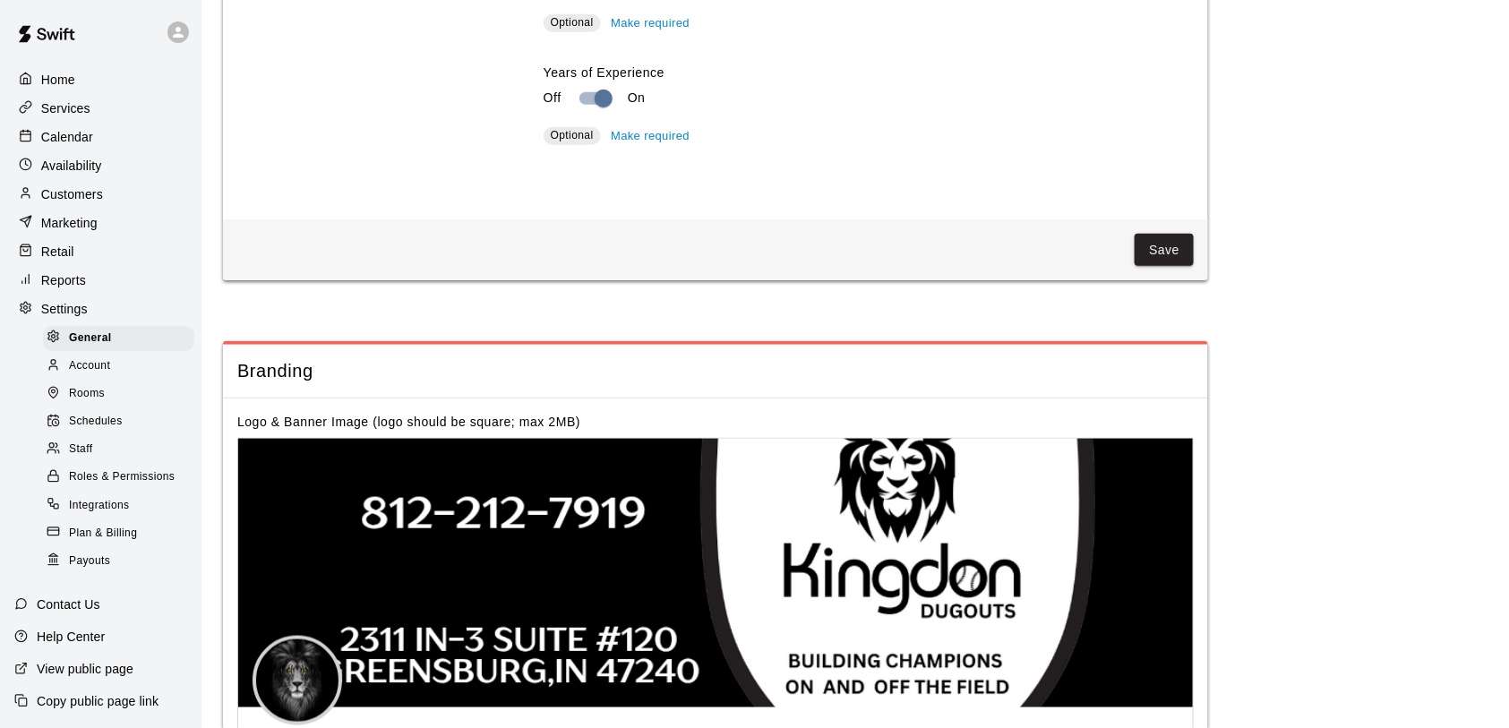
scroll to position [3489, 0]
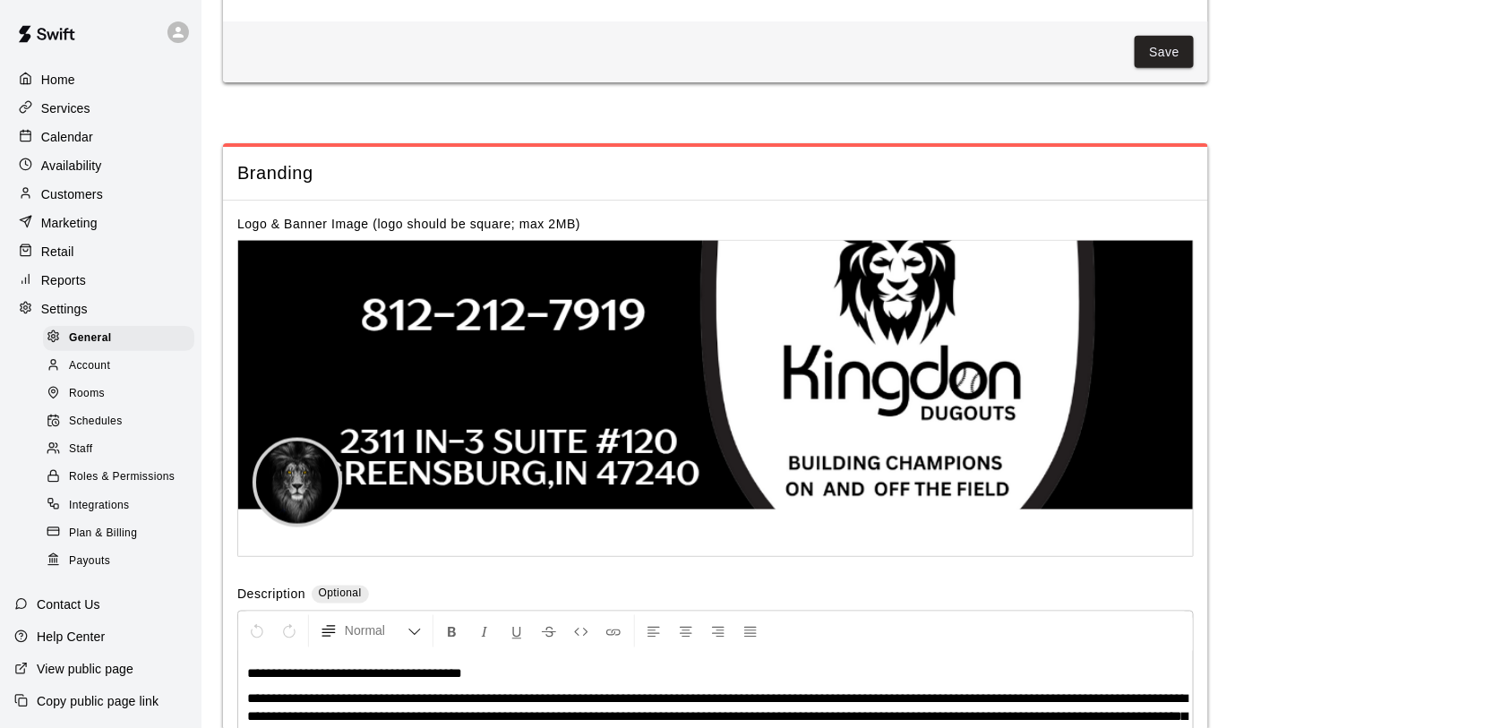
click at [105, 446] on div "Staff" at bounding box center [118, 449] width 151 height 25
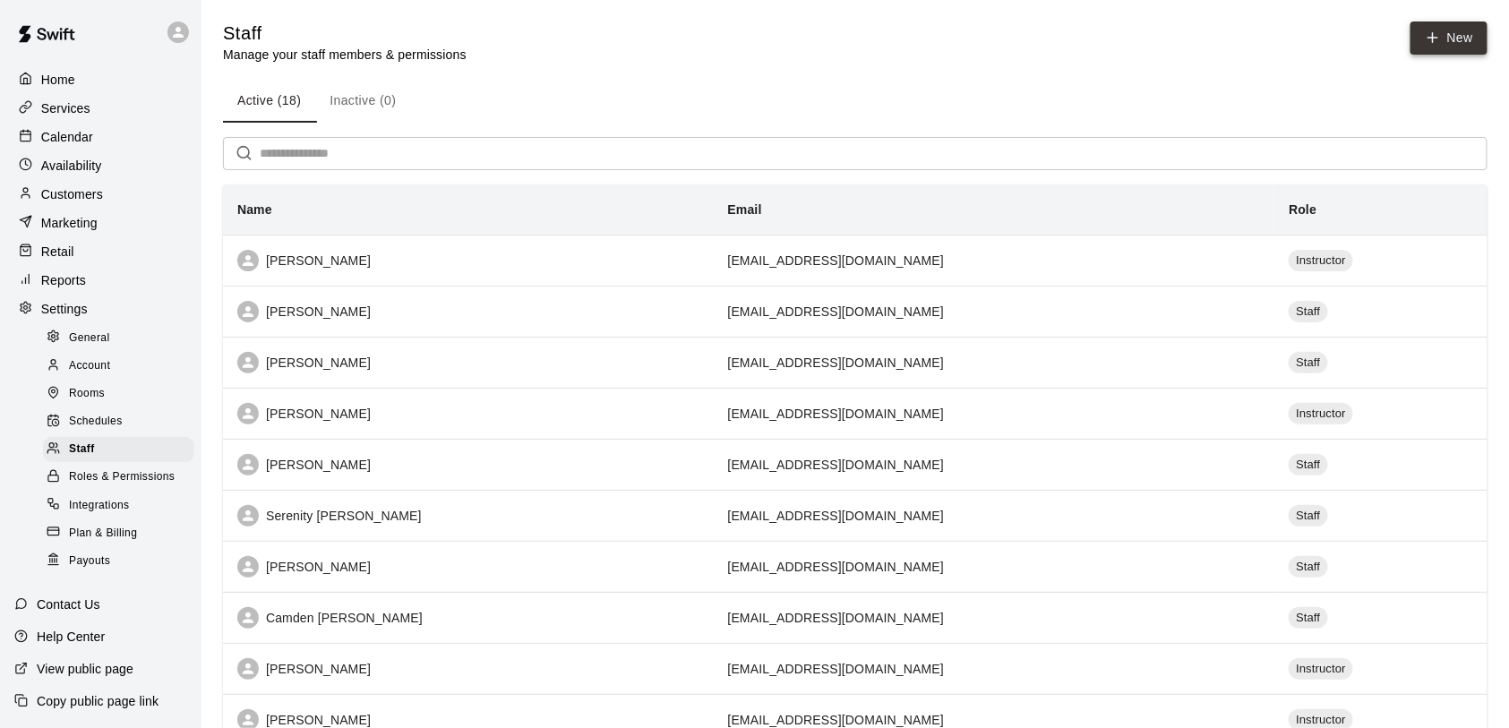
click at [1453, 44] on link "New" at bounding box center [1448, 37] width 77 height 33
select select "**"
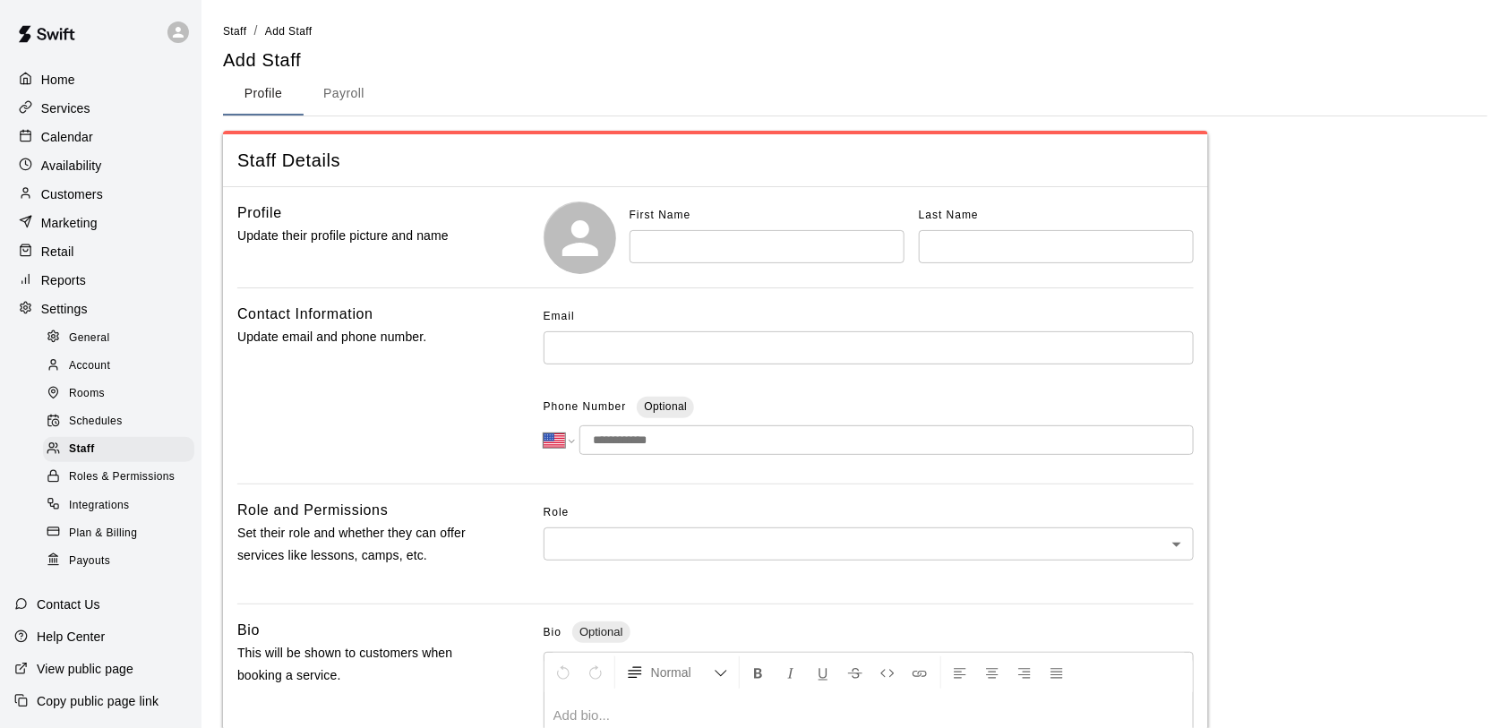
click at [654, 249] on input "text" at bounding box center [767, 246] width 275 height 33
type input "****"
click at [924, 253] on input "text" at bounding box center [1056, 246] width 275 height 33
type input "********"
click at [317, 406] on div "Contact Information Update email and phone number." at bounding box center [361, 386] width 249 height 167
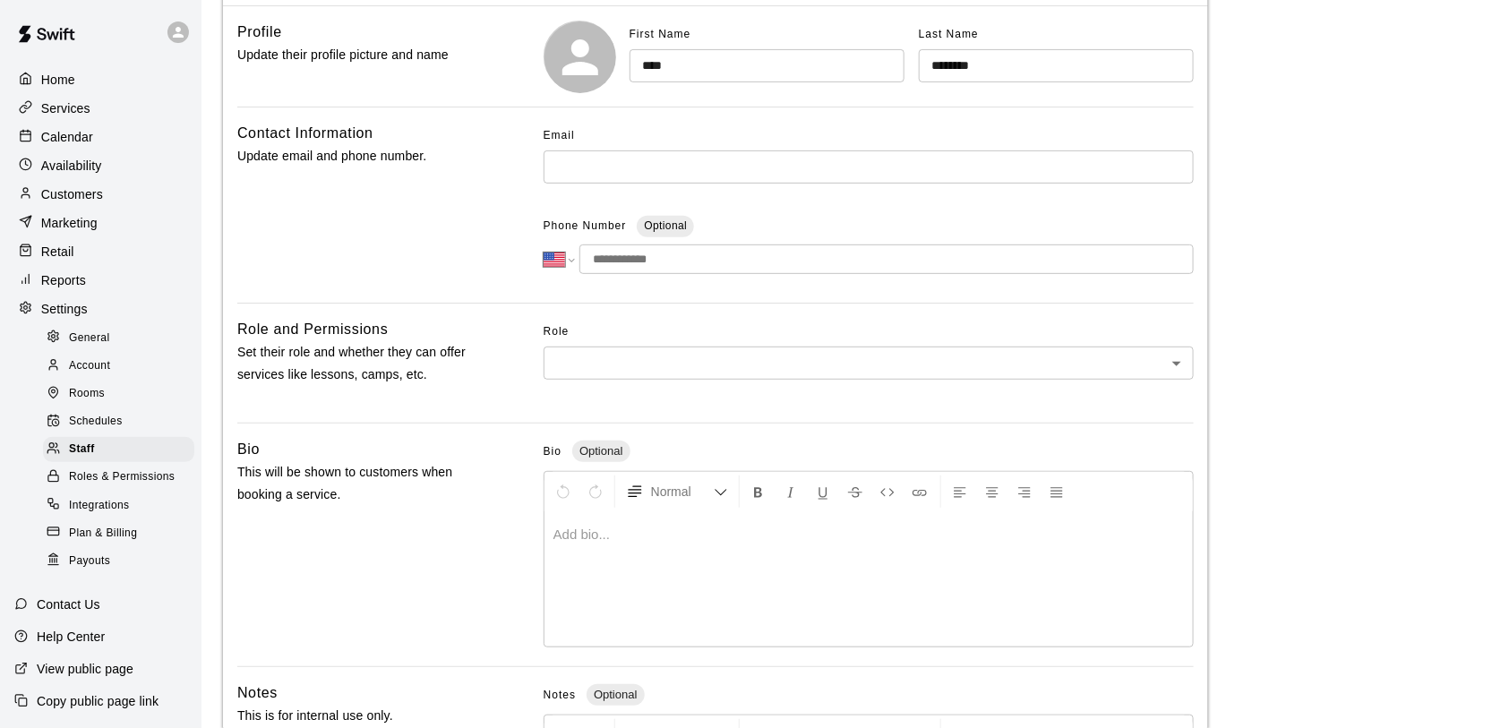
scroll to position [184, 0]
click at [600, 345] on body "**********" at bounding box center [754, 403] width 1509 height 1174
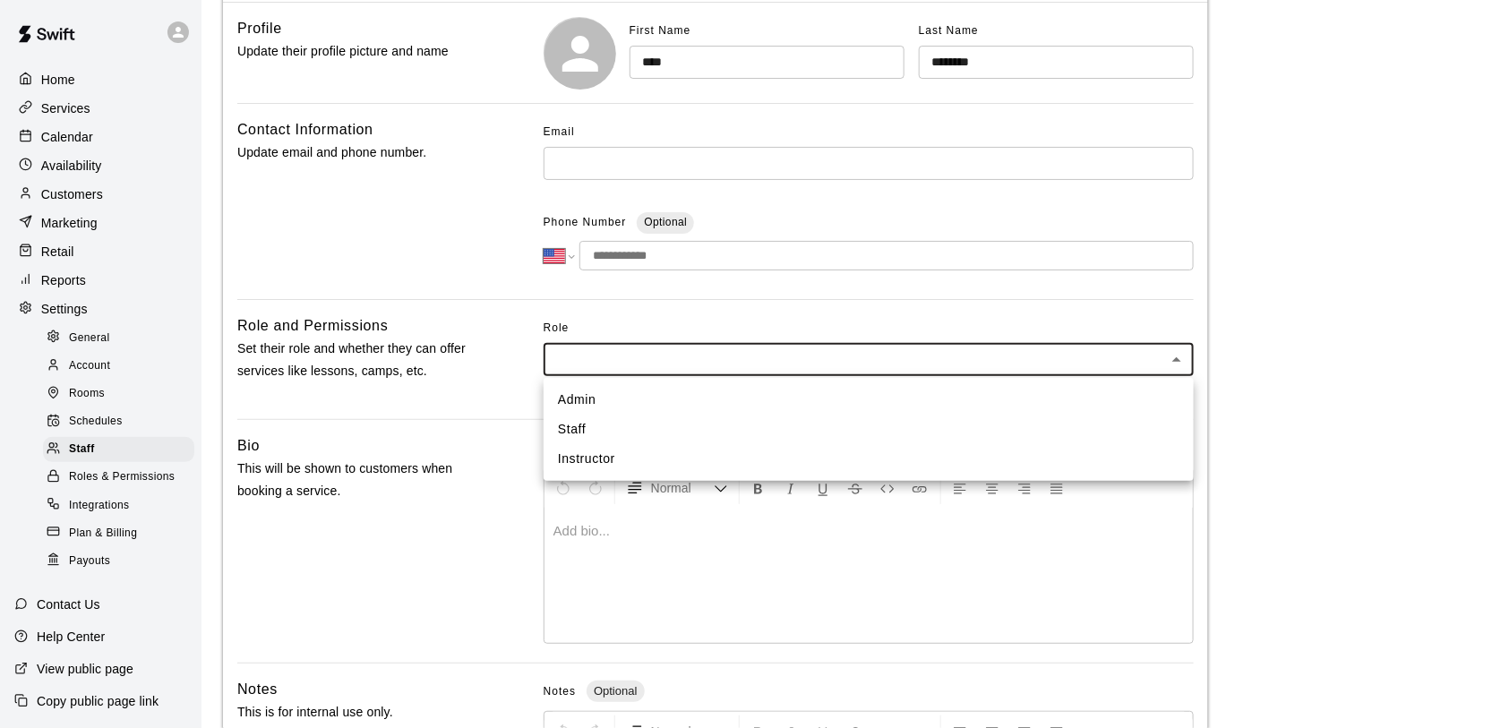
click at [588, 455] on li "Instructor" at bounding box center [869, 459] width 650 height 30
type input "**********"
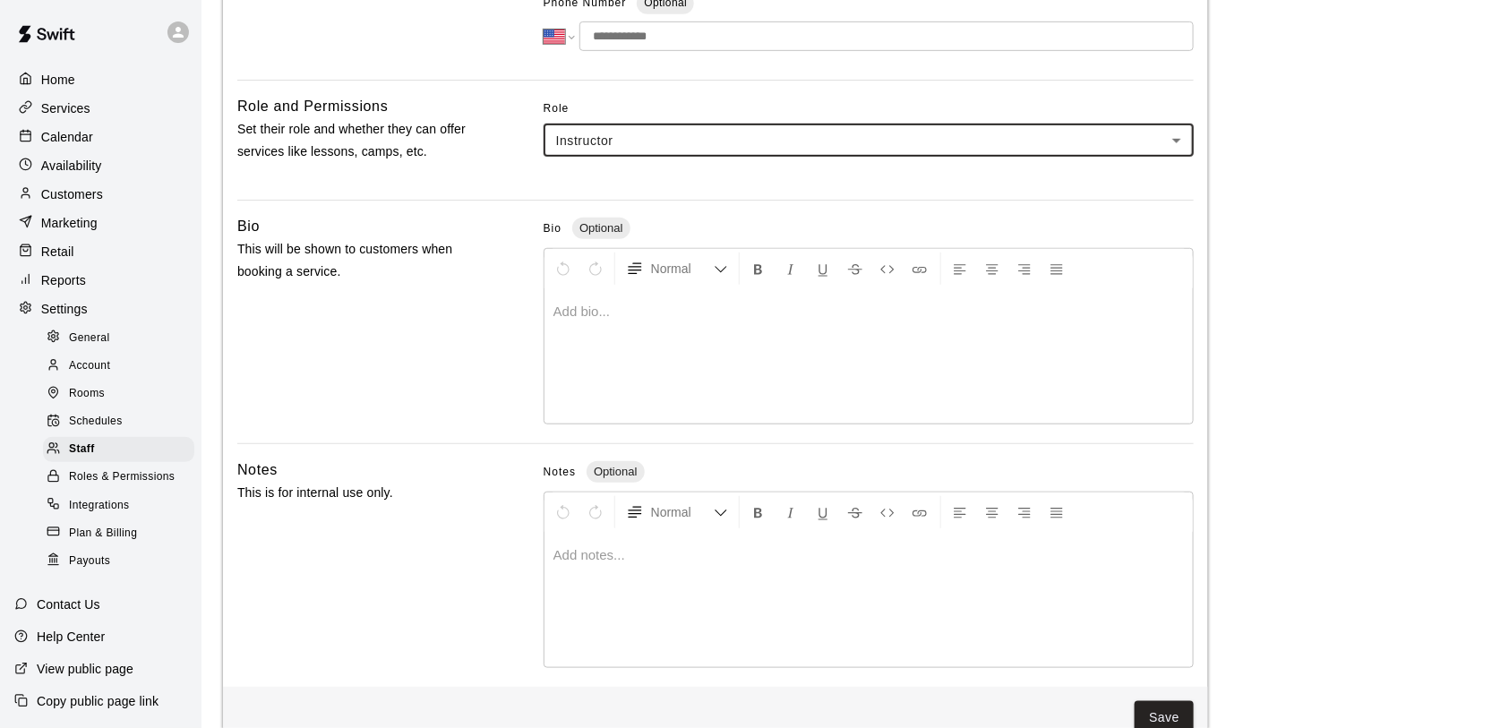
scroll to position [447, 0]
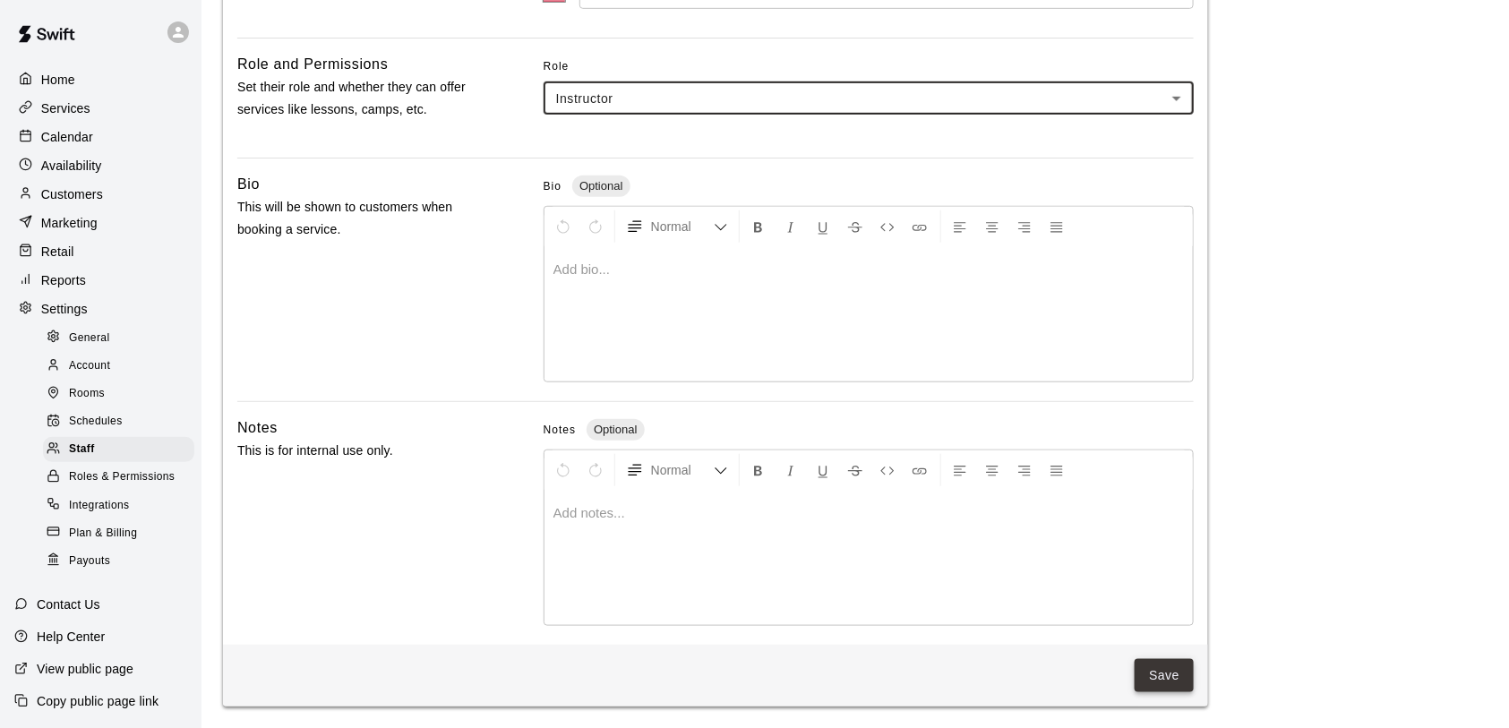
click at [1169, 670] on button "Save" at bounding box center [1164, 675] width 59 height 33
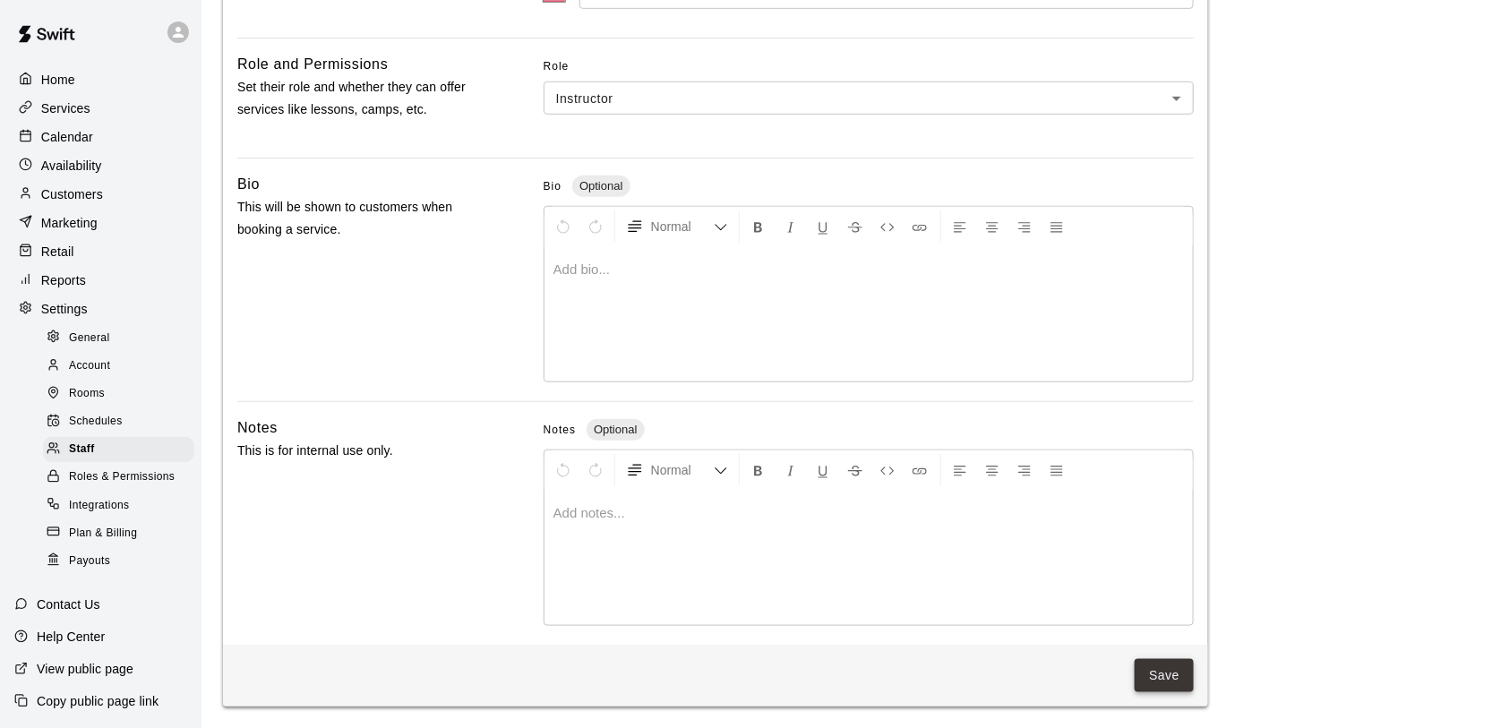
click at [1166, 664] on button "Save" at bounding box center [1164, 675] width 59 height 33
click at [1162, 690] on button "Save" at bounding box center [1164, 675] width 59 height 33
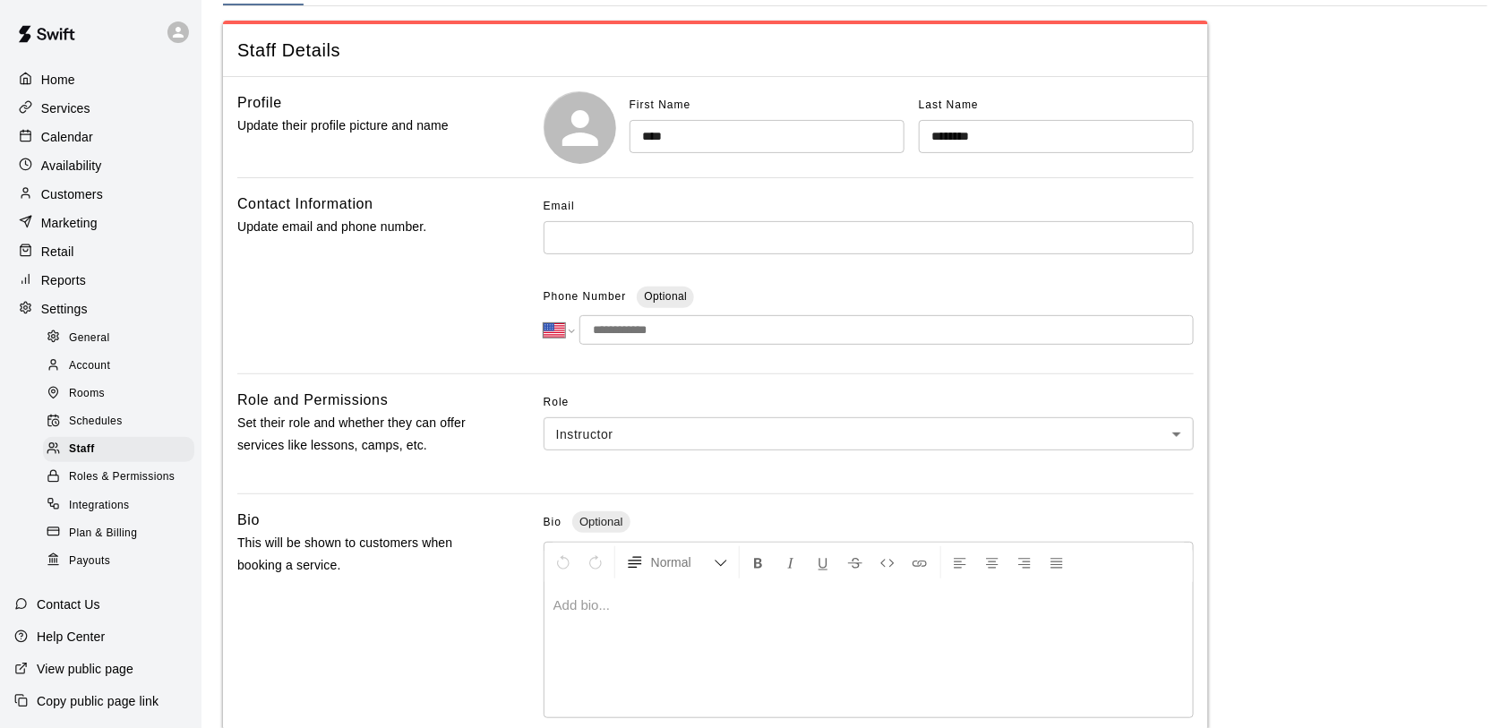
scroll to position [107, 0]
click at [597, 236] on input "text" at bounding box center [869, 240] width 650 height 33
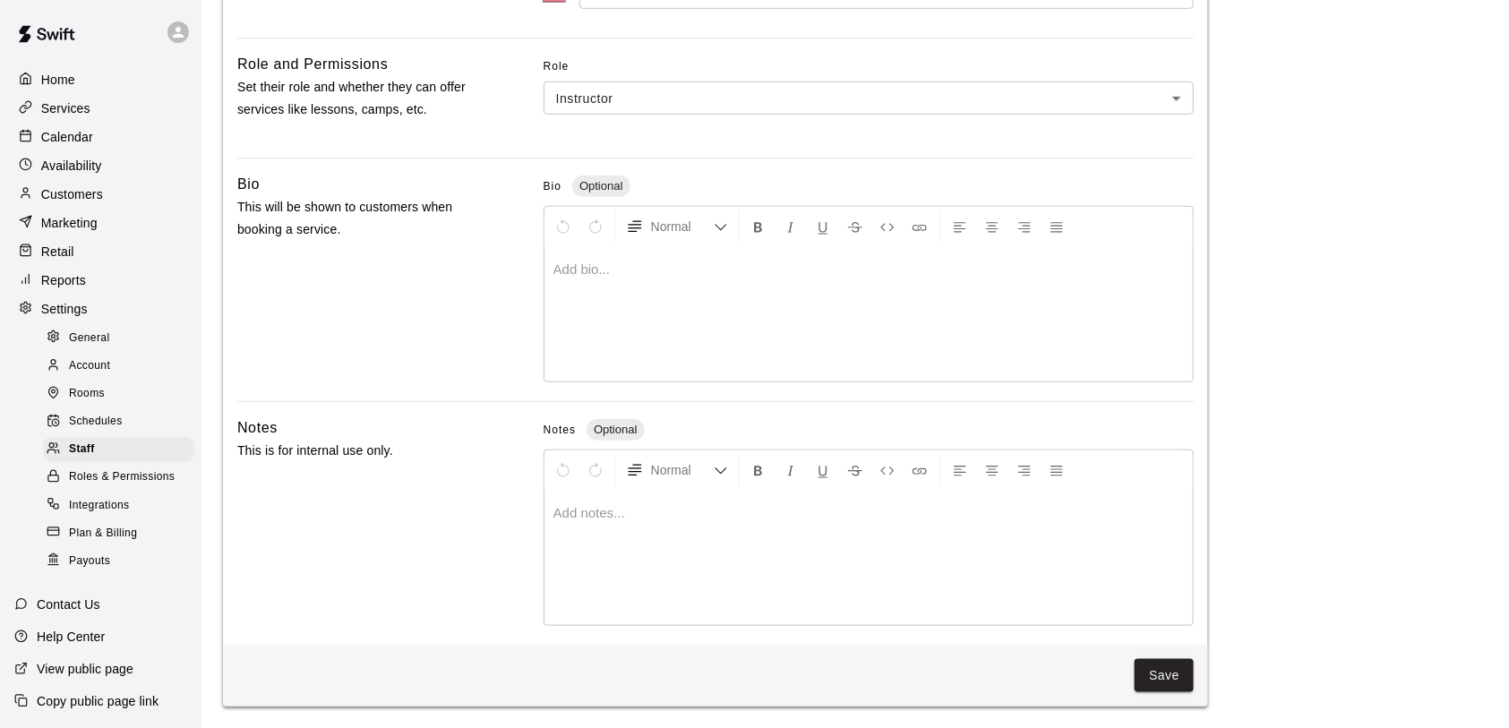
scroll to position [0, 0]
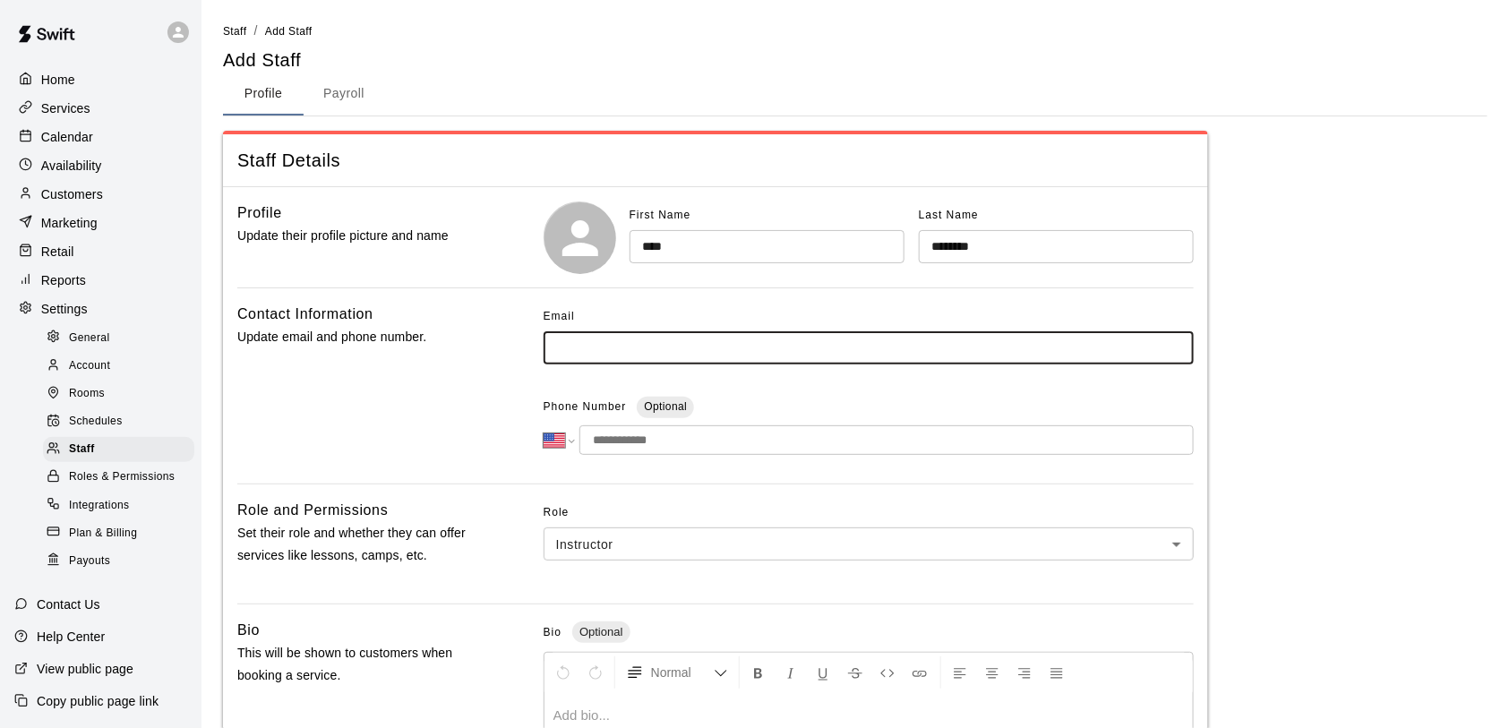
click at [81, 110] on p "Services" at bounding box center [65, 108] width 49 height 18
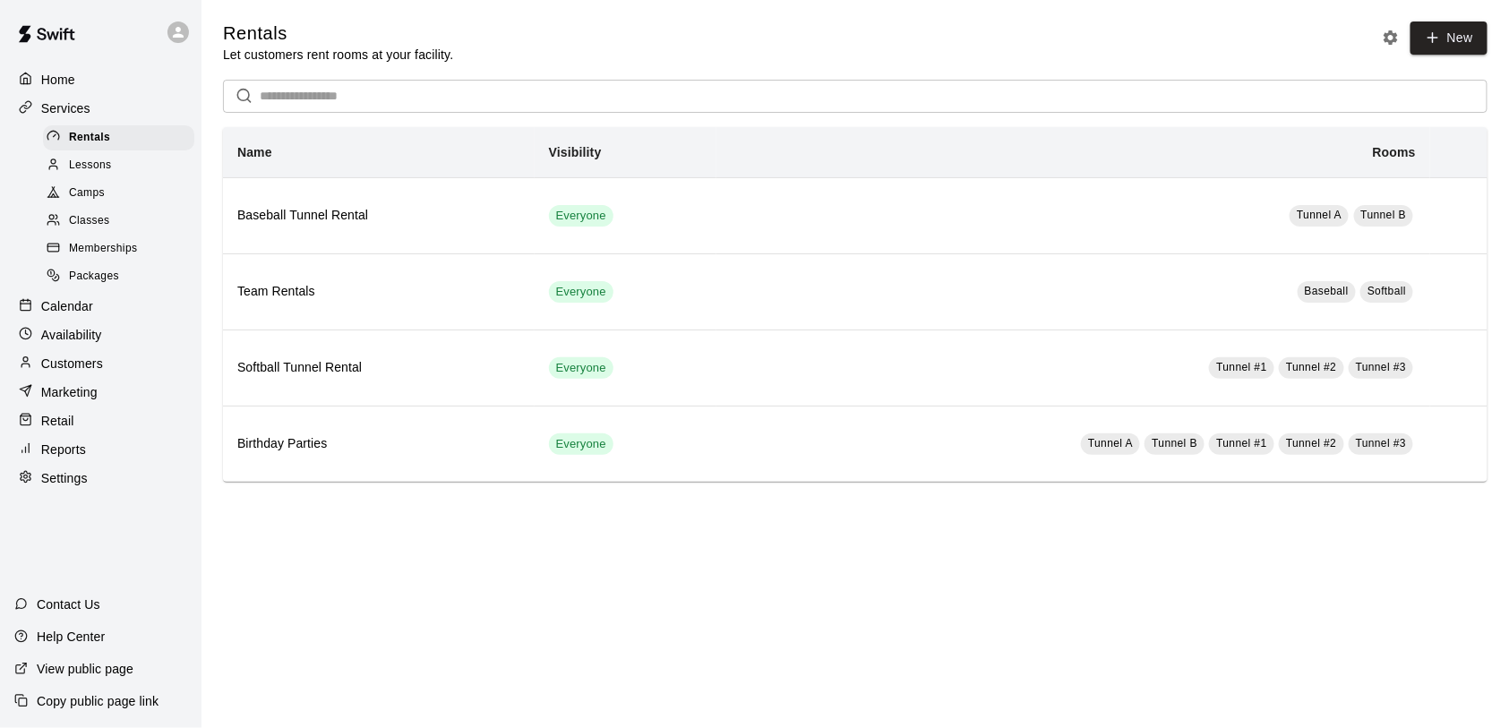
click at [62, 166] on div at bounding box center [58, 166] width 22 height 17
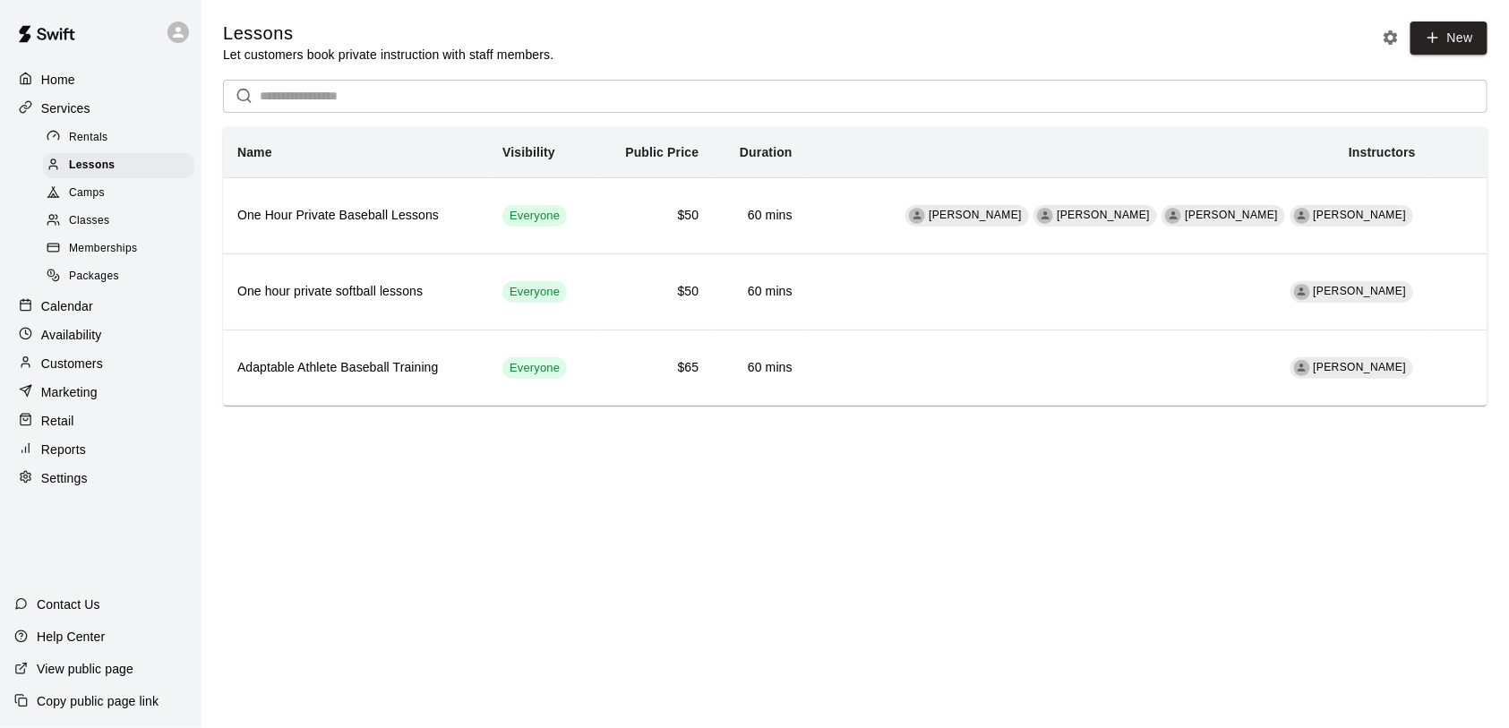
click at [83, 220] on span "Classes" at bounding box center [89, 221] width 40 height 18
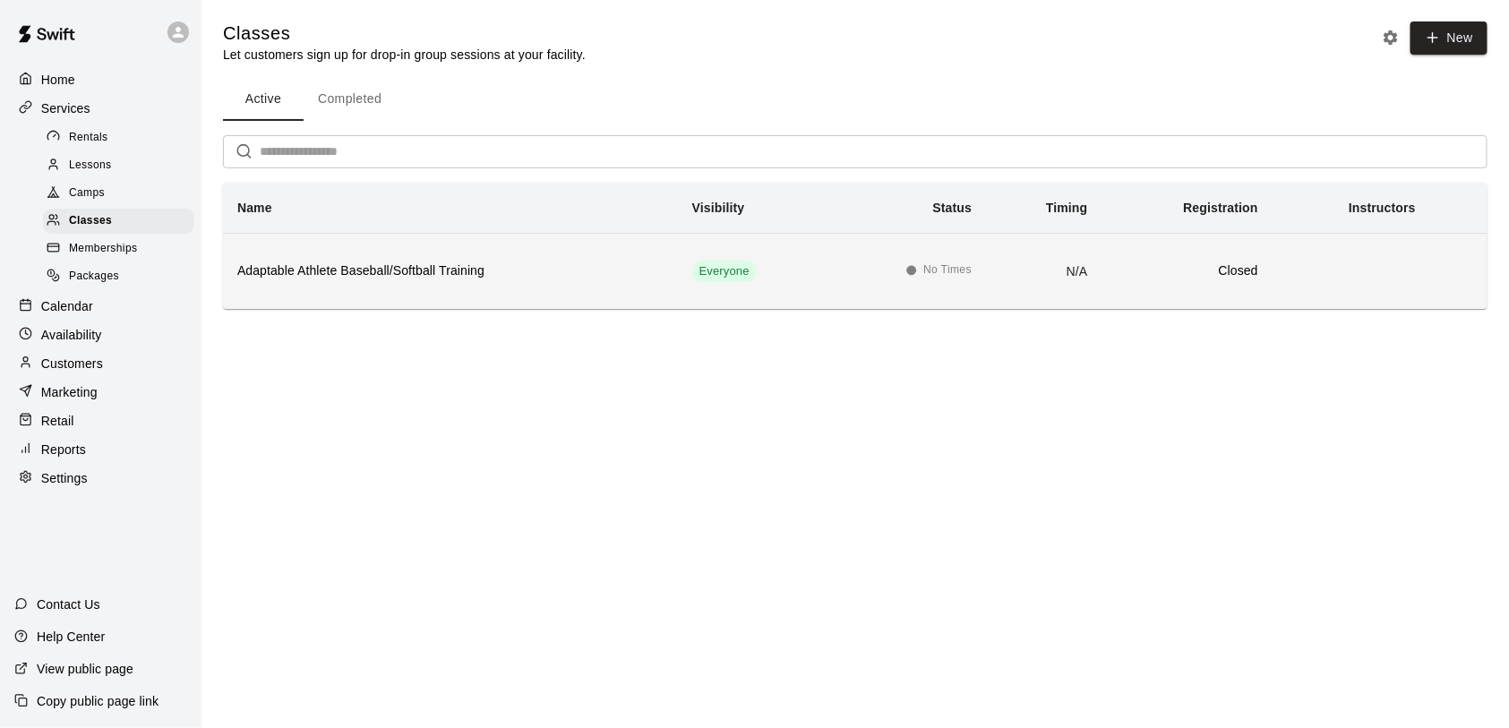
click at [752, 280] on div "Everyone" at bounding box center [724, 271] width 64 height 21
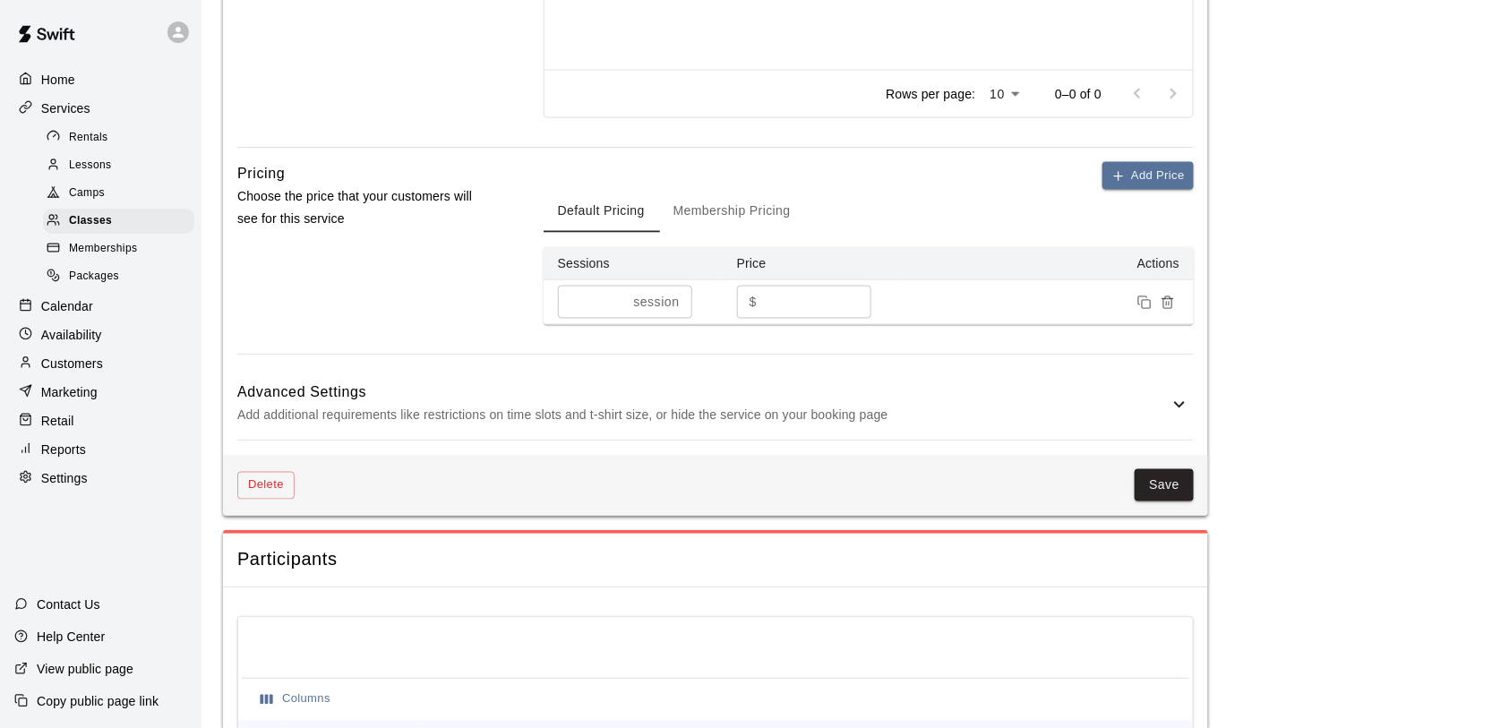
scroll to position [986, 0]
click at [259, 501] on button "Delete" at bounding box center [265, 488] width 57 height 28
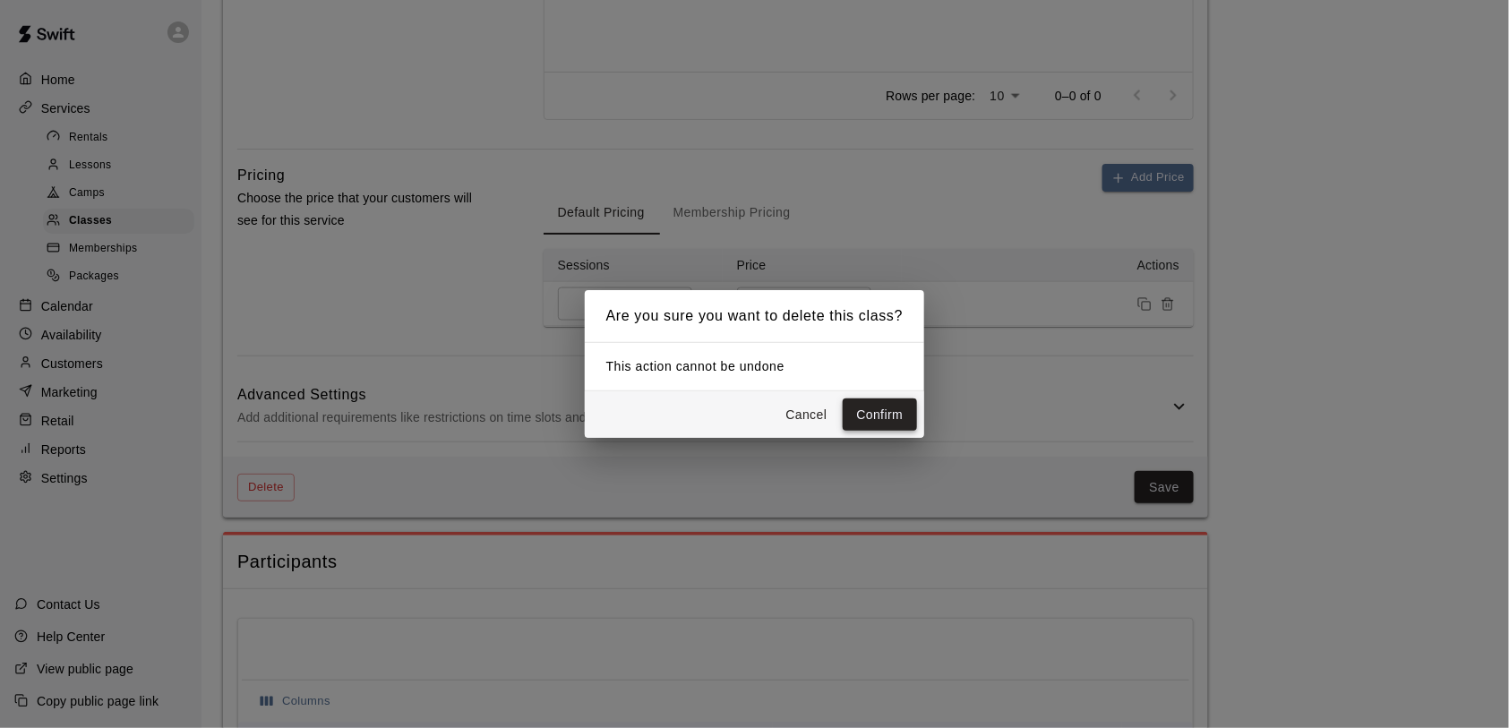
click at [861, 426] on button "Confirm" at bounding box center [880, 414] width 75 height 33
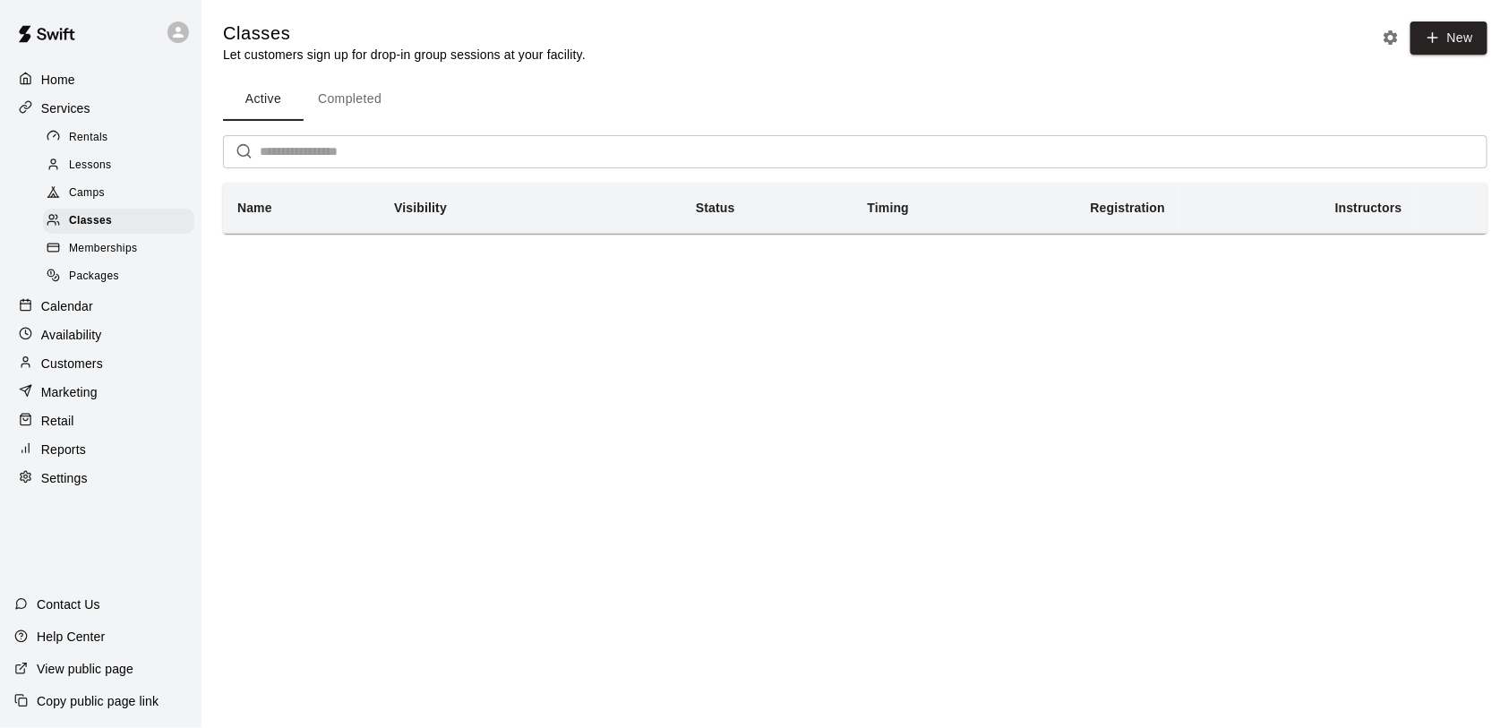
click at [39, 480] on div at bounding box center [30, 478] width 22 height 17
select select "**"
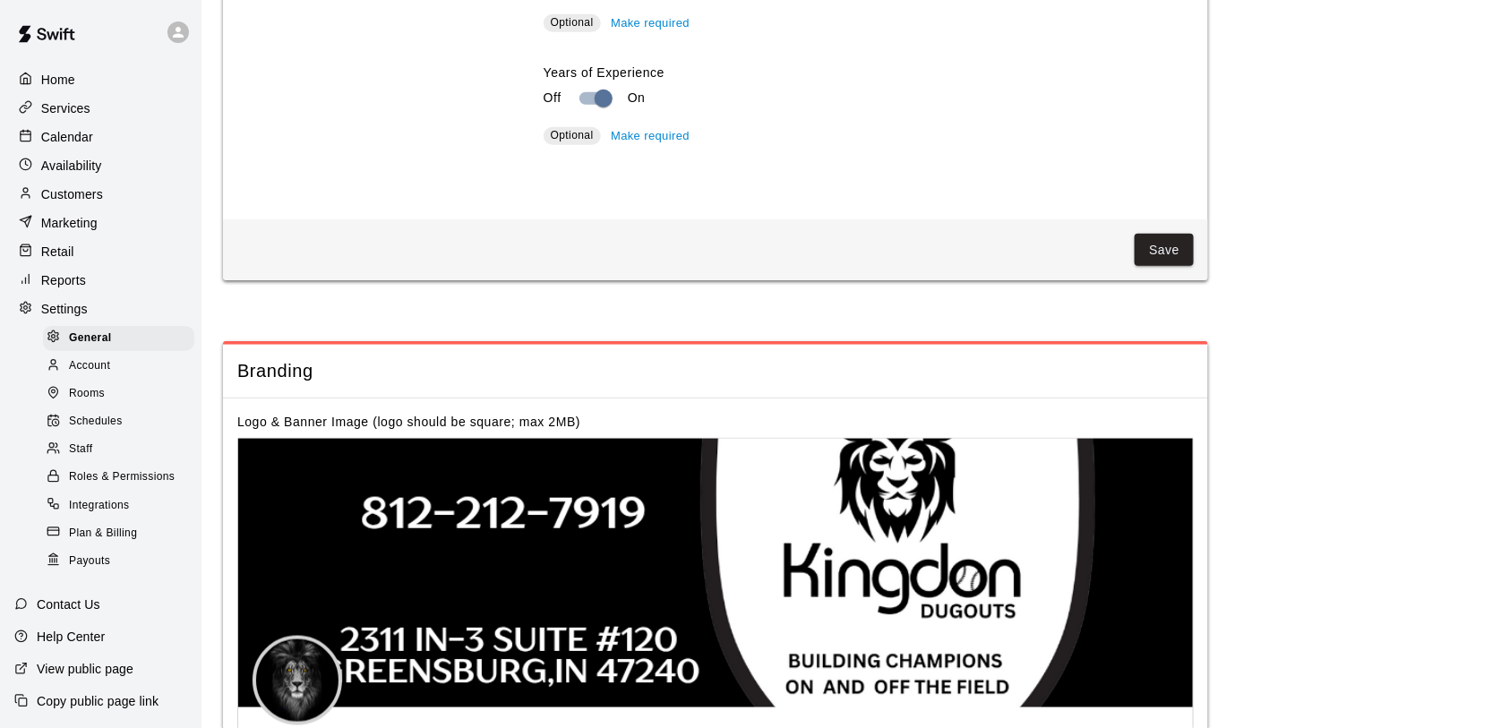
scroll to position [3489, 0]
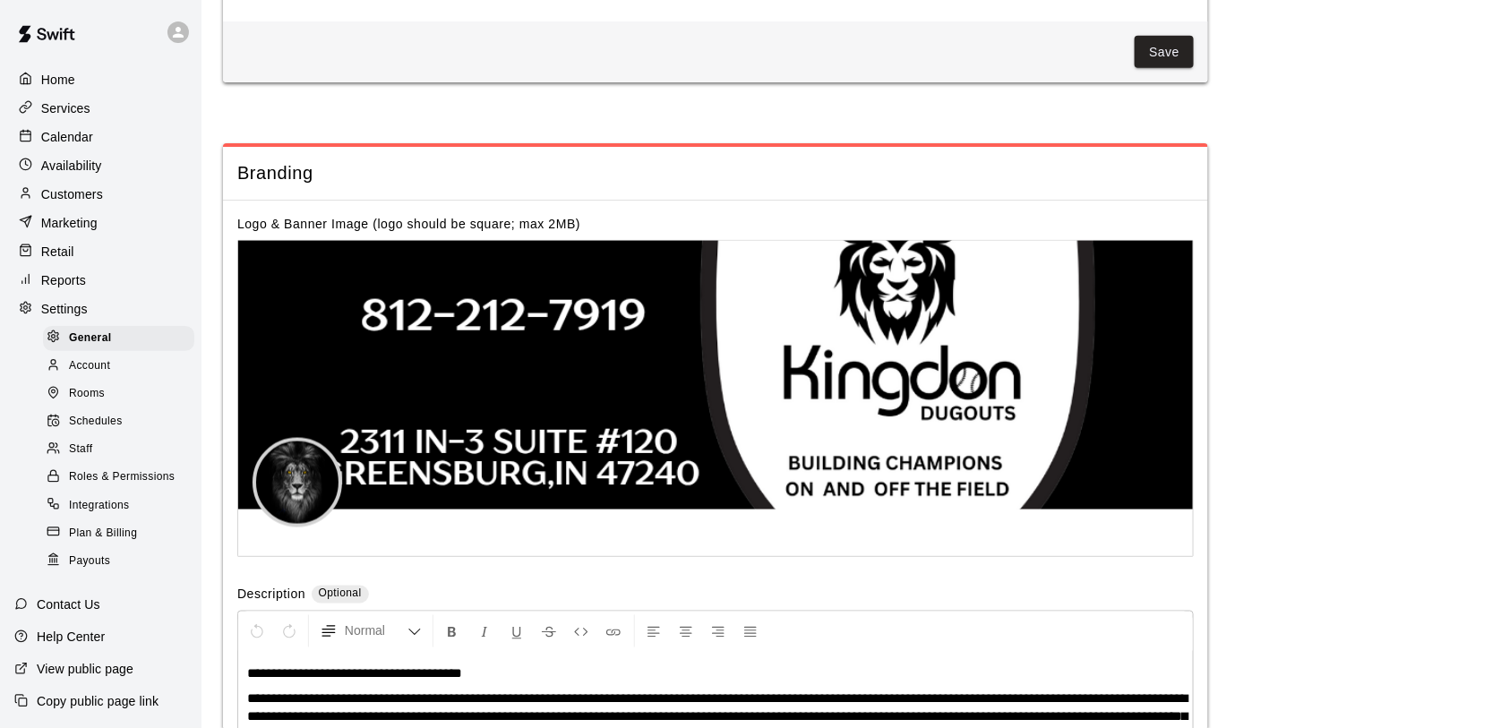
click at [69, 483] on span "Roles & Permissions" at bounding box center [122, 477] width 106 height 18
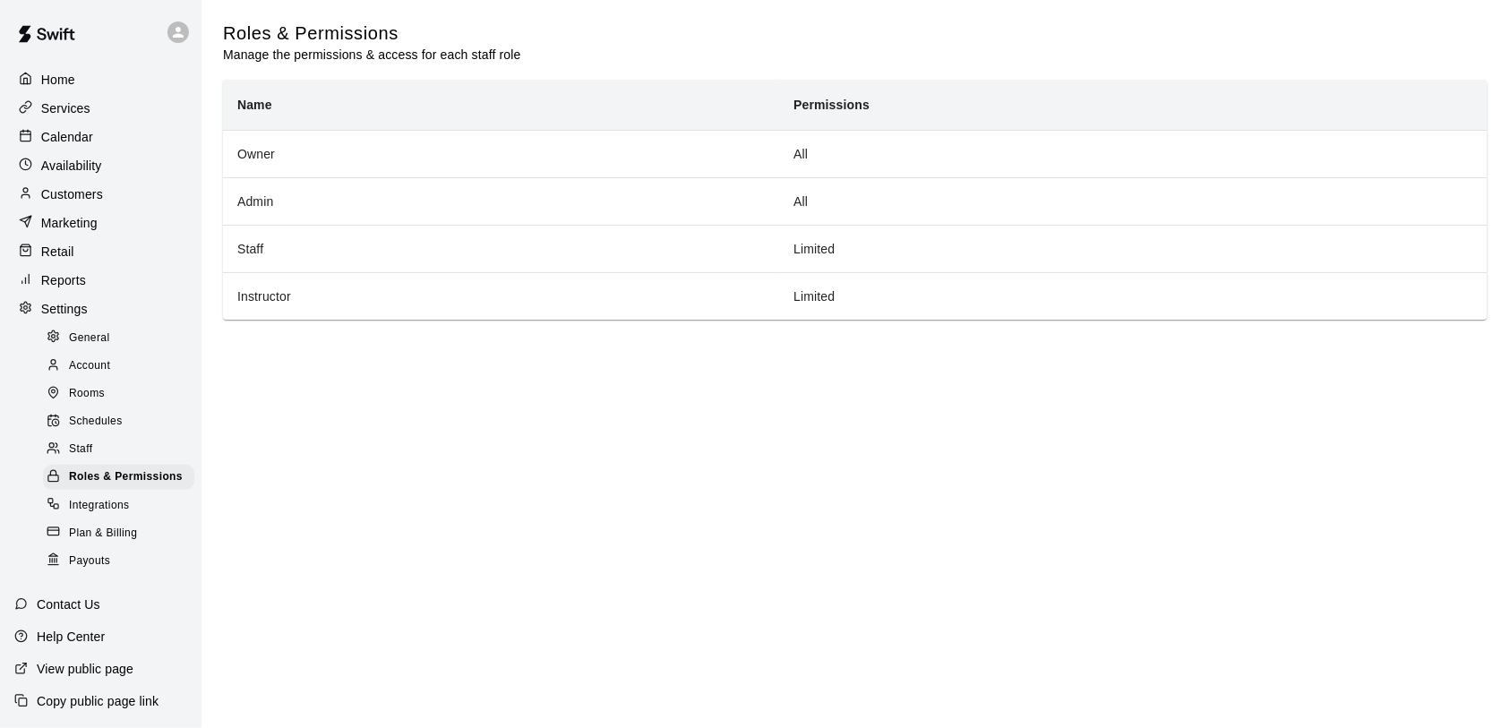
click at [50, 529] on icon at bounding box center [53, 531] width 13 height 13
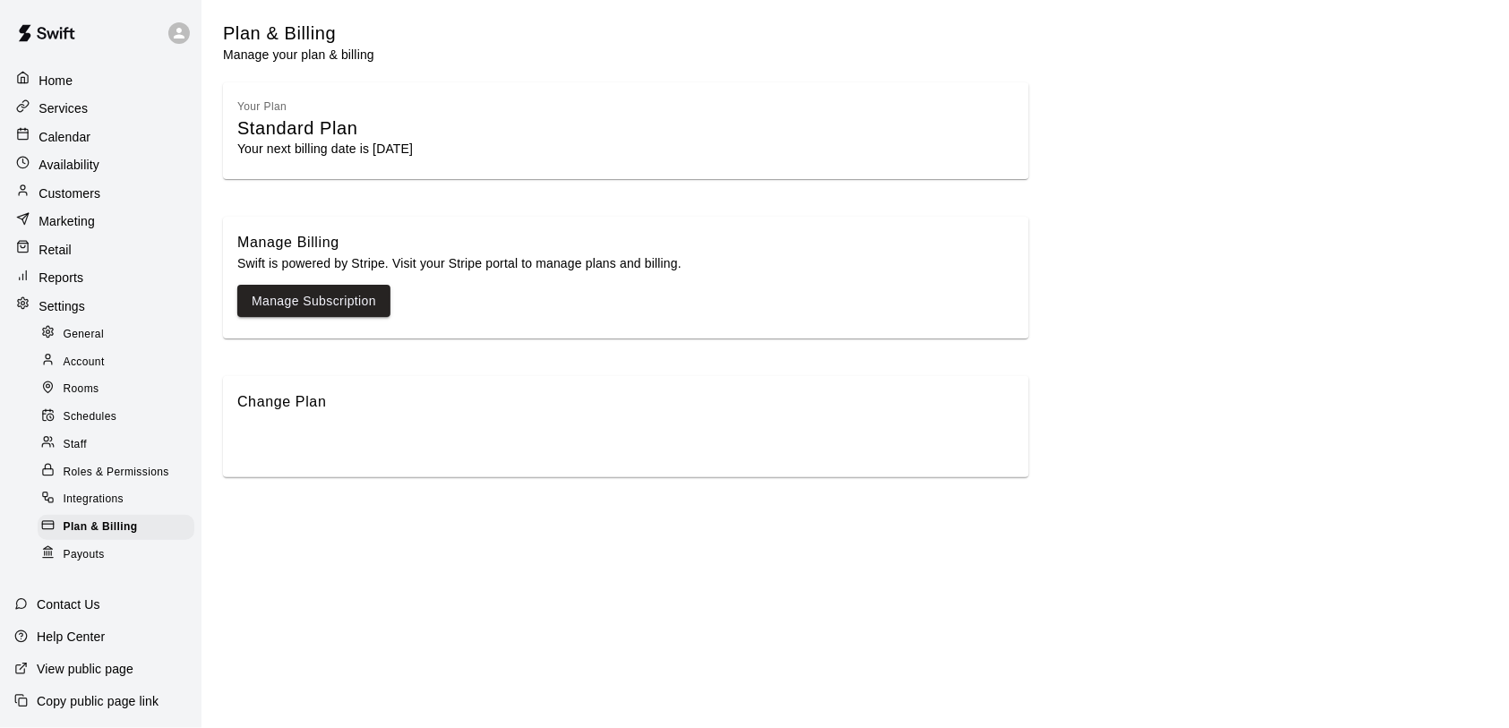
click at [46, 558] on line at bounding box center [47, 558] width 10 height 0
